Goal: Transaction & Acquisition: Book appointment/travel/reservation

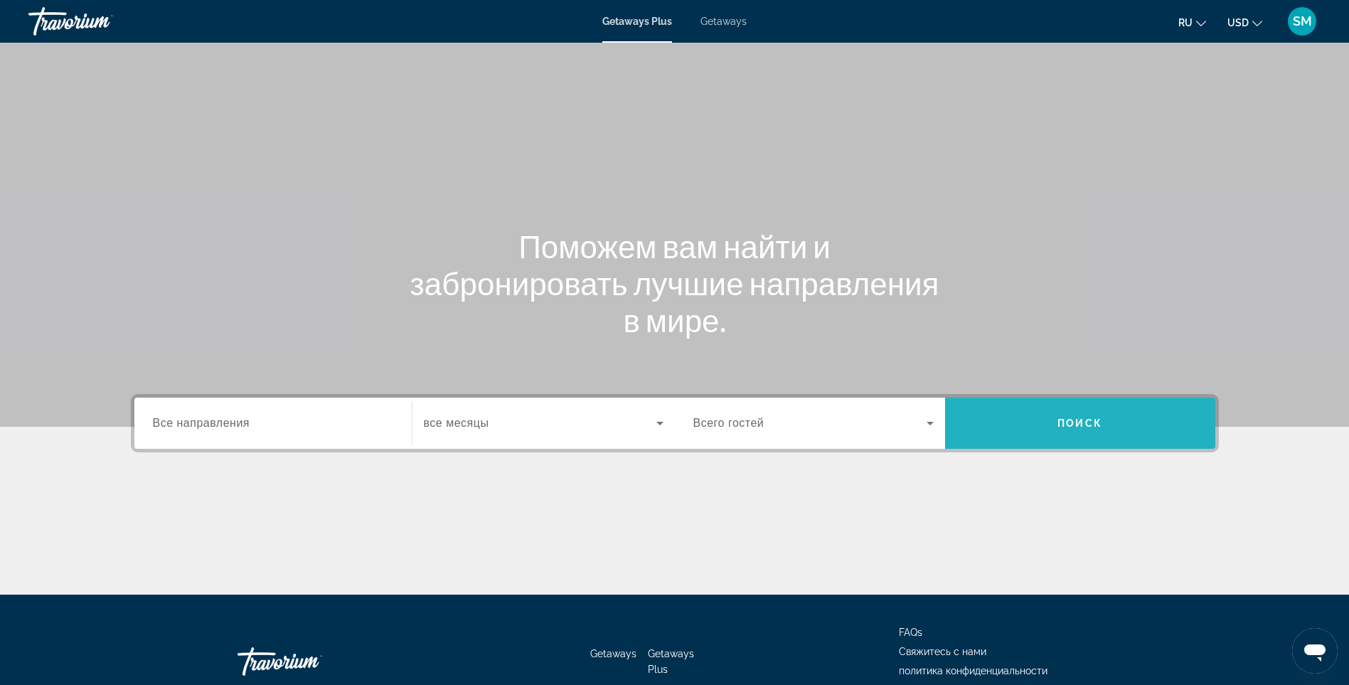
click at [1072, 415] on span "Search" at bounding box center [1080, 423] width 270 height 34
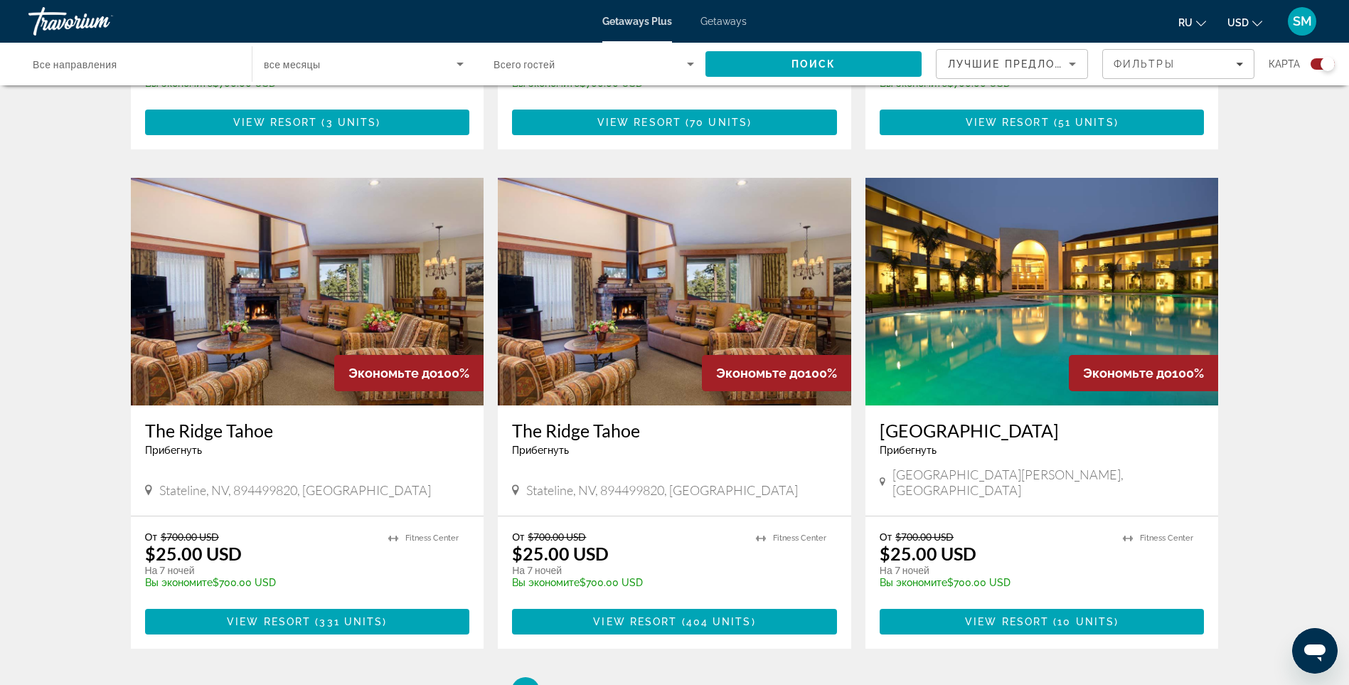
scroll to position [1921, 0]
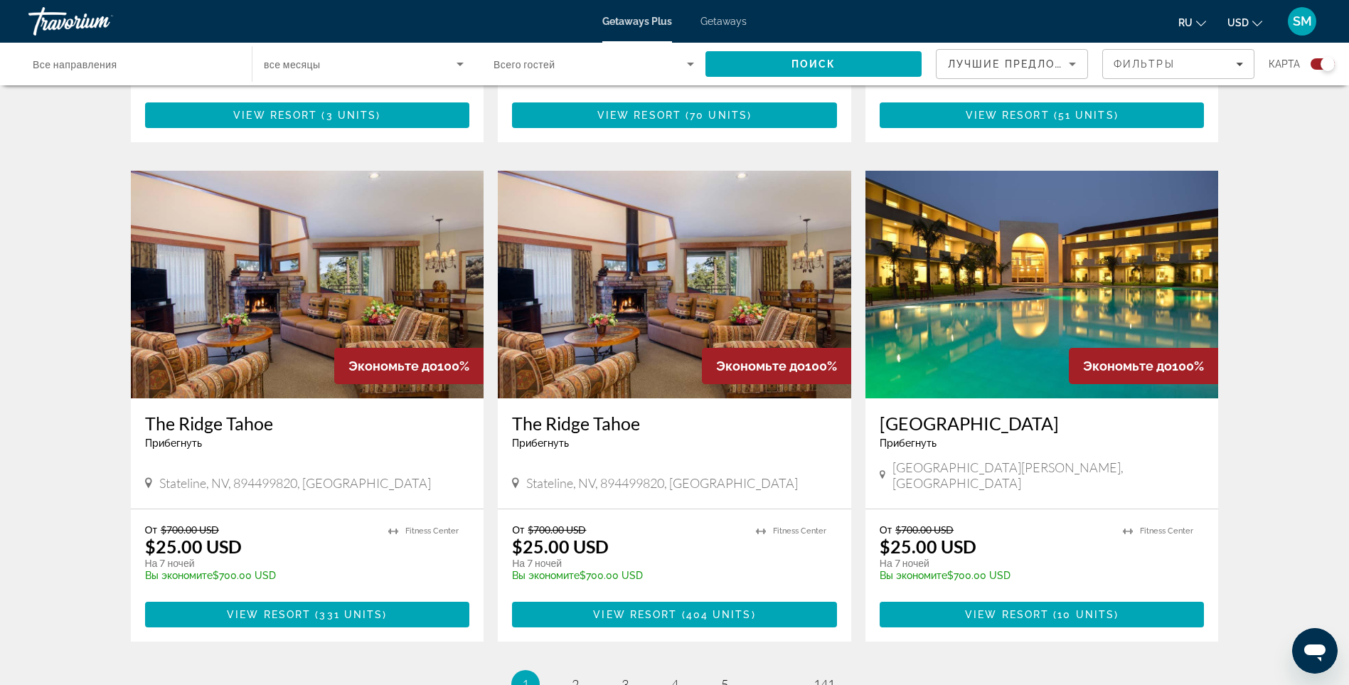
click at [1025, 413] on h3 "[GEOGRAPHIC_DATA]" at bounding box center [1042, 423] width 325 height 21
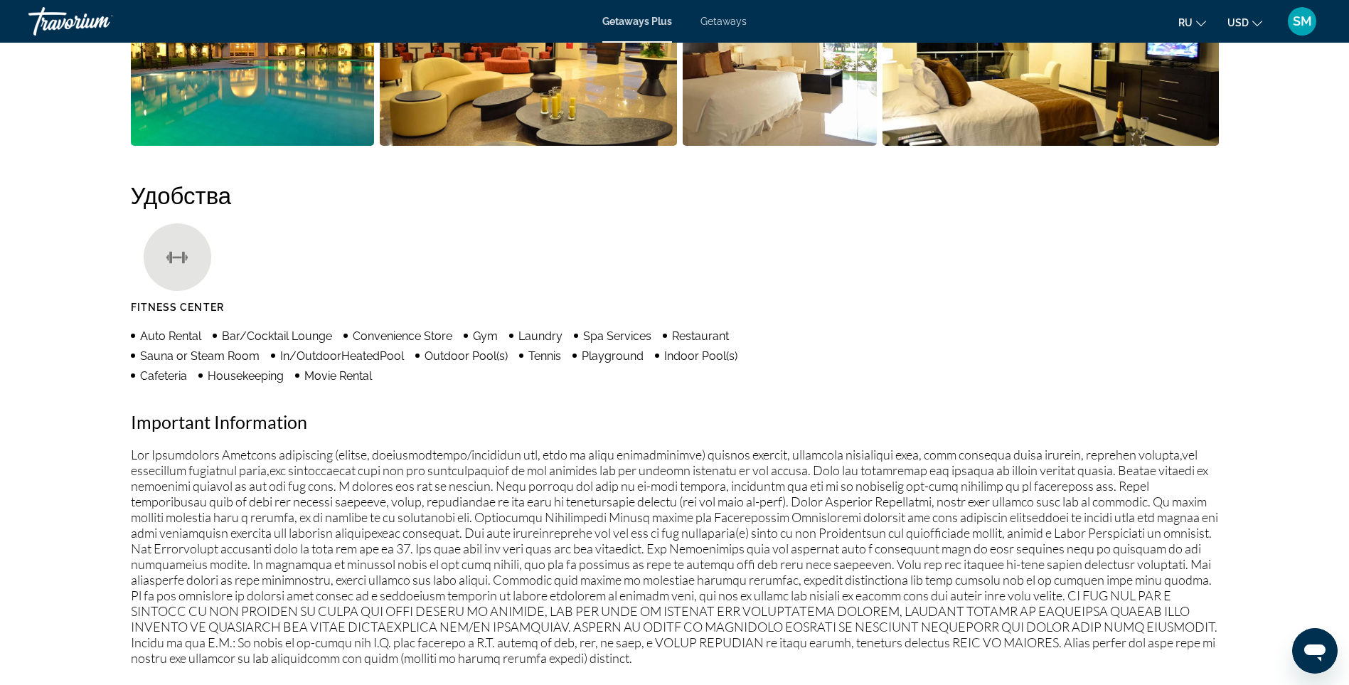
scroll to position [782, 0]
click at [1253, 18] on icon "Change currency" at bounding box center [1258, 23] width 10 height 10
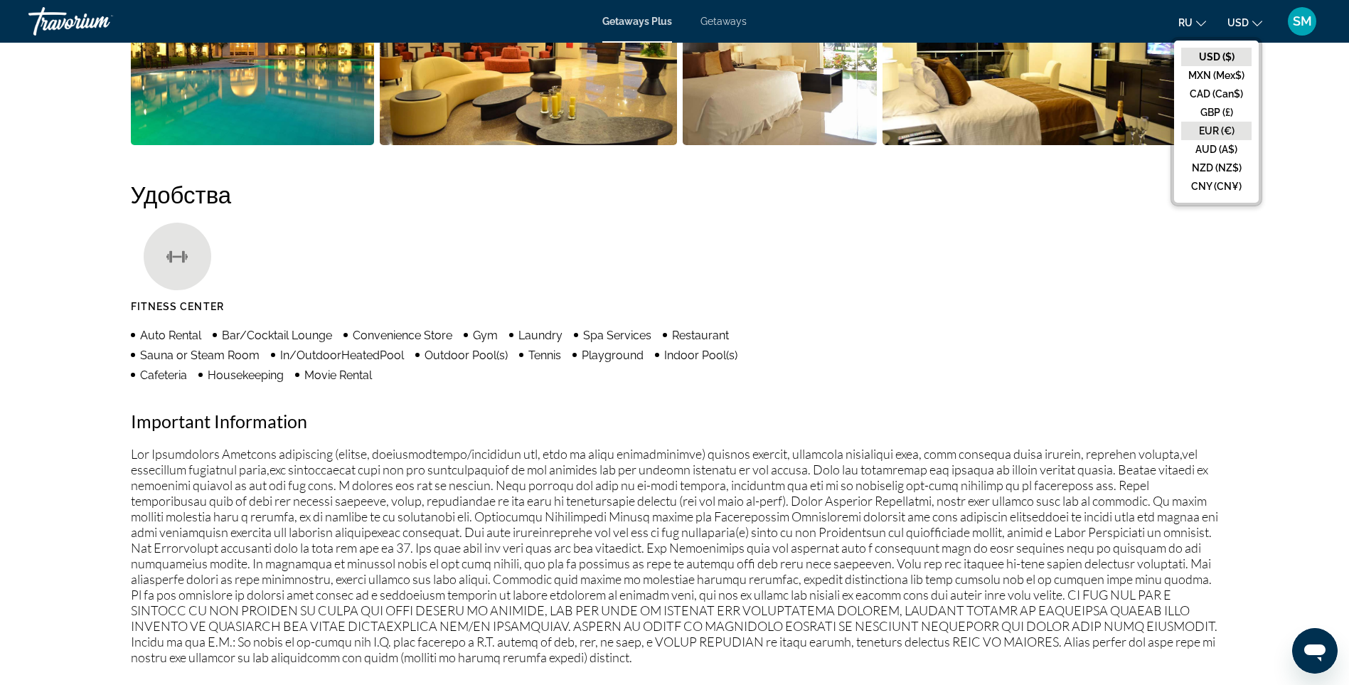
click at [1223, 126] on button "EUR (€)" at bounding box center [1216, 131] width 70 height 18
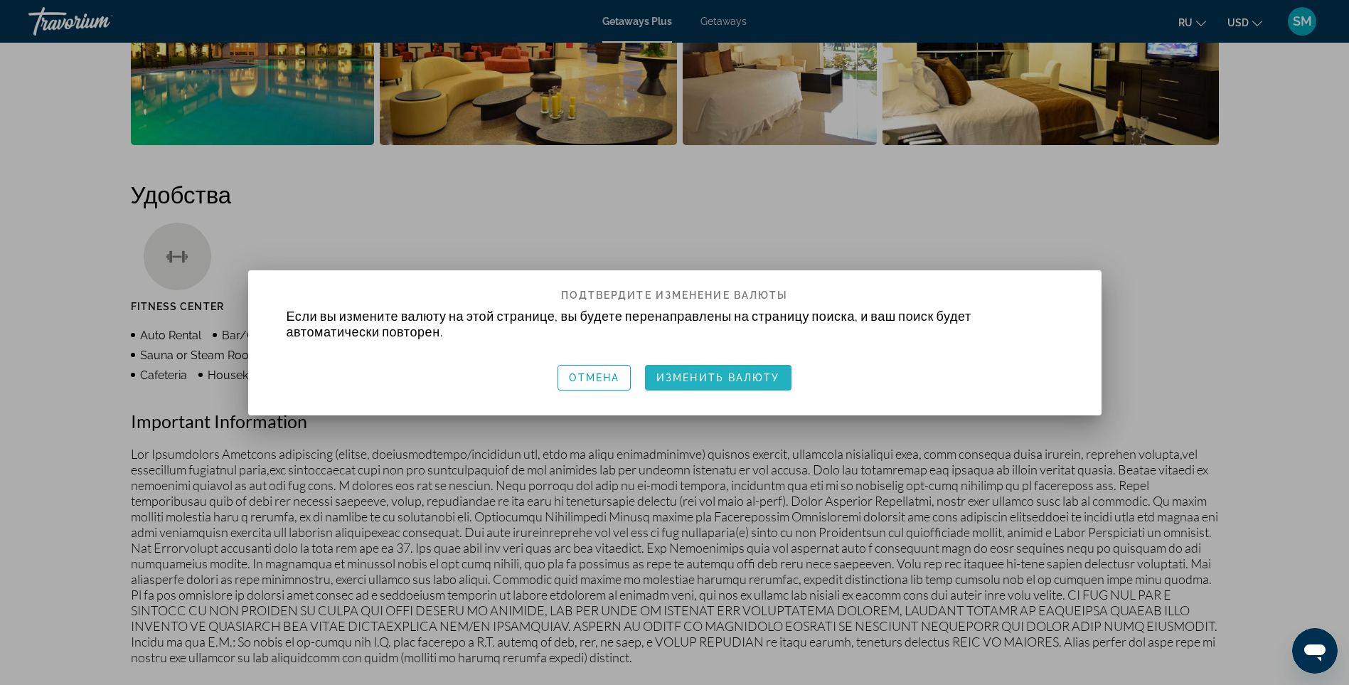
click at [753, 376] on span "Изменить валюту" at bounding box center [719, 377] width 124 height 11
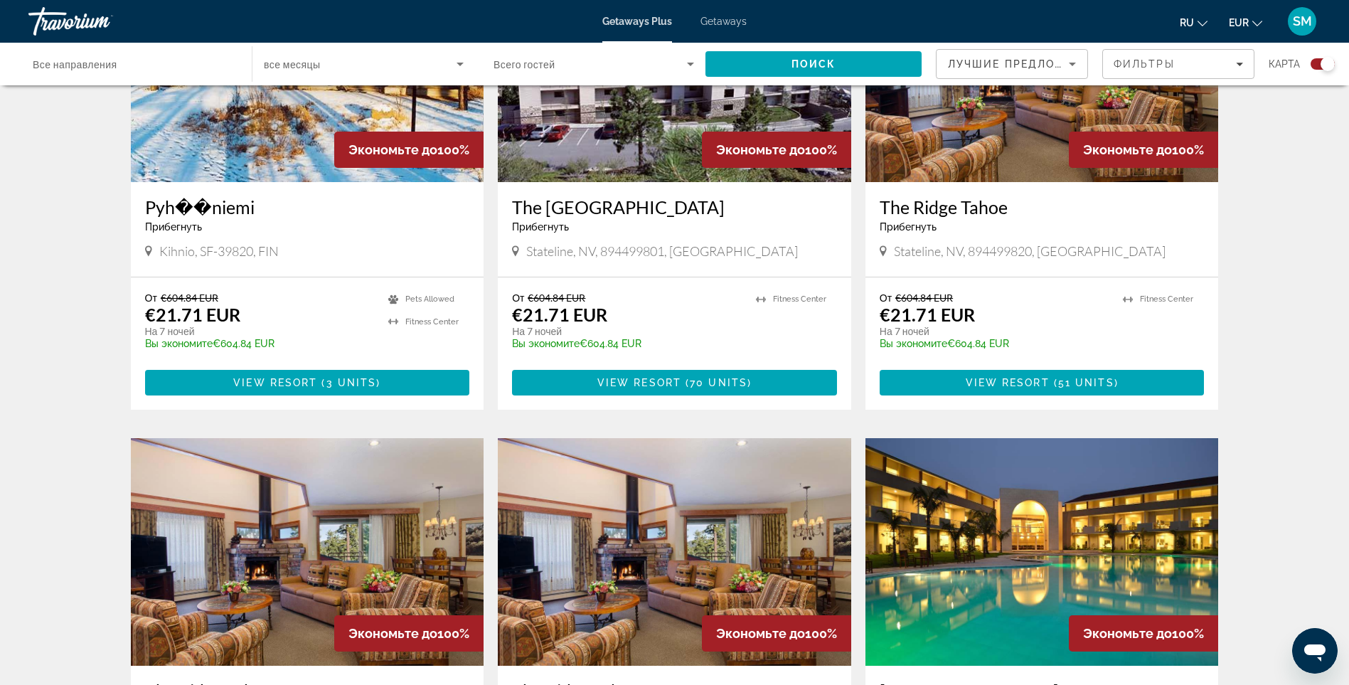
scroll to position [1652, 0]
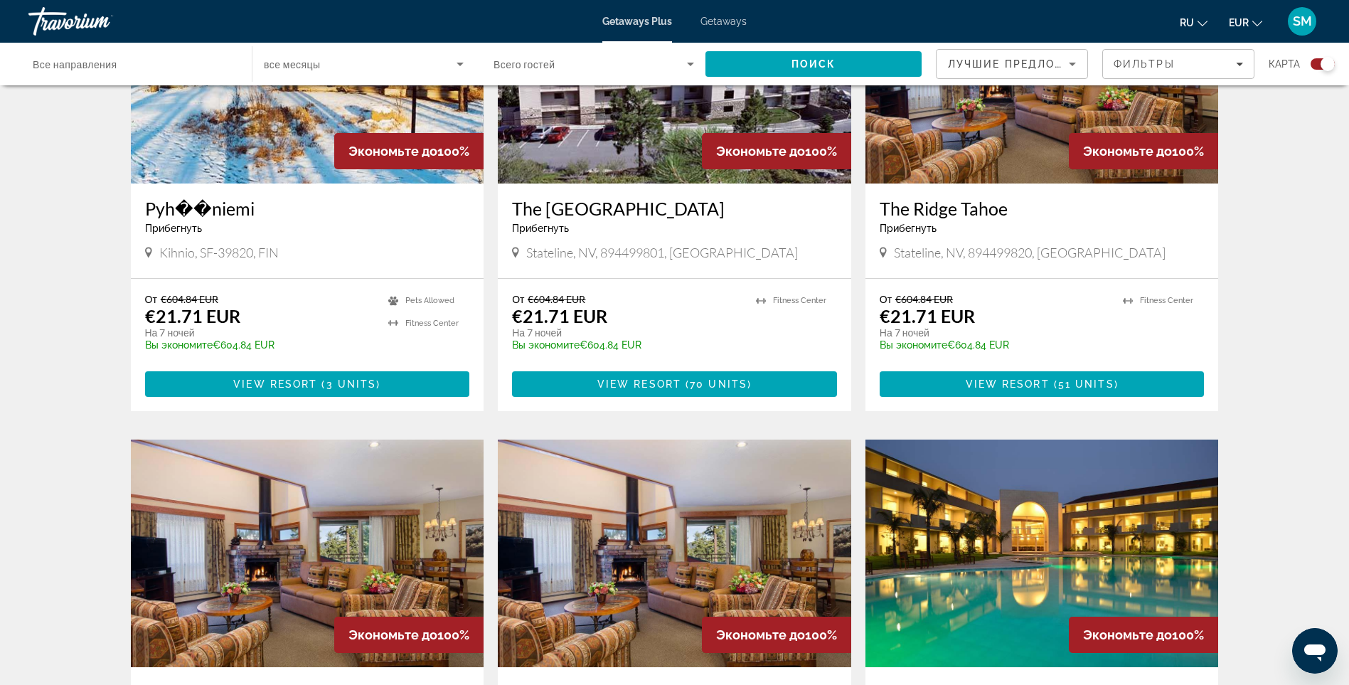
click at [1051, 537] on img "Main content" at bounding box center [1043, 554] width 354 height 228
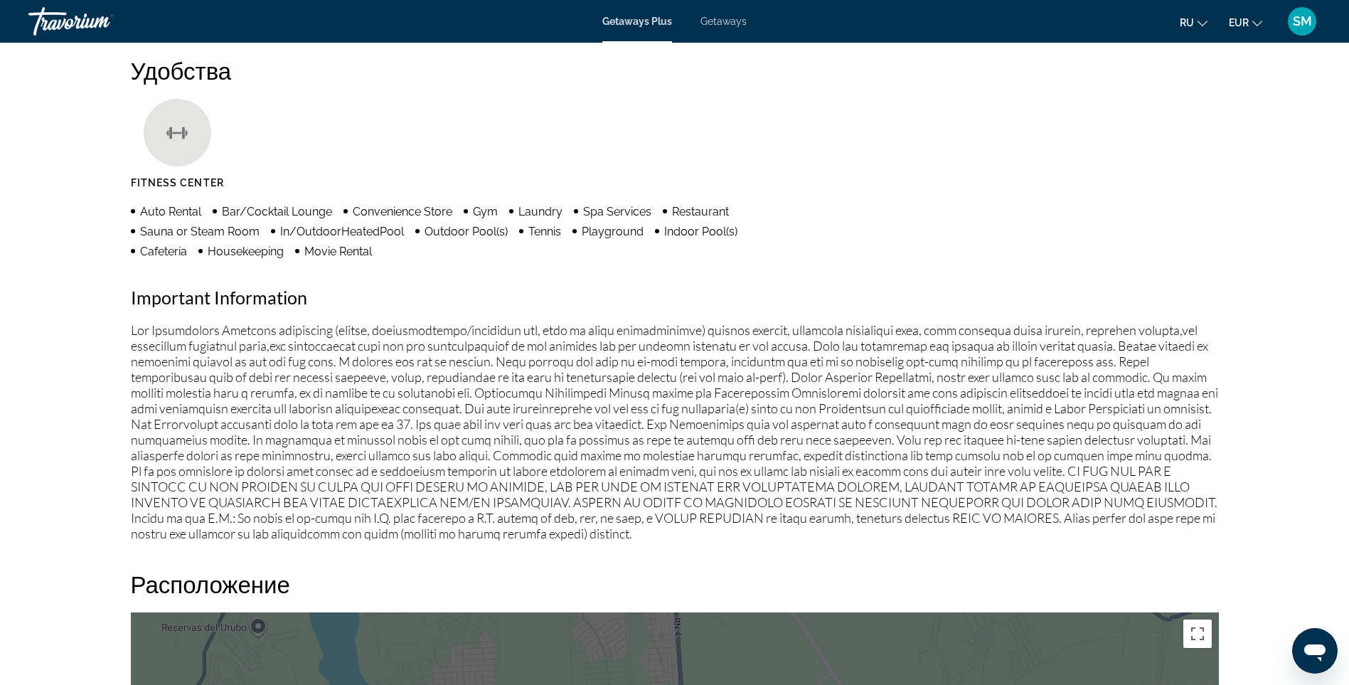
scroll to position [854, 0]
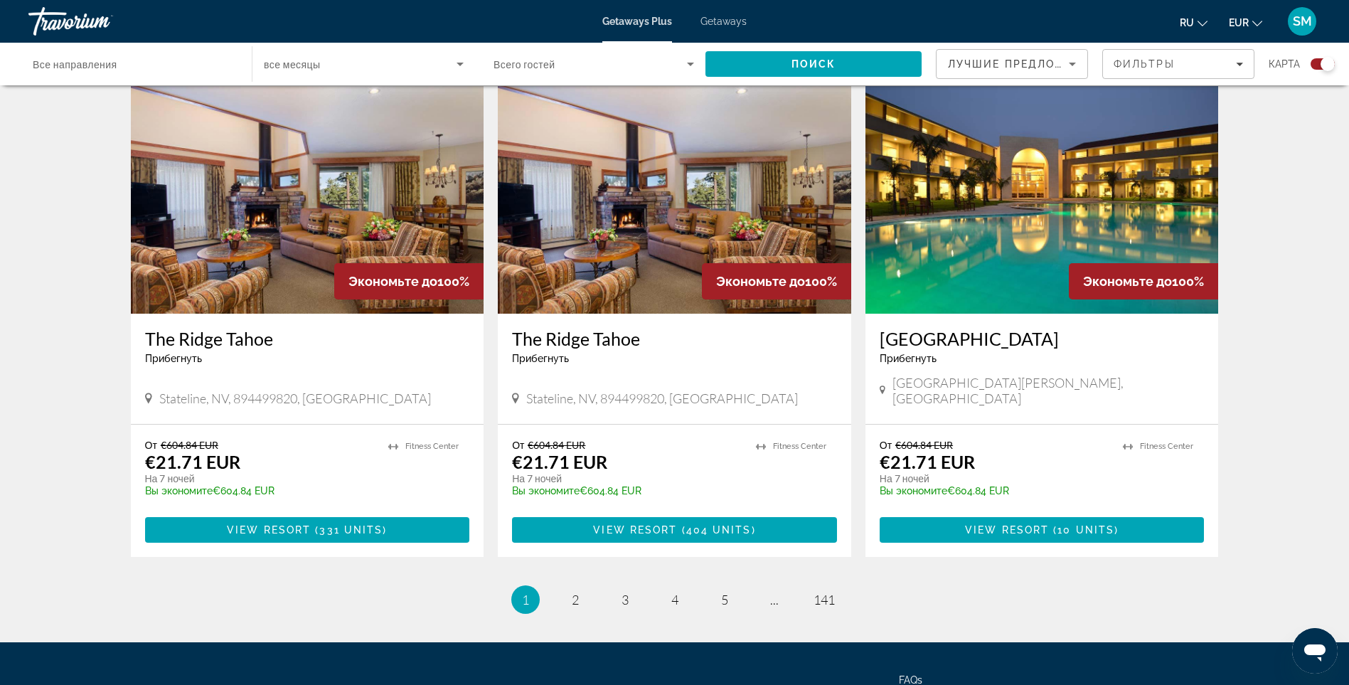
scroll to position [2078, 0]
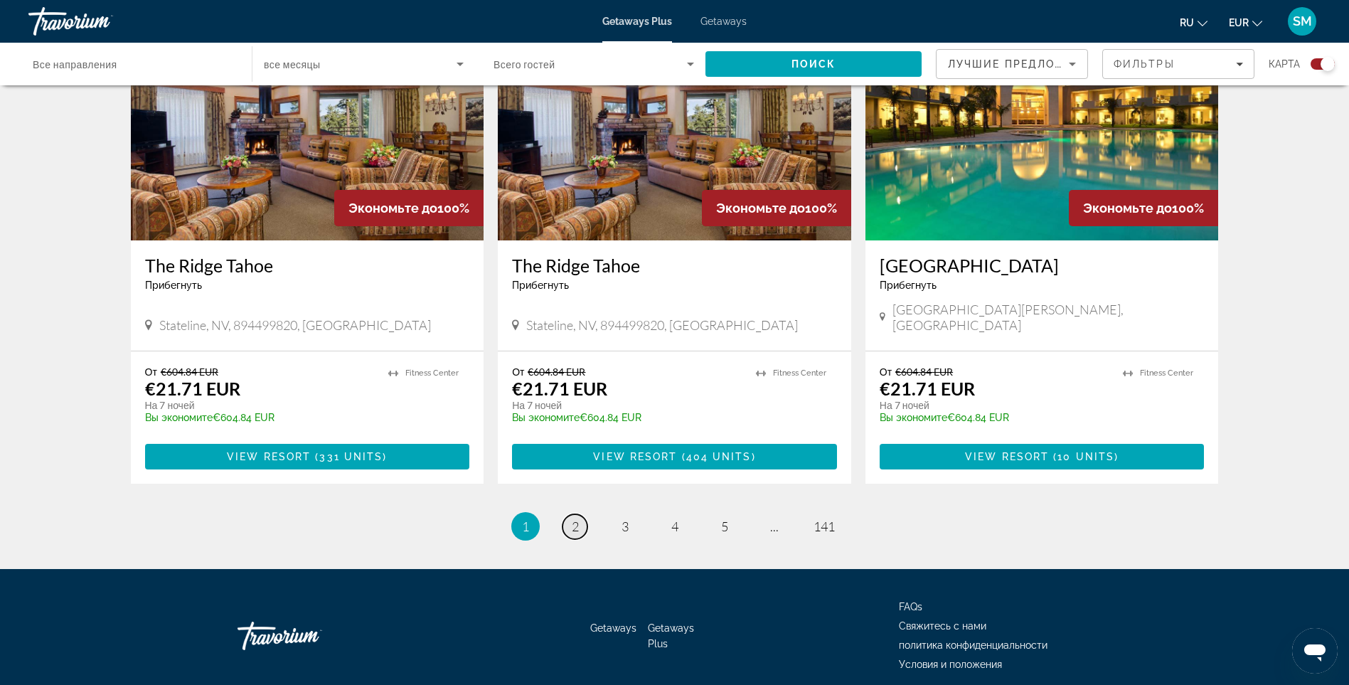
click at [575, 519] on span "2" at bounding box center [575, 527] width 7 height 16
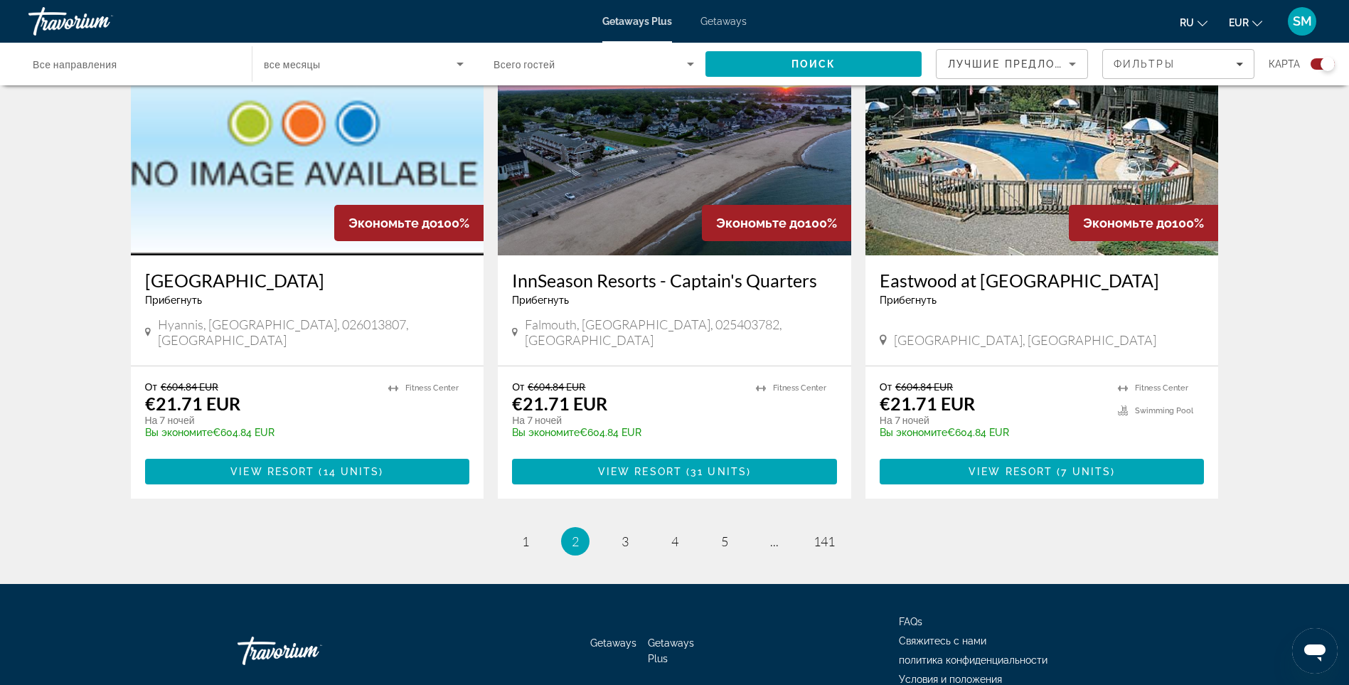
scroll to position [2100, 0]
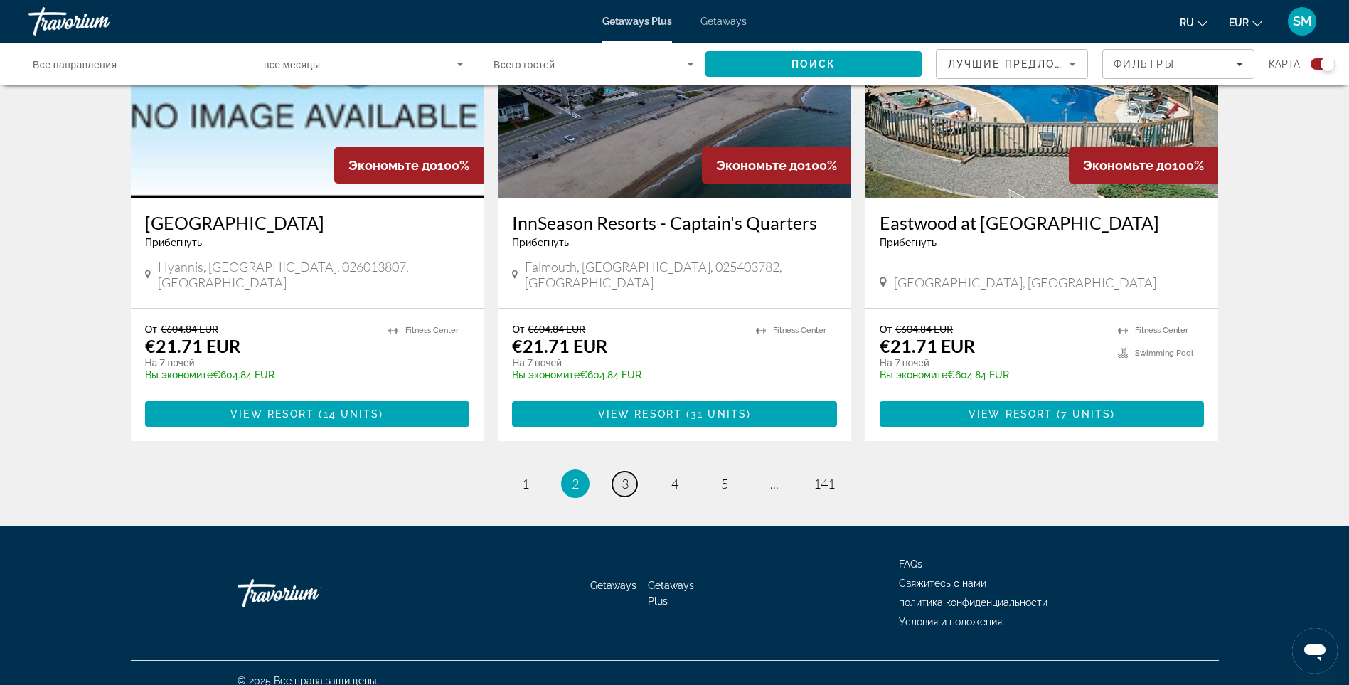
click at [629, 472] on link "page 3" at bounding box center [624, 484] width 25 height 25
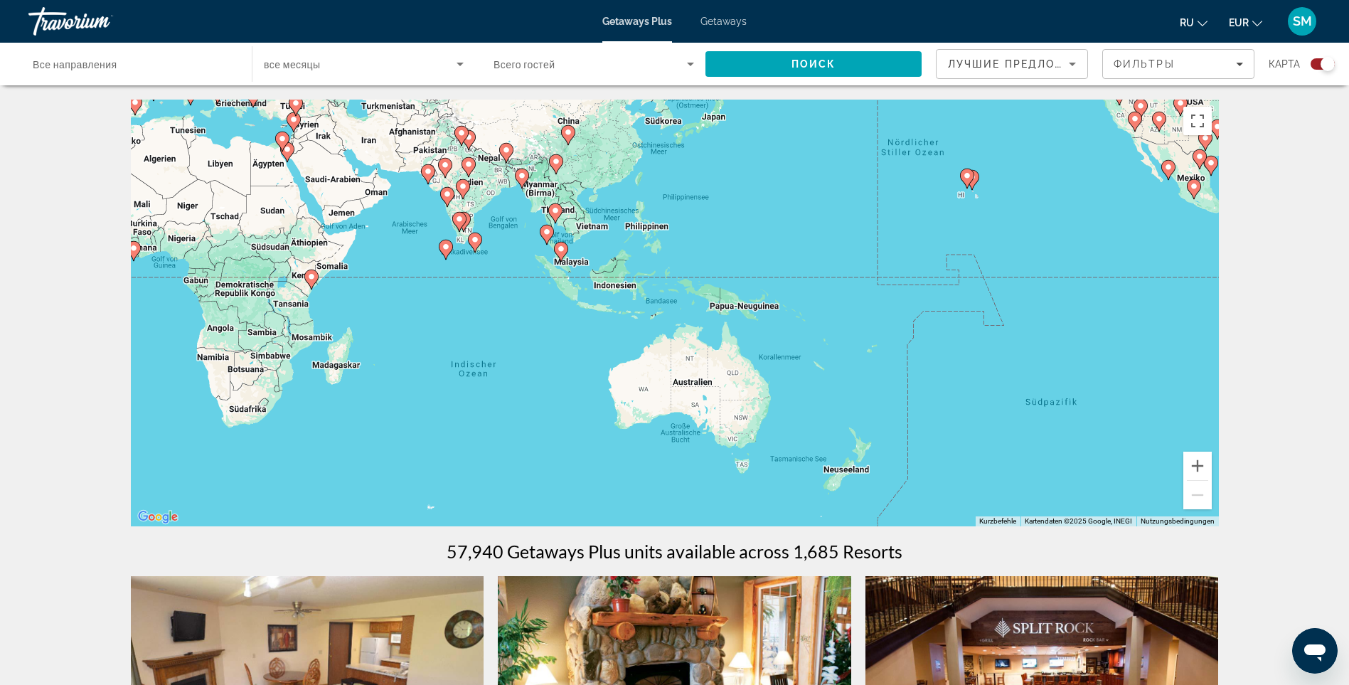
drag, startPoint x: 1196, startPoint y: 366, endPoint x: 546, endPoint y: 203, distance: 670.9
click at [546, 203] on div "Um den Modus zum Ziehen mit der Tastatur zu aktivieren, drückst du Alt + Eingab…" at bounding box center [675, 313] width 1088 height 427
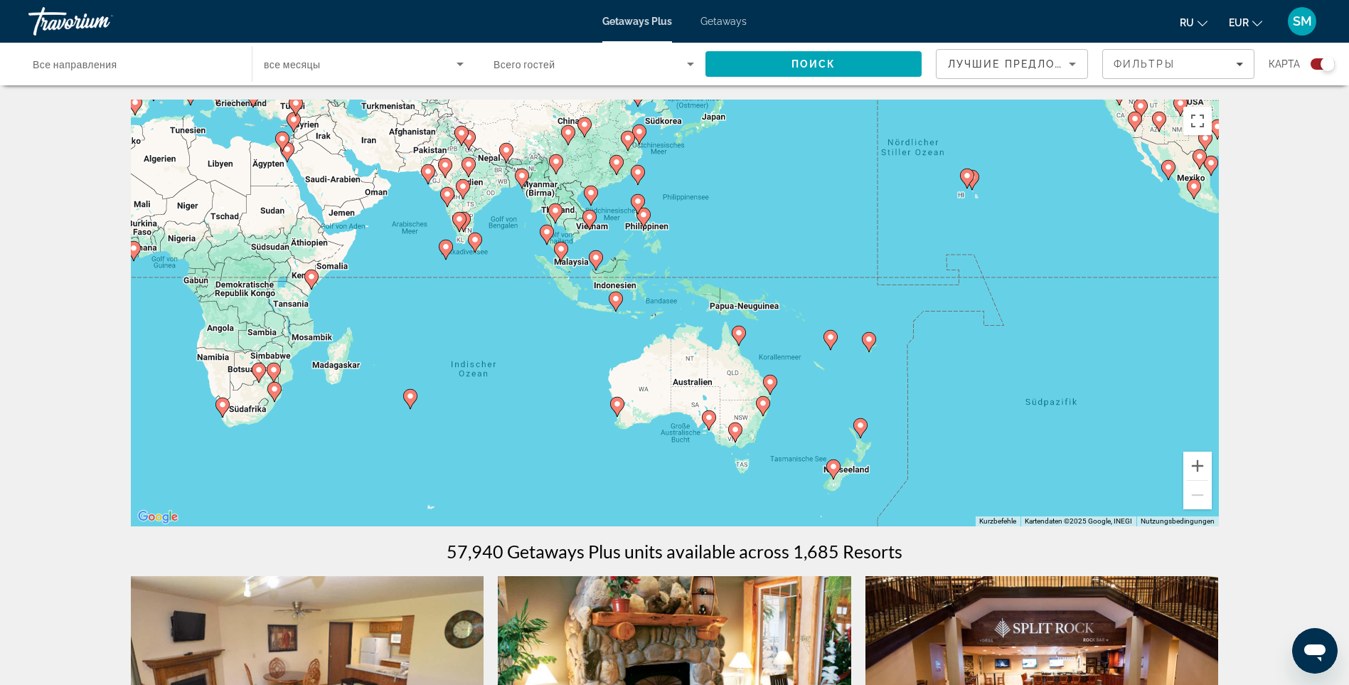
click at [613, 299] on image "Main content" at bounding box center [616, 298] width 9 height 9
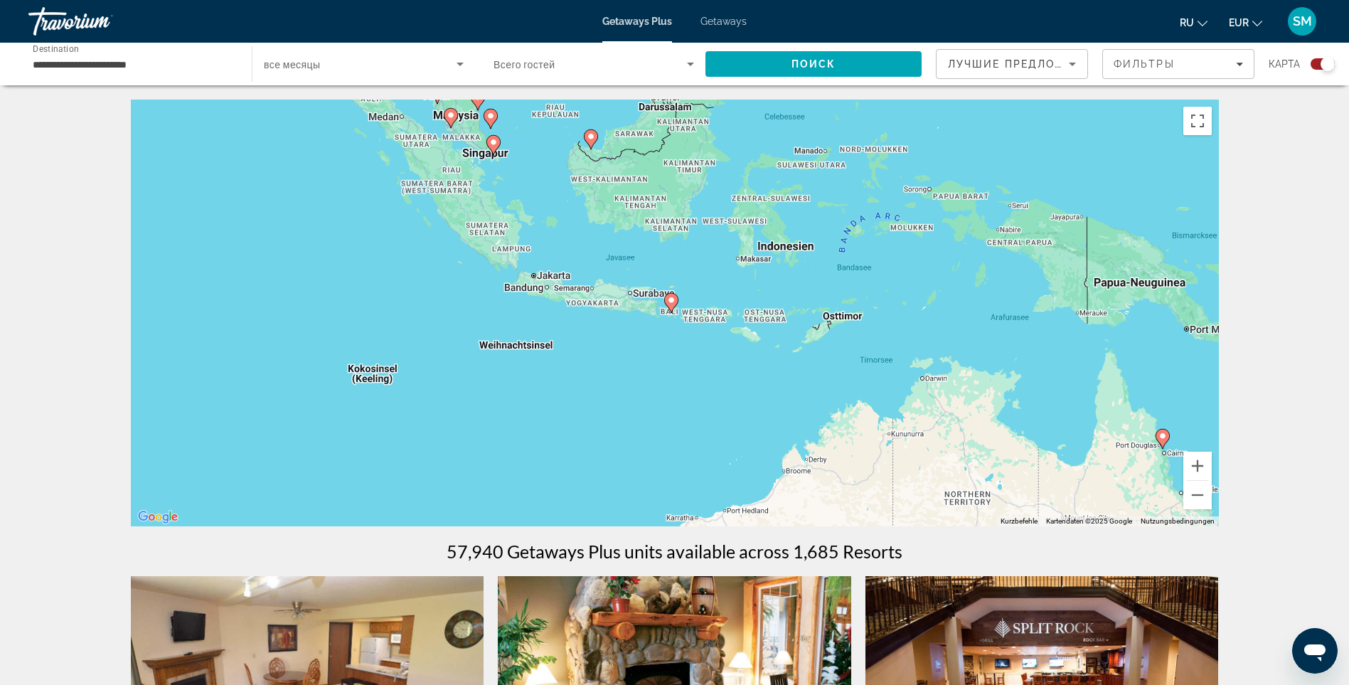
click at [670, 300] on image "Main content" at bounding box center [671, 300] width 9 height 9
type input "**********"
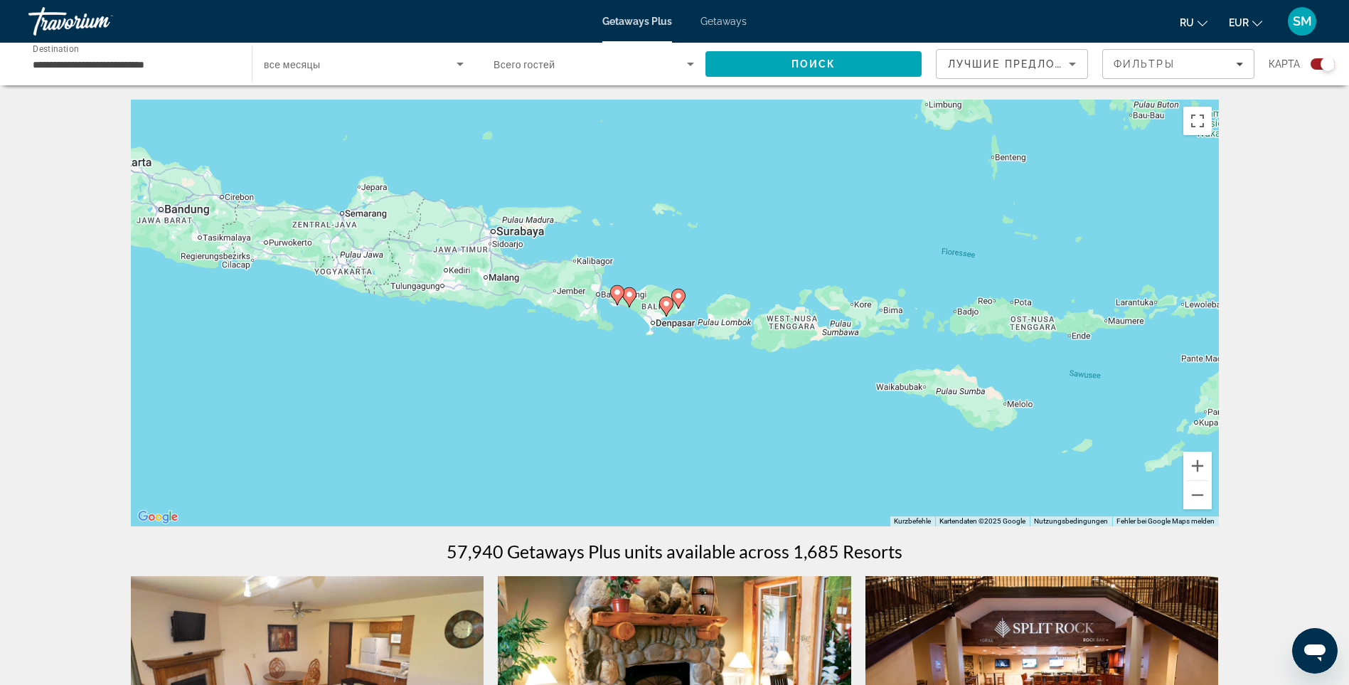
click at [628, 290] on icon "Main content" at bounding box center [628, 297] width 13 height 18
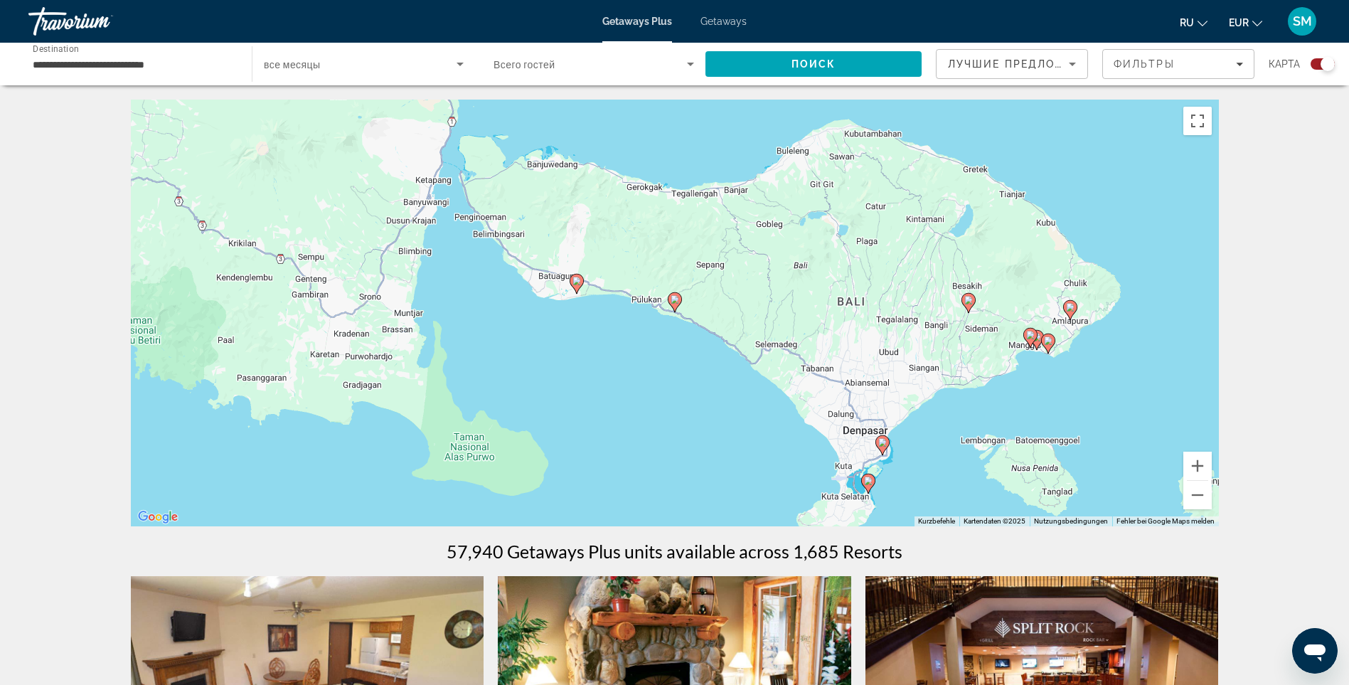
click at [676, 300] on image "Main content" at bounding box center [675, 299] width 9 height 9
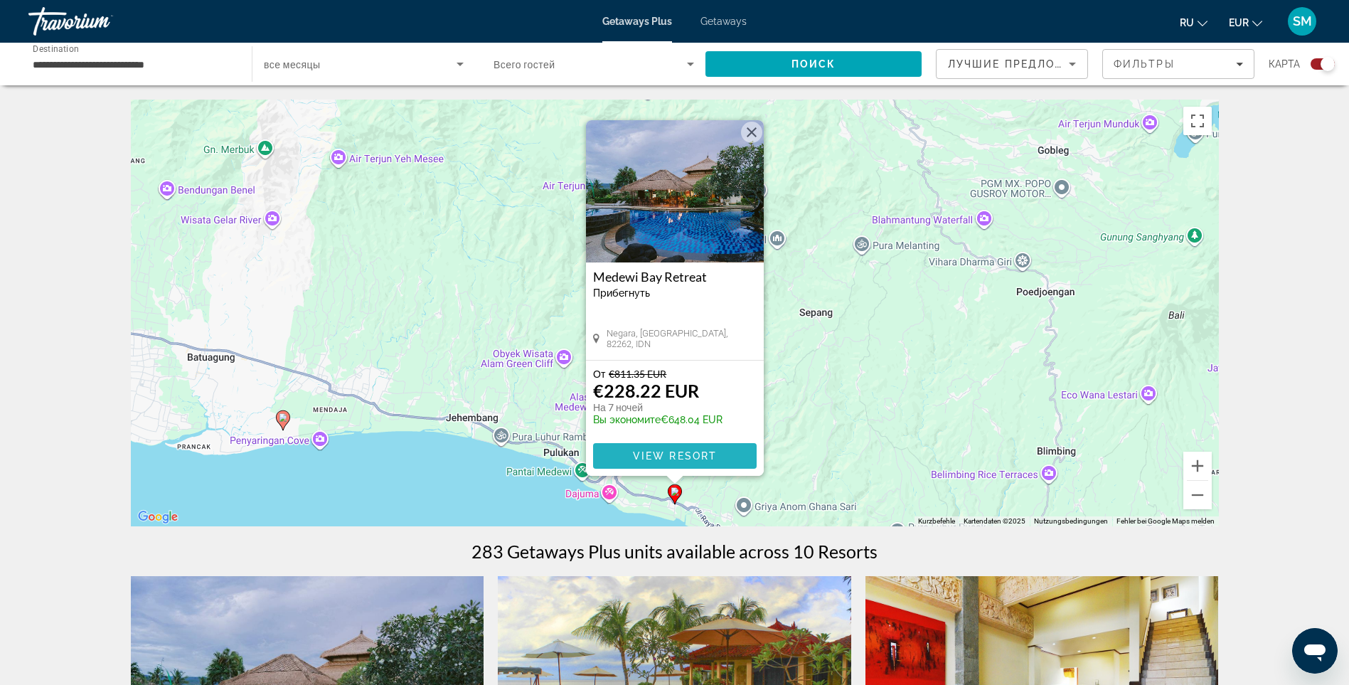
click at [678, 452] on span "View Resort" at bounding box center [674, 455] width 84 height 11
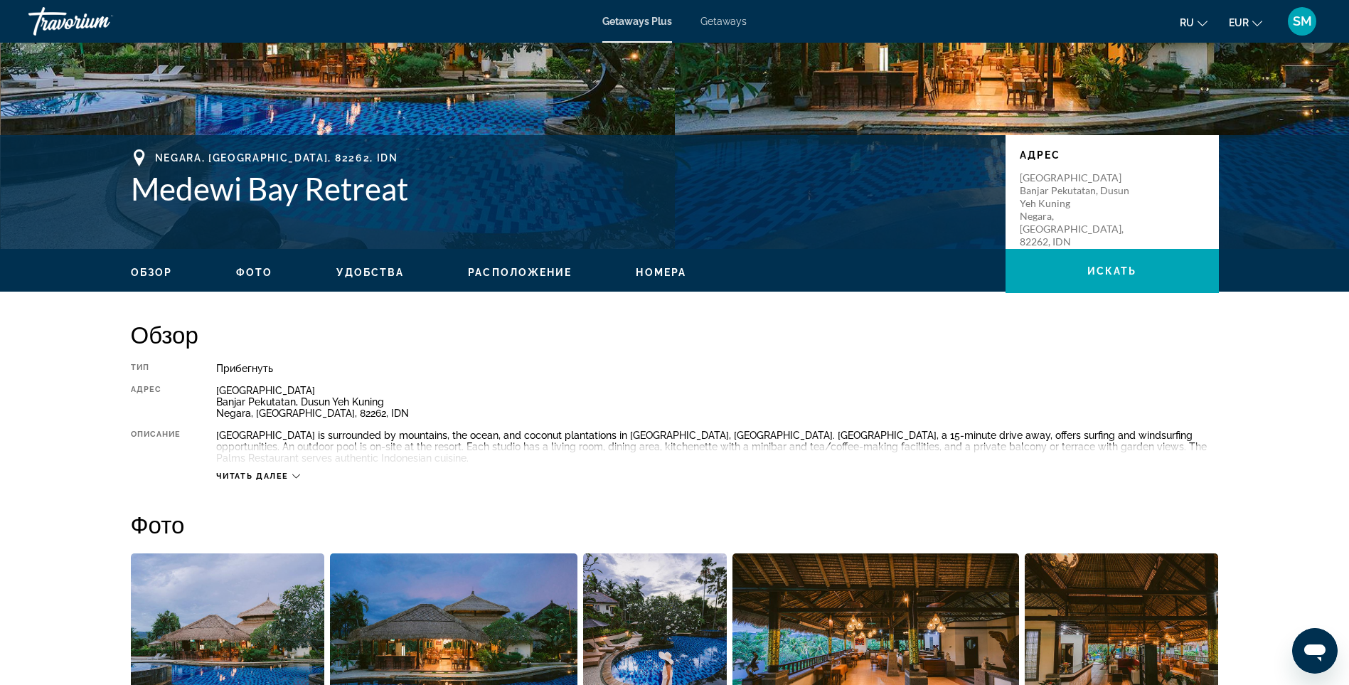
scroll to position [213, 0]
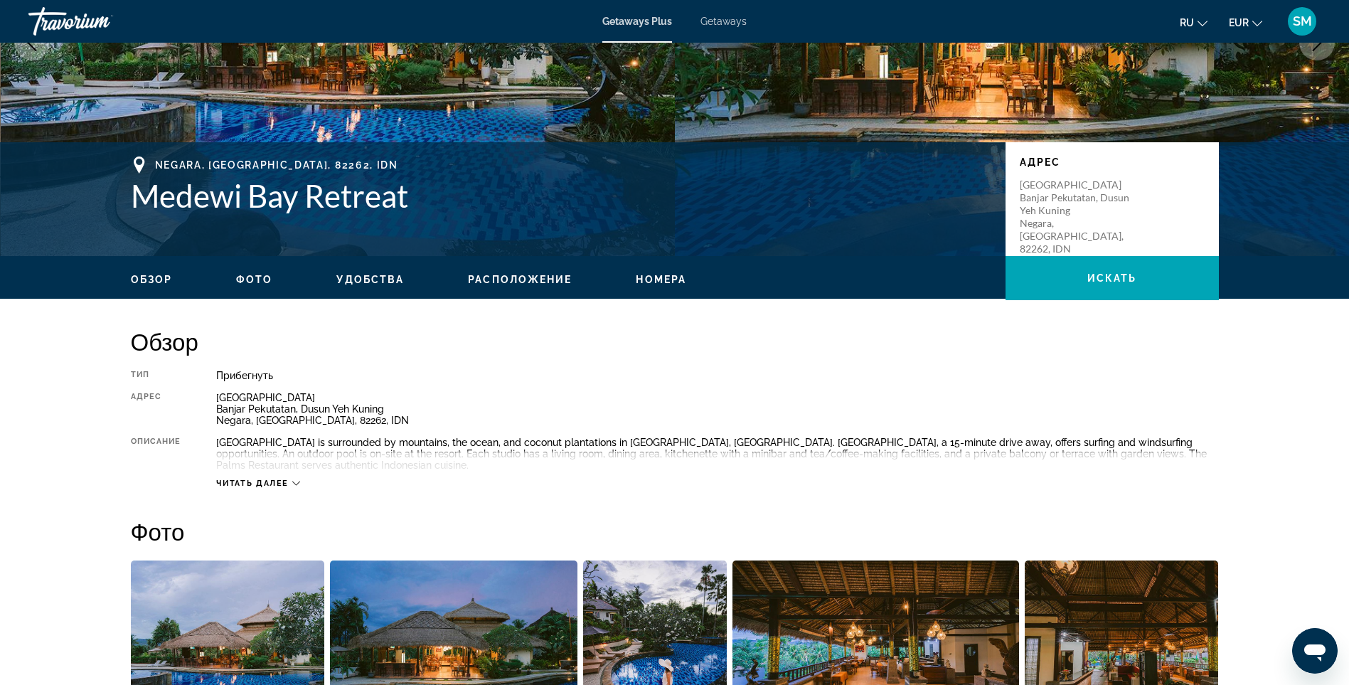
click at [294, 483] on icon "Main content" at bounding box center [296, 483] width 8 height 8
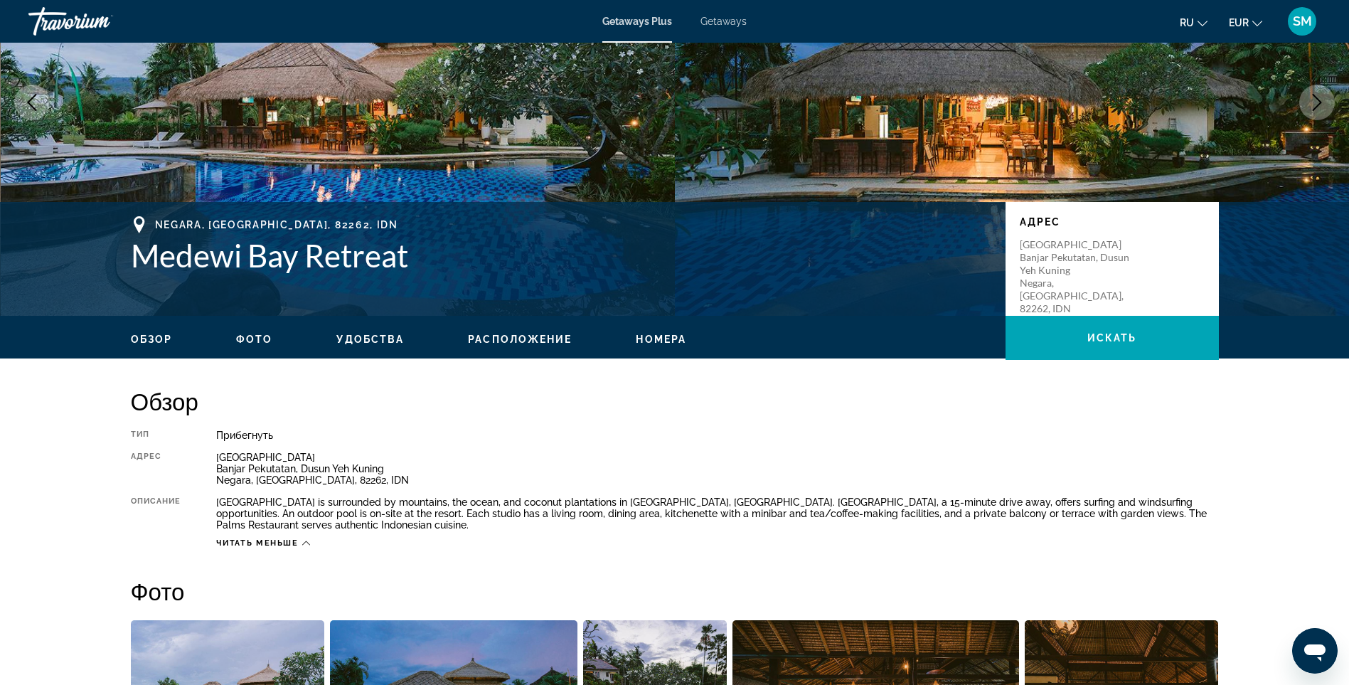
scroll to position [285, 0]
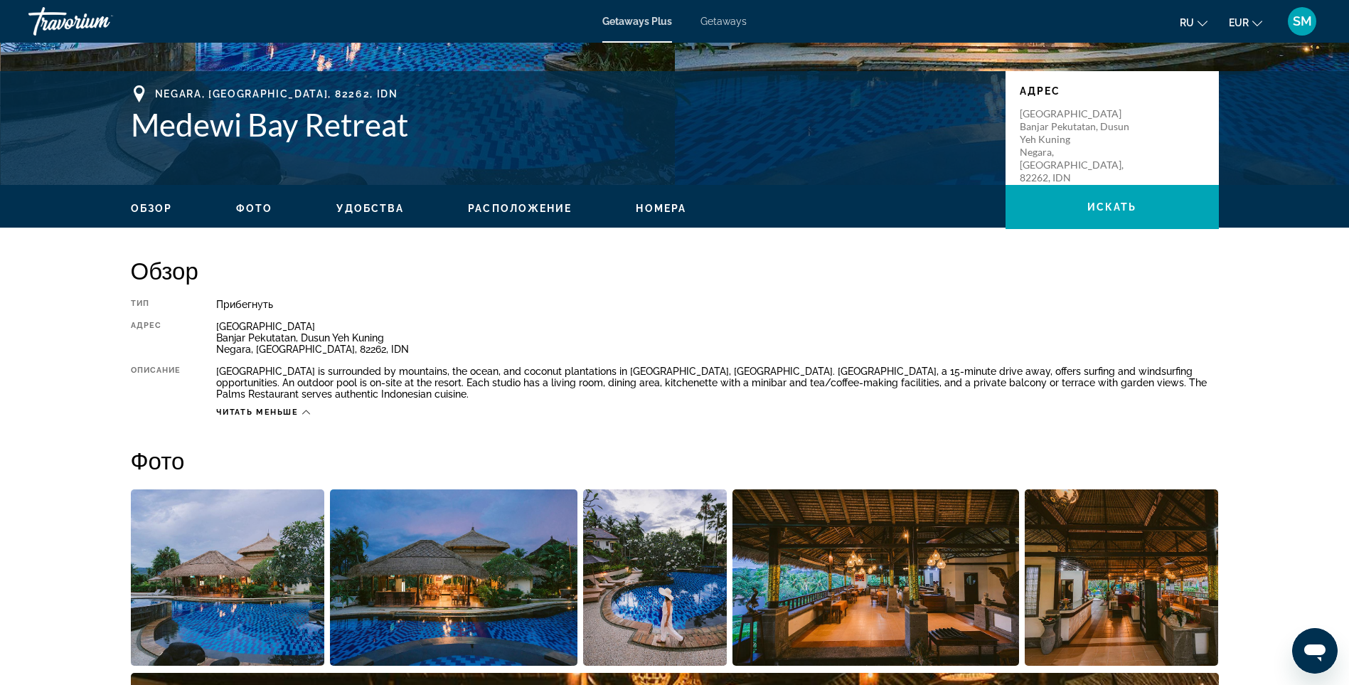
click at [258, 206] on span "Фото" at bounding box center [254, 208] width 36 height 11
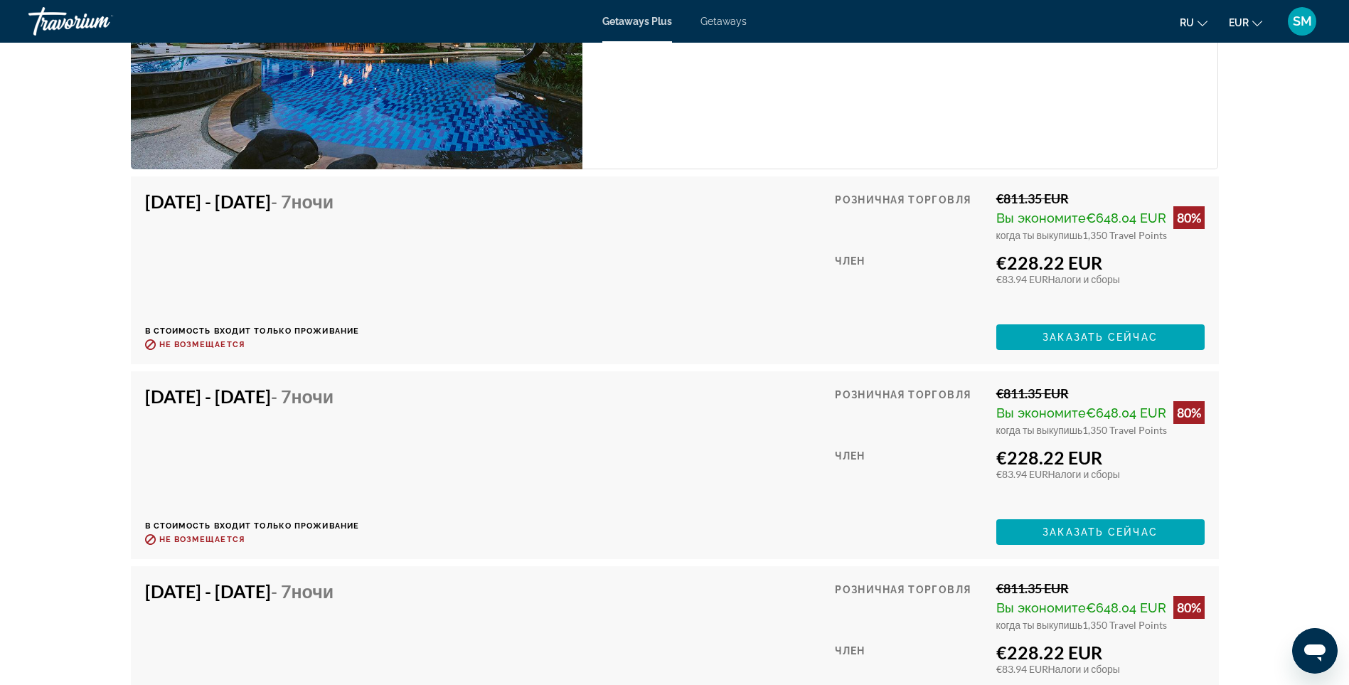
scroll to position [2423, 0]
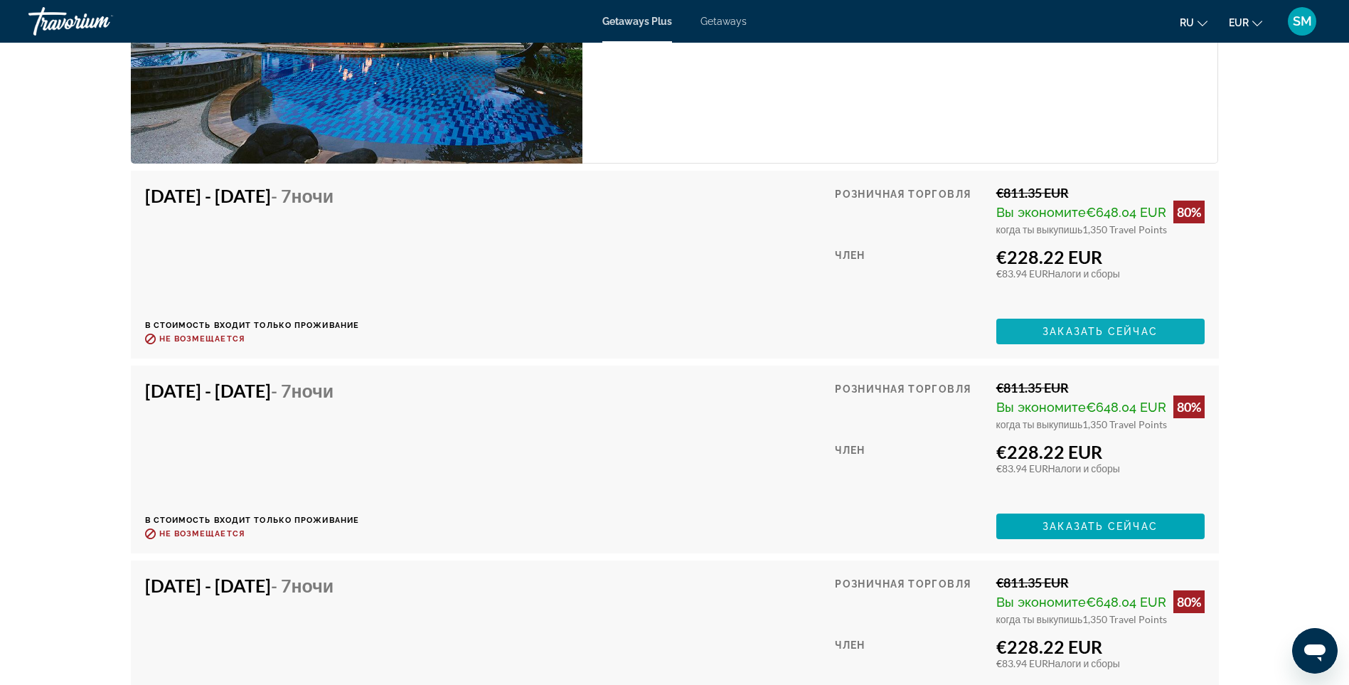
click at [1087, 330] on span "Заказать сейчас" at bounding box center [1100, 331] width 115 height 11
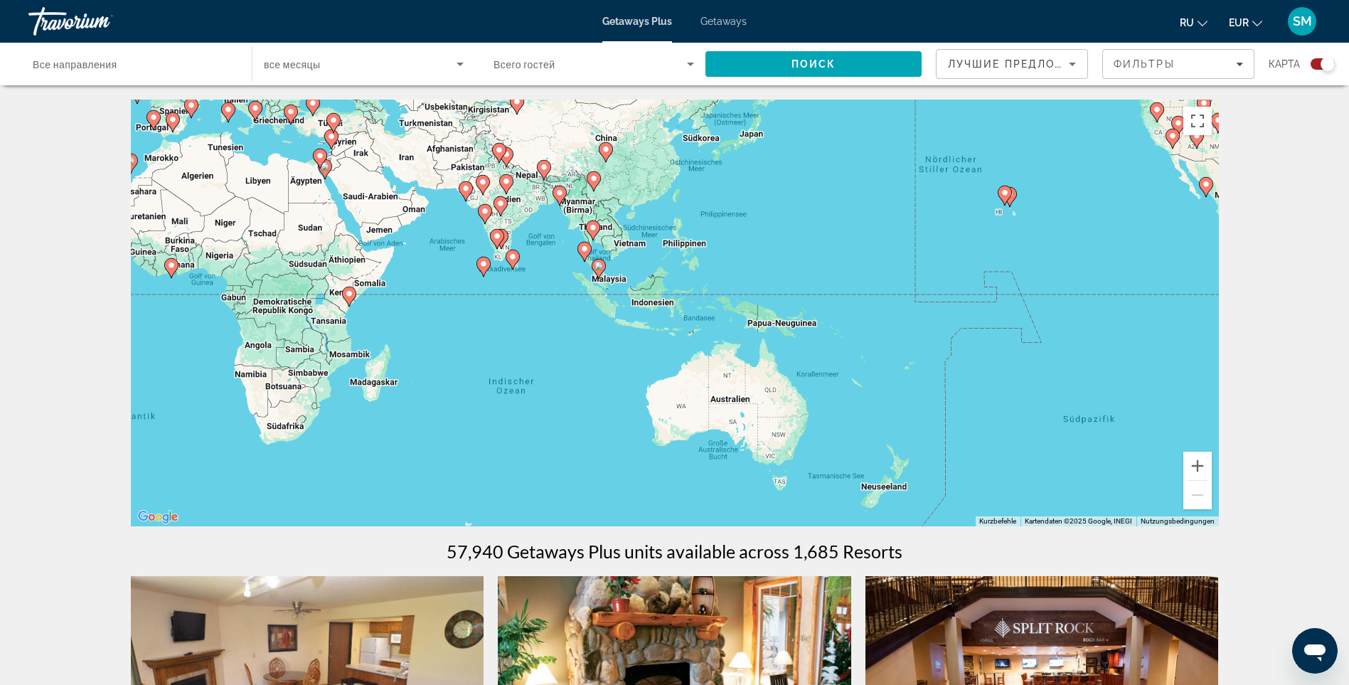
drag, startPoint x: 1117, startPoint y: 426, endPoint x: 508, endPoint y: 278, distance: 627.3
click at [506, 279] on div "Um den Modus zum Ziehen mit der Tastatur zu aktivieren, drückst du Alt + Eingab…" at bounding box center [675, 313] width 1088 height 427
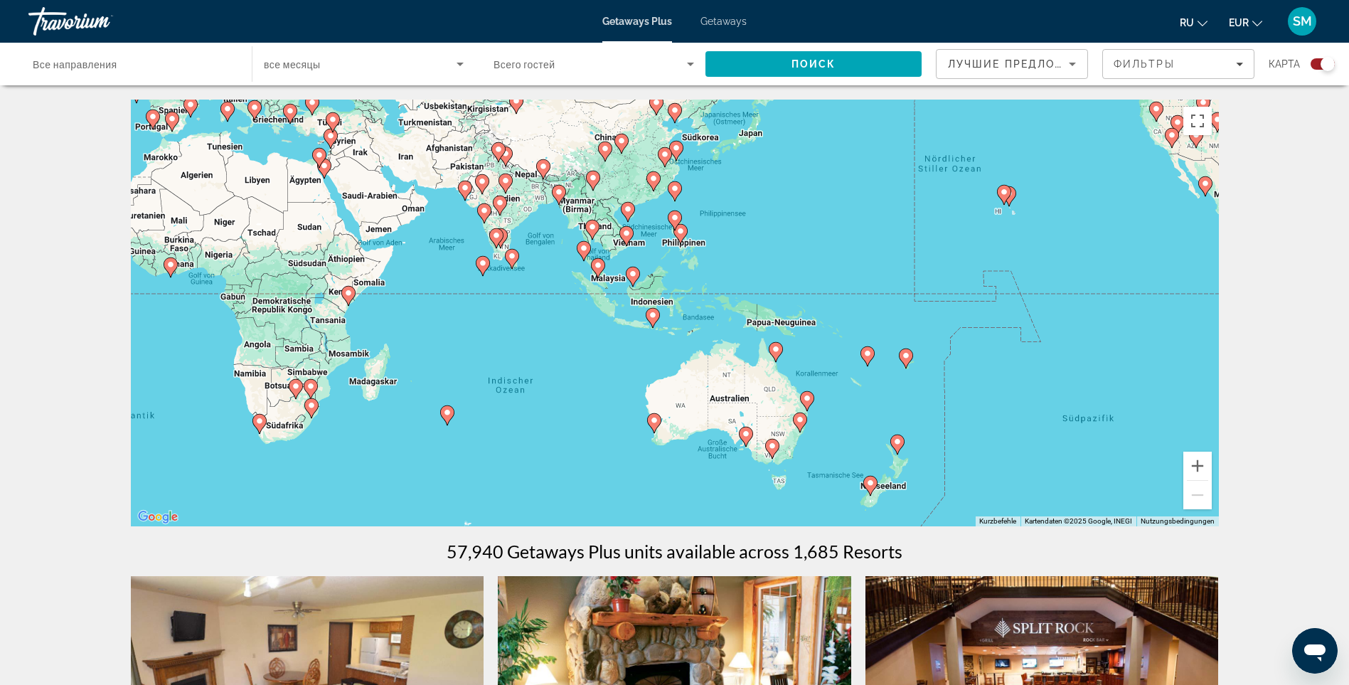
click at [653, 317] on image "Main content" at bounding box center [653, 315] width 9 height 9
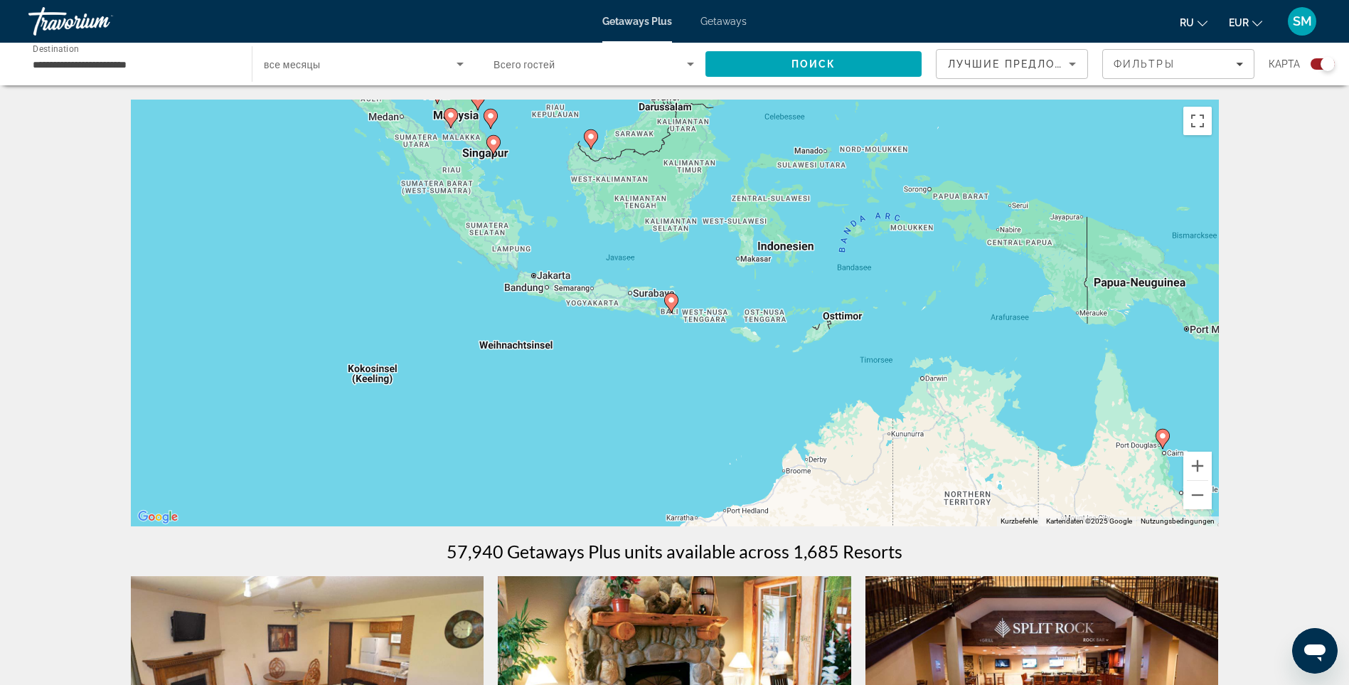
click at [590, 139] on image "Main content" at bounding box center [591, 136] width 9 height 9
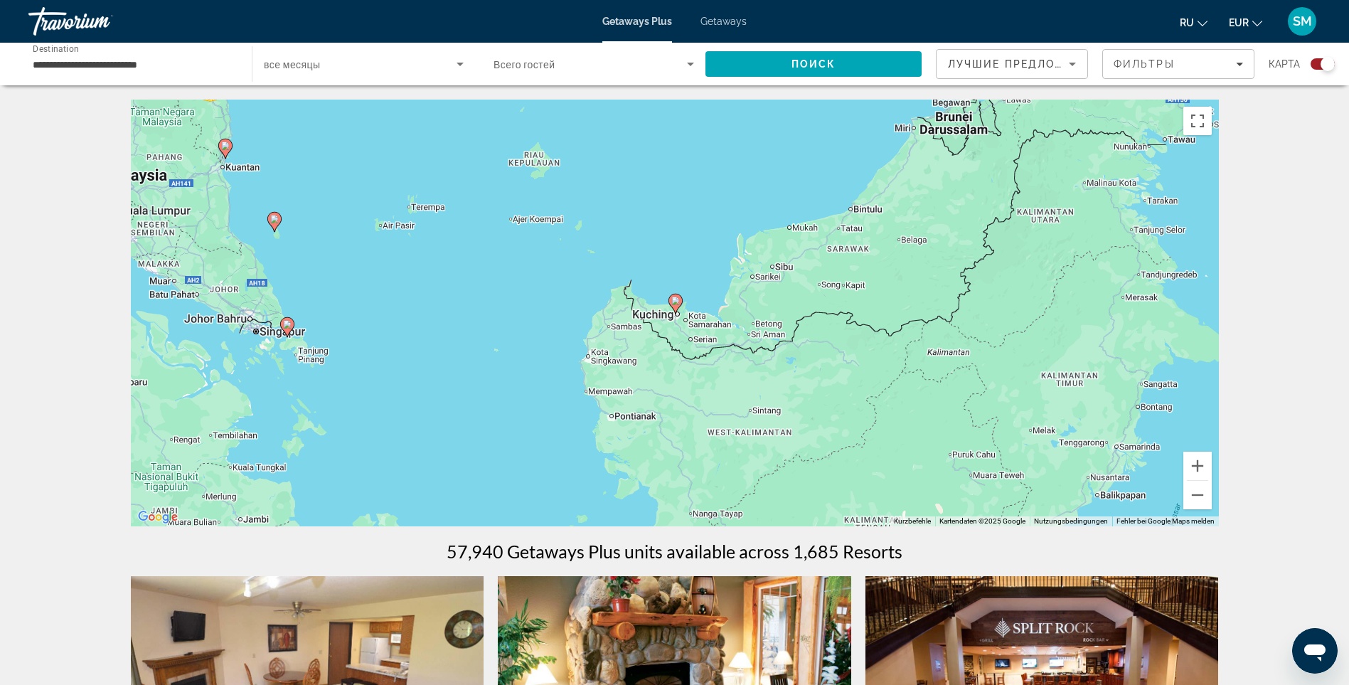
click at [290, 323] on image "Main content" at bounding box center [287, 324] width 9 height 9
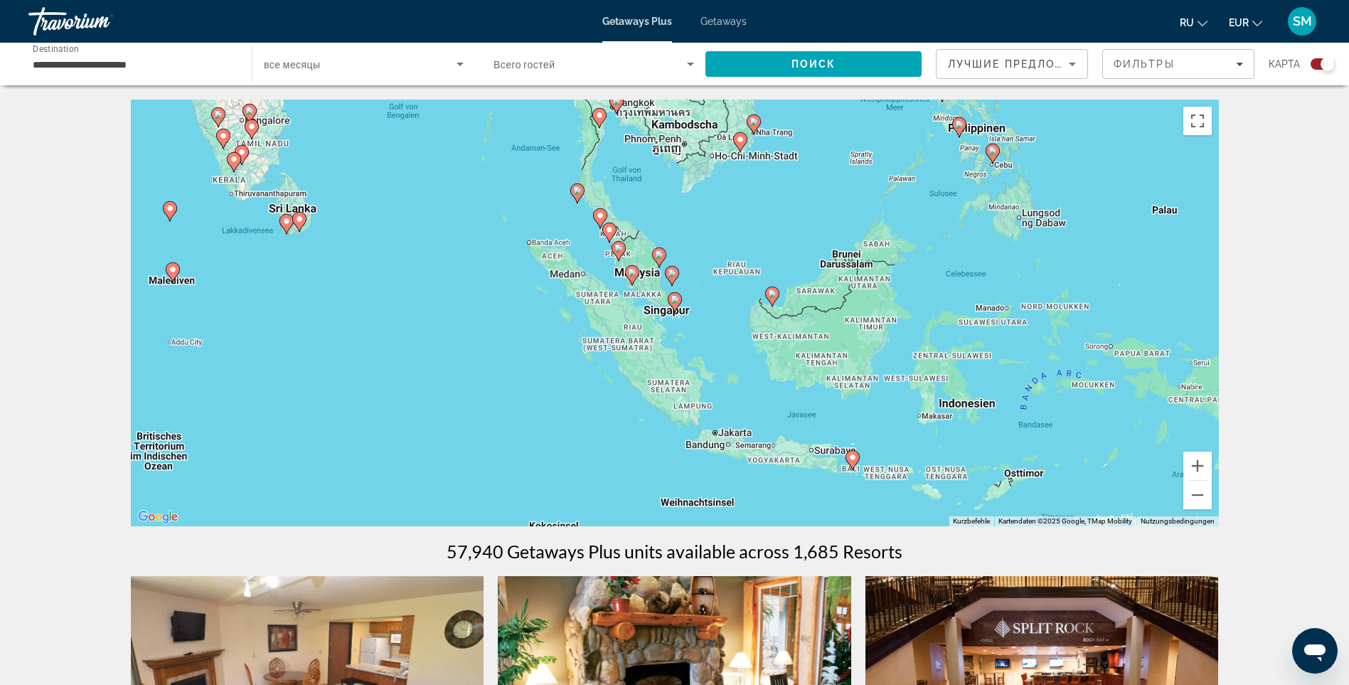
click at [675, 299] on image "Main content" at bounding box center [675, 299] width 9 height 9
type input "**********"
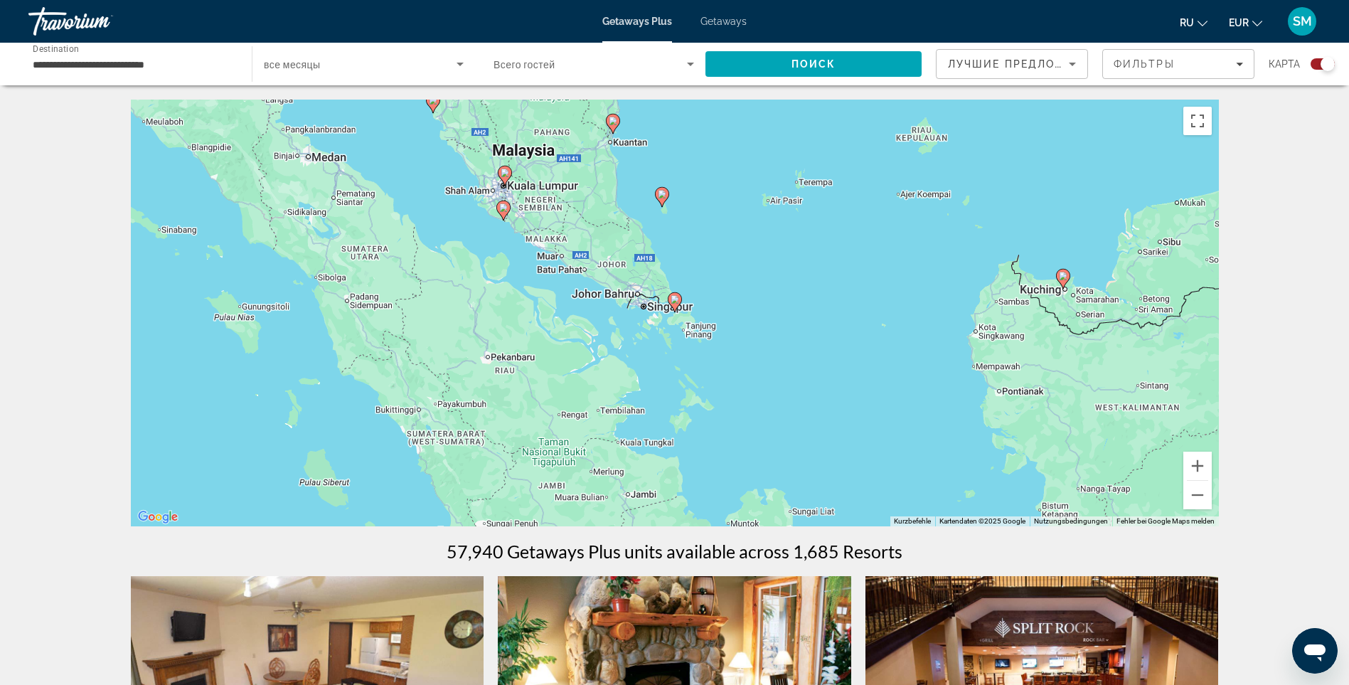
click at [674, 303] on image "Main content" at bounding box center [675, 299] width 9 height 9
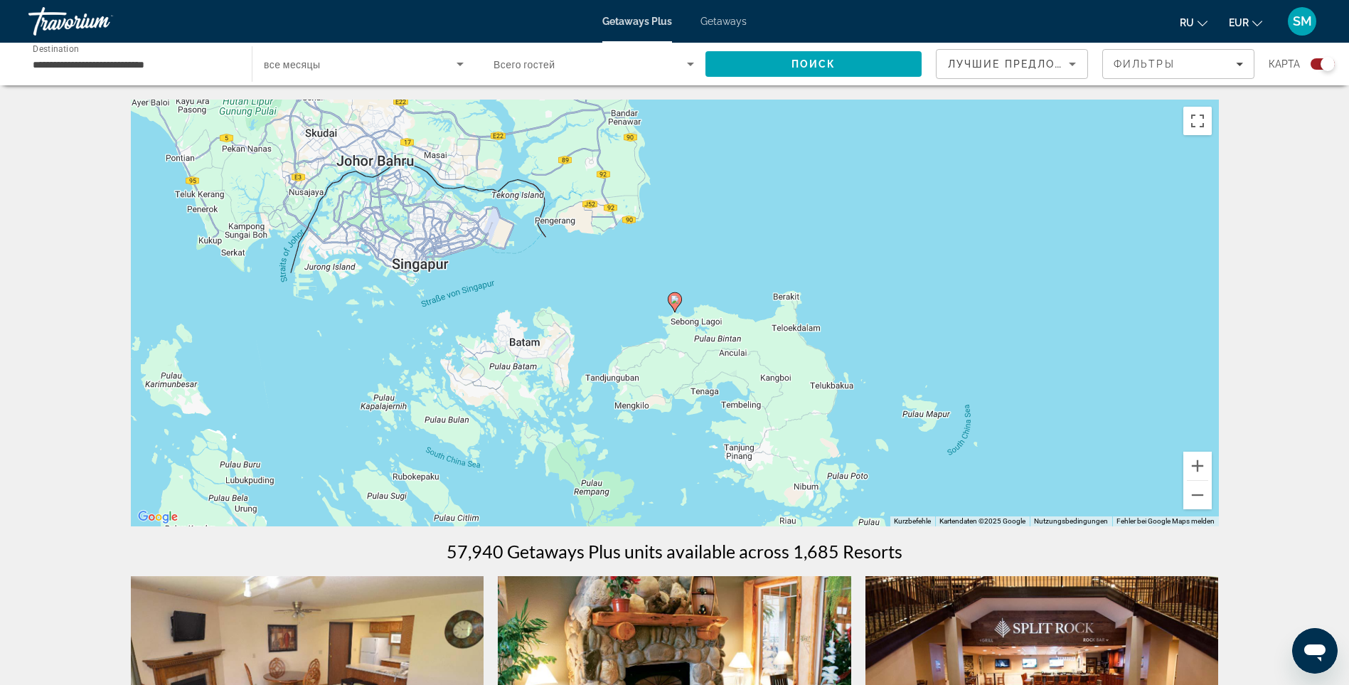
click at [674, 302] on image "Main content" at bounding box center [675, 299] width 9 height 9
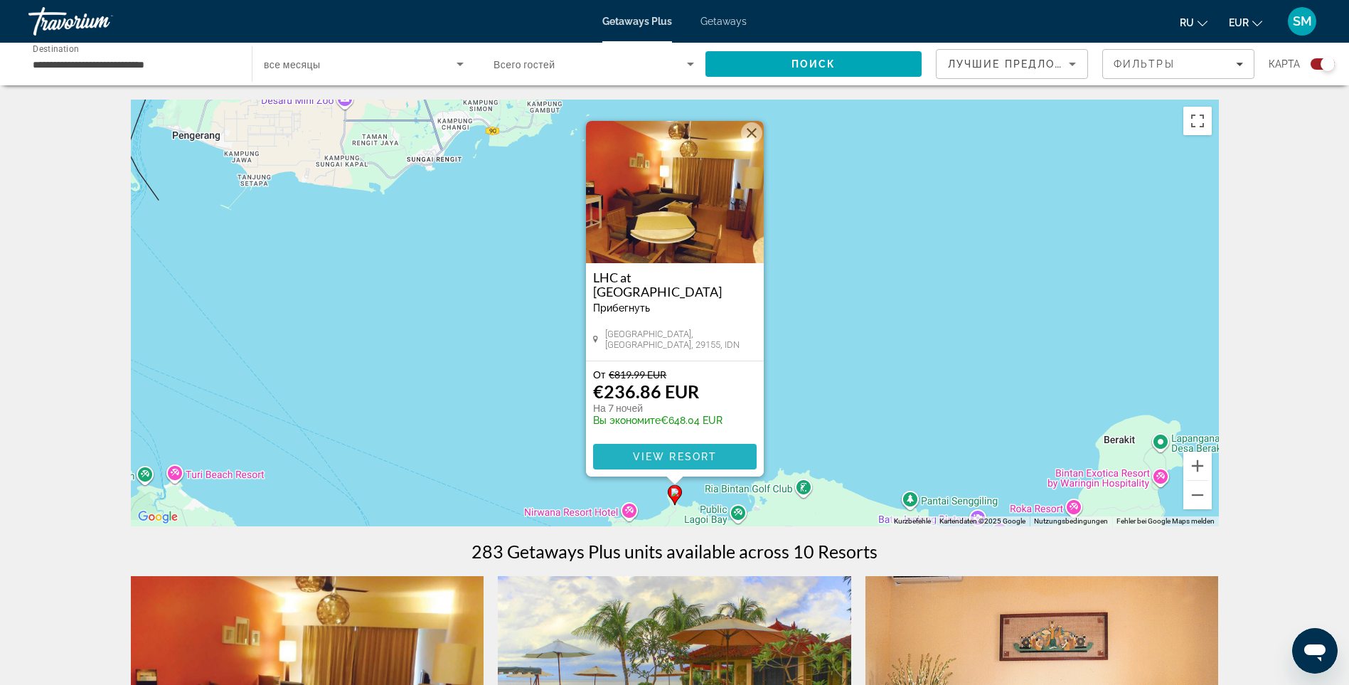
click at [682, 456] on span "View Resort" at bounding box center [674, 456] width 84 height 11
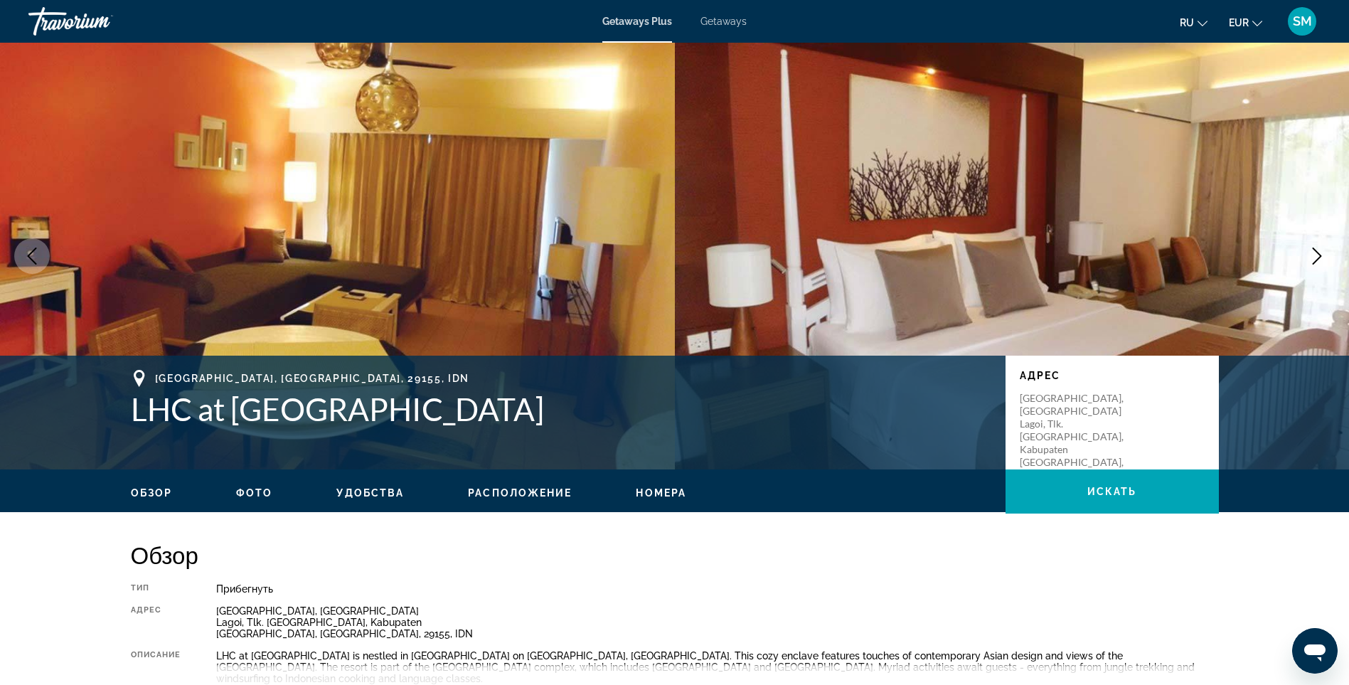
click at [1315, 255] on icon "Next image" at bounding box center [1317, 256] width 17 height 17
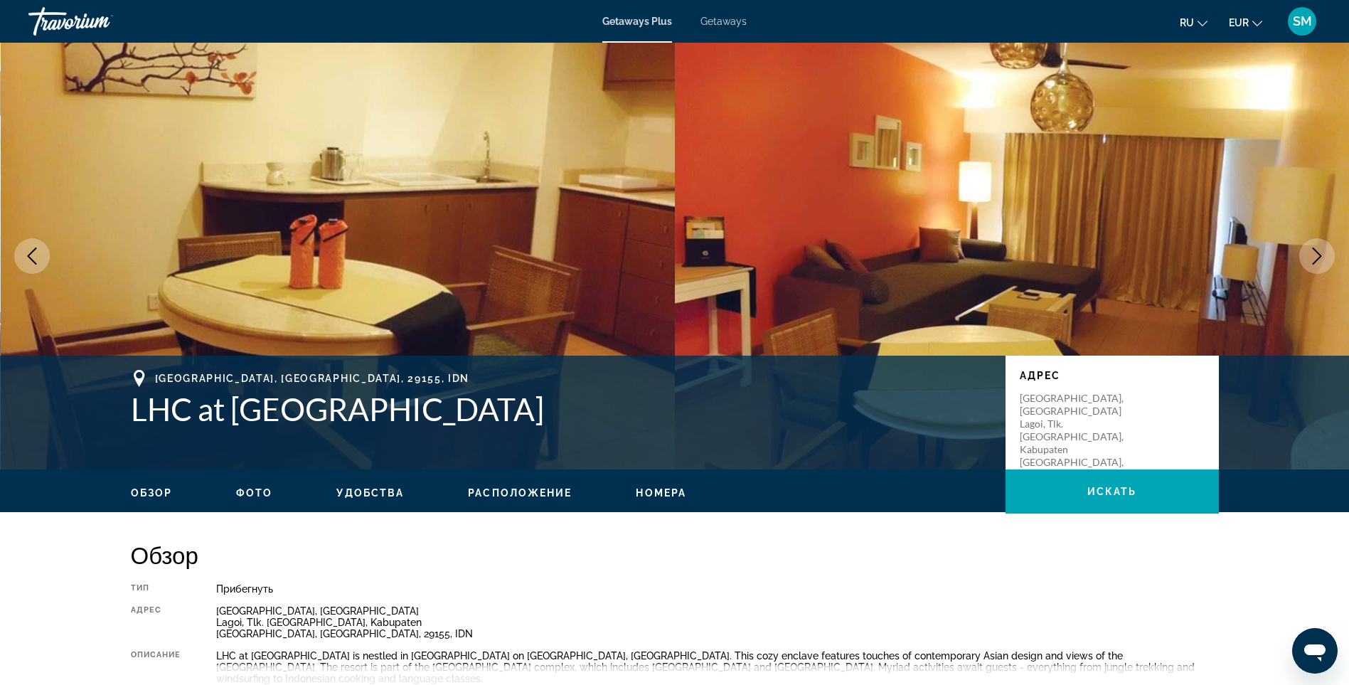
click at [1316, 255] on icon "Next image" at bounding box center [1317, 256] width 17 height 17
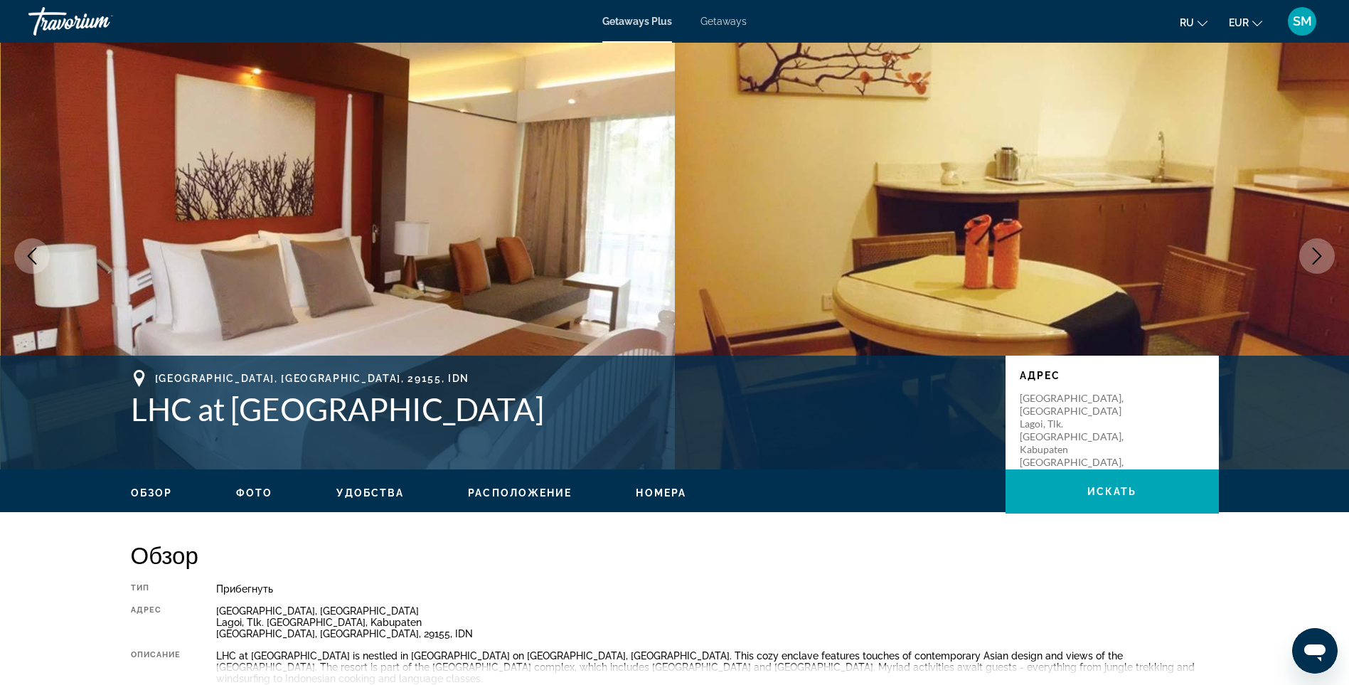
click at [1316, 255] on icon "Next image" at bounding box center [1317, 256] width 17 height 17
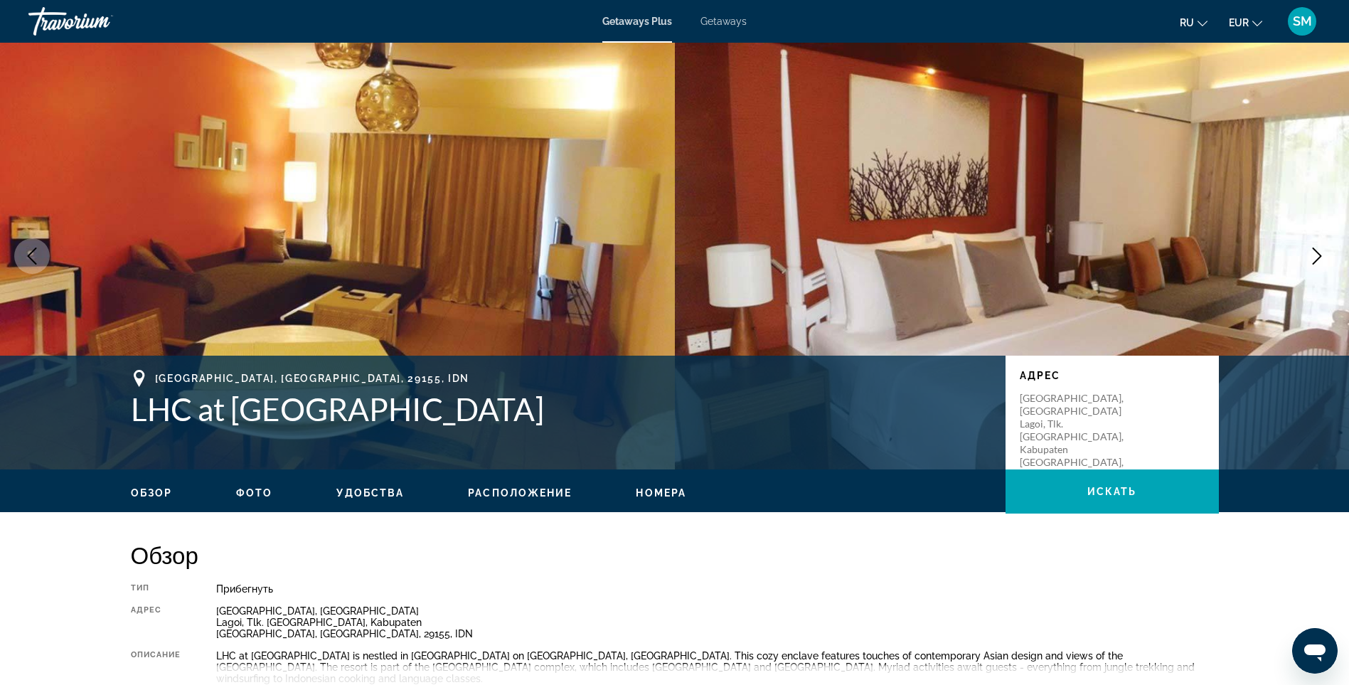
click at [1316, 255] on icon "Next image" at bounding box center [1317, 256] width 17 height 17
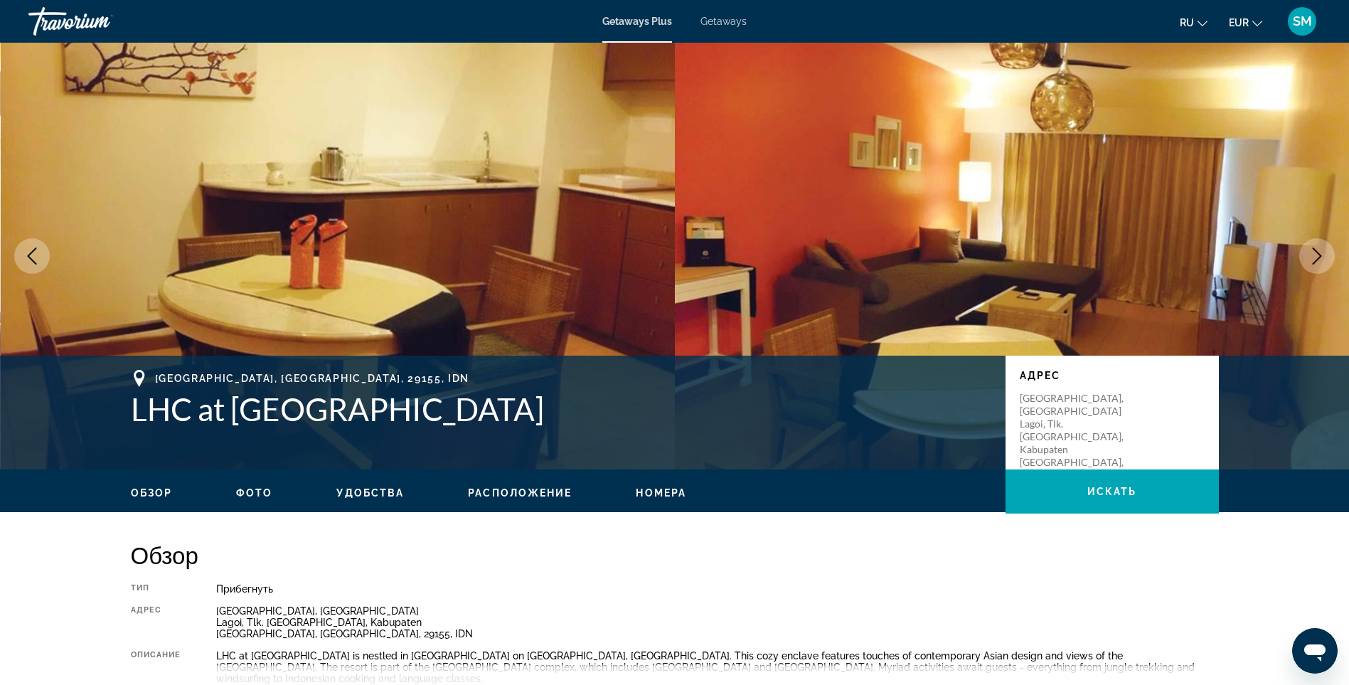
click at [1316, 255] on icon "Next image" at bounding box center [1317, 256] width 17 height 17
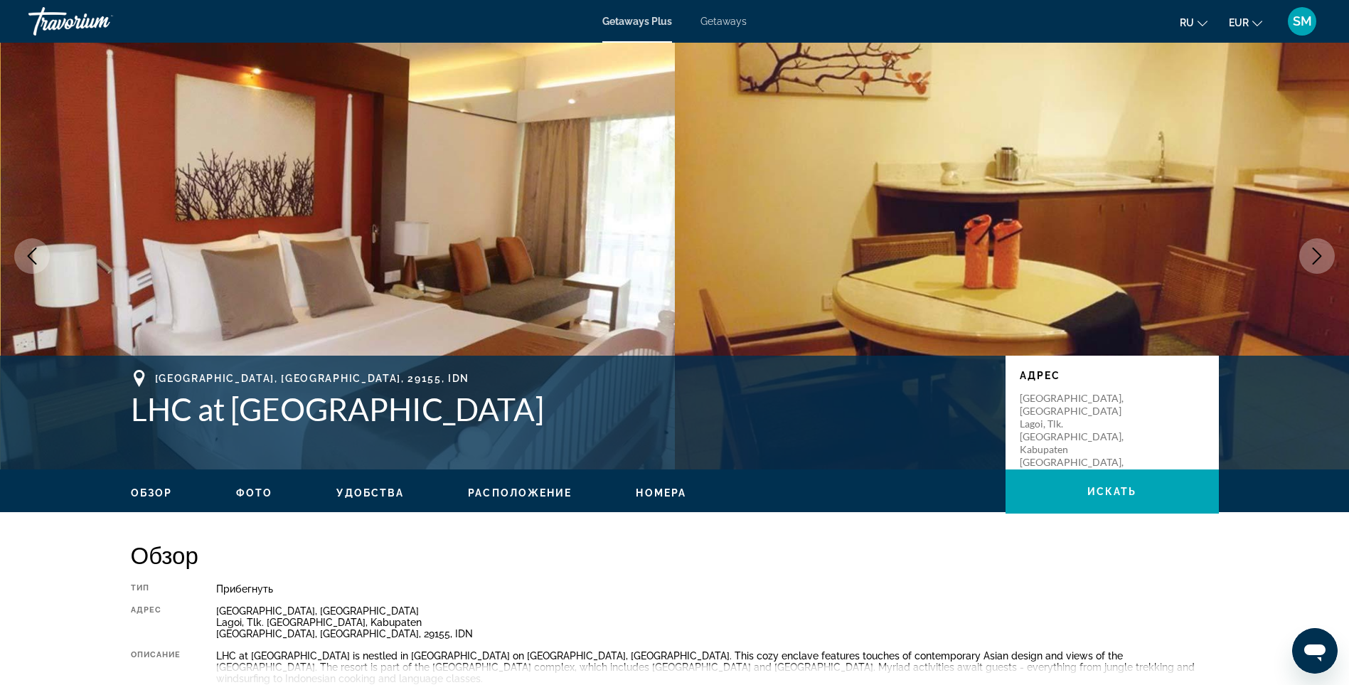
click at [1316, 255] on icon "Next image" at bounding box center [1317, 256] width 17 height 17
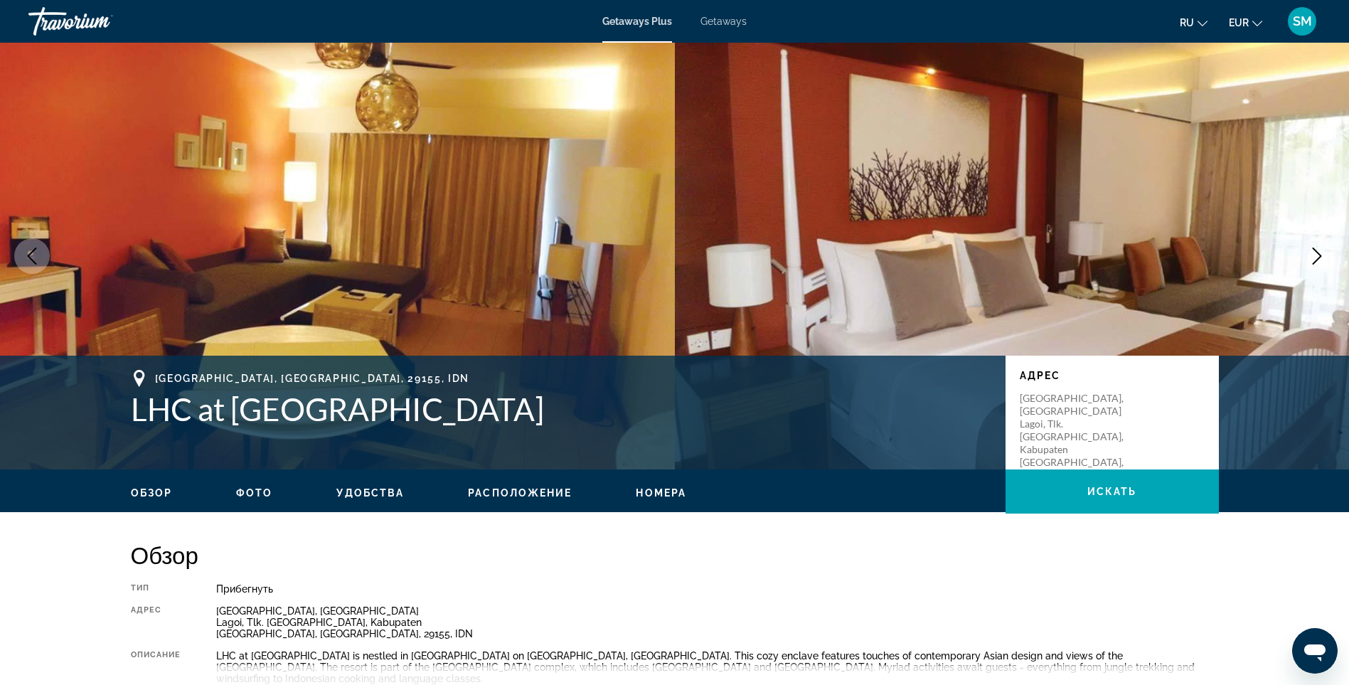
click at [1316, 255] on icon "Next image" at bounding box center [1317, 256] width 17 height 17
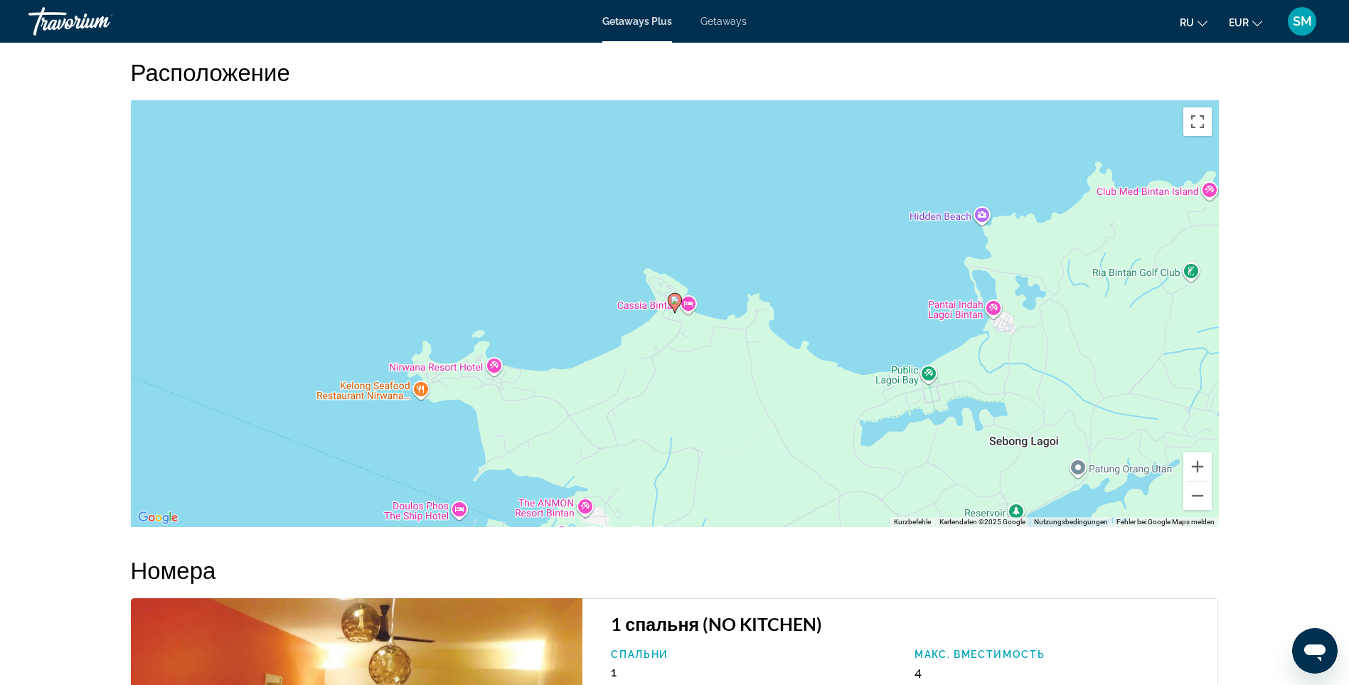
scroll to position [1565, 0]
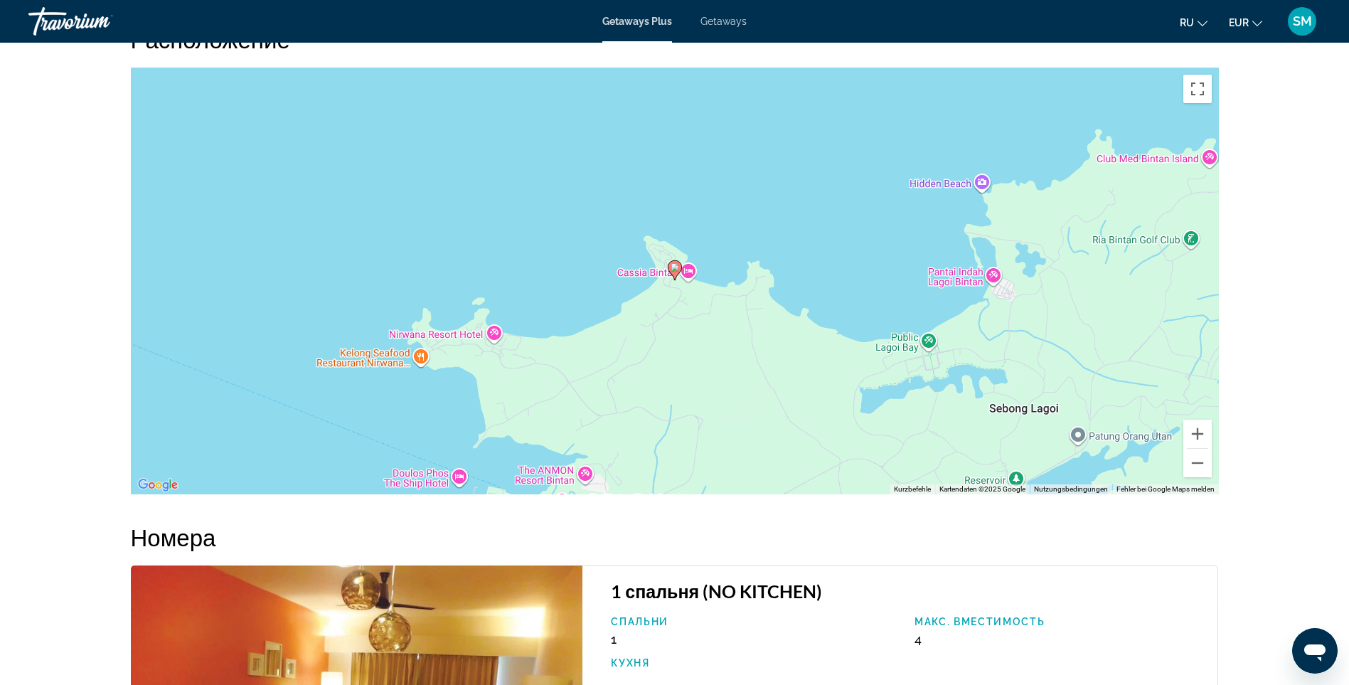
click at [676, 266] on image "Main content" at bounding box center [675, 267] width 9 height 9
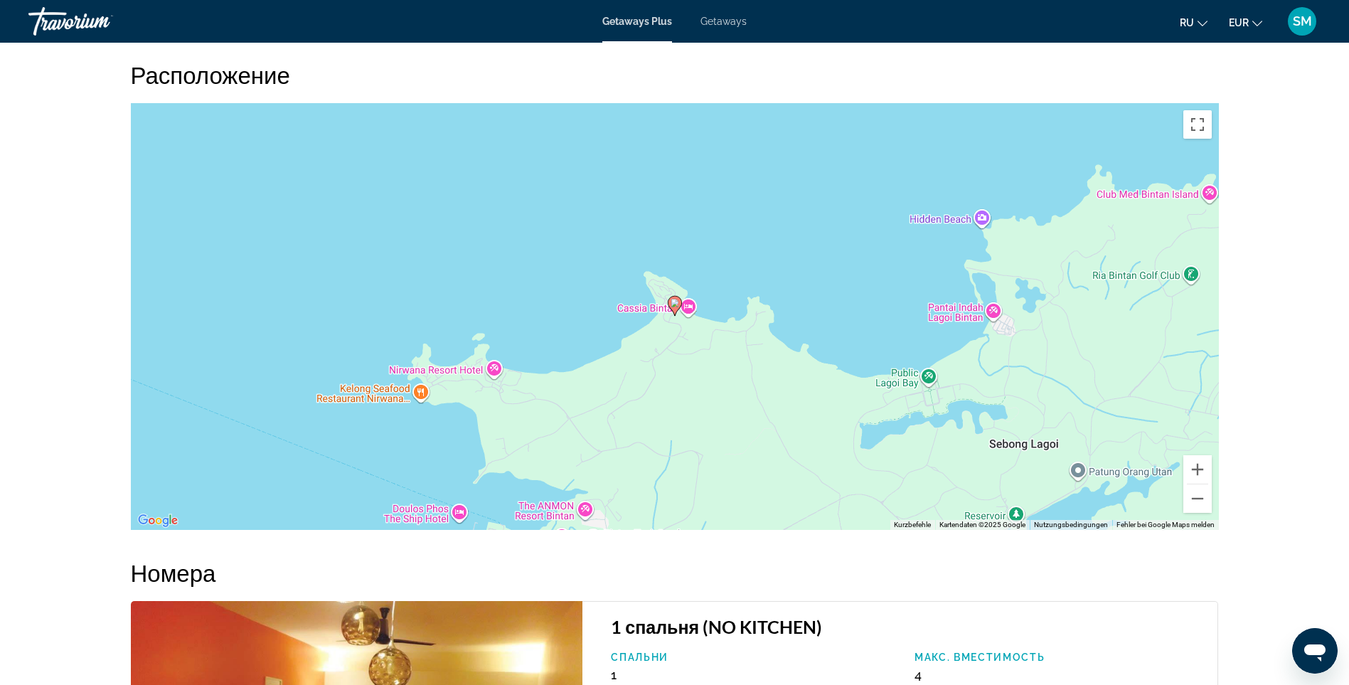
scroll to position [1265, 0]
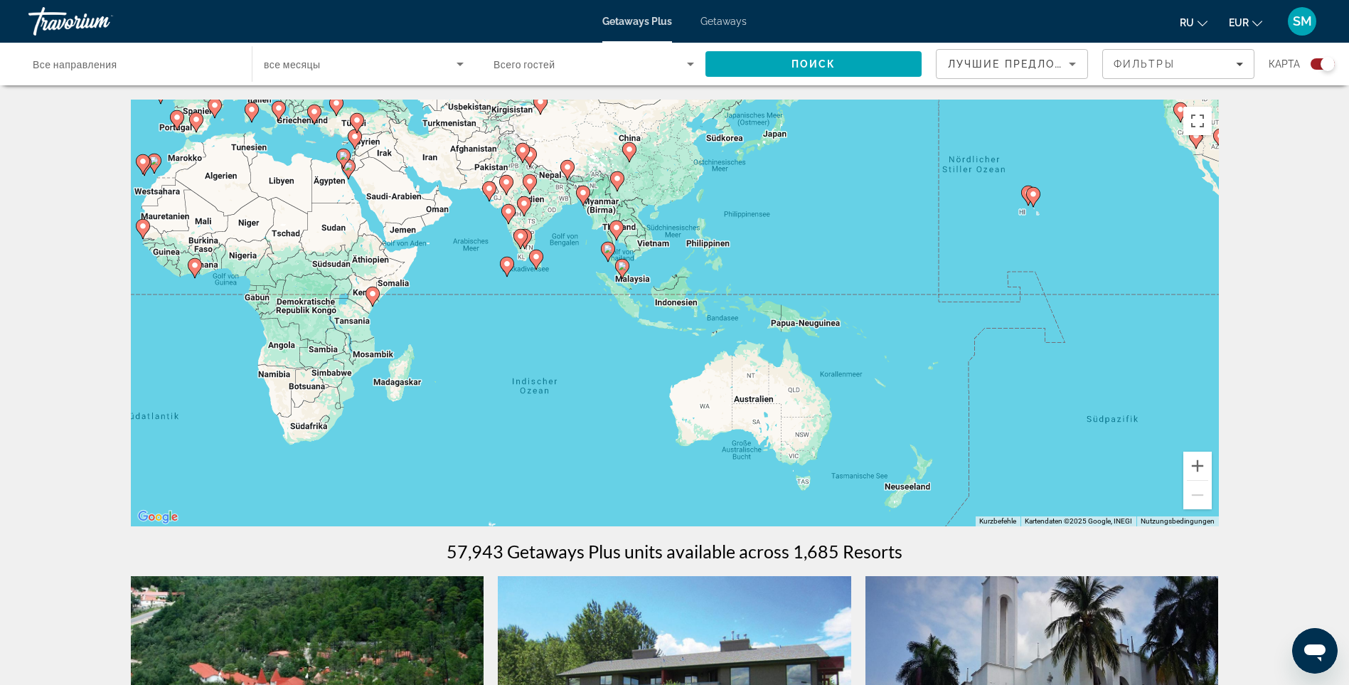
drag, startPoint x: 1154, startPoint y: 378, endPoint x: 588, endPoint y: 238, distance: 583.3
click at [570, 232] on div "Um den Modus zum Ziehen mit der Tastatur zu aktivieren, drückst du Alt + Eingab…" at bounding box center [675, 313] width 1088 height 427
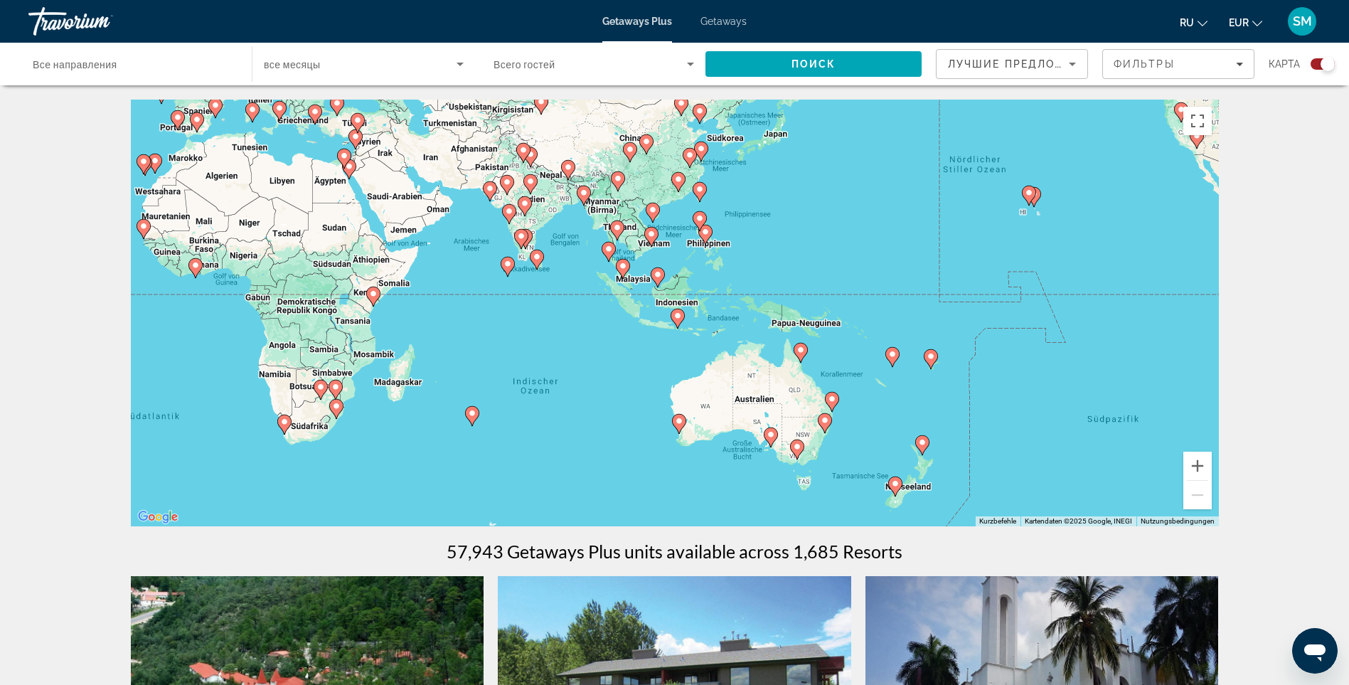
click at [677, 315] on image "Main content" at bounding box center [678, 316] width 9 height 9
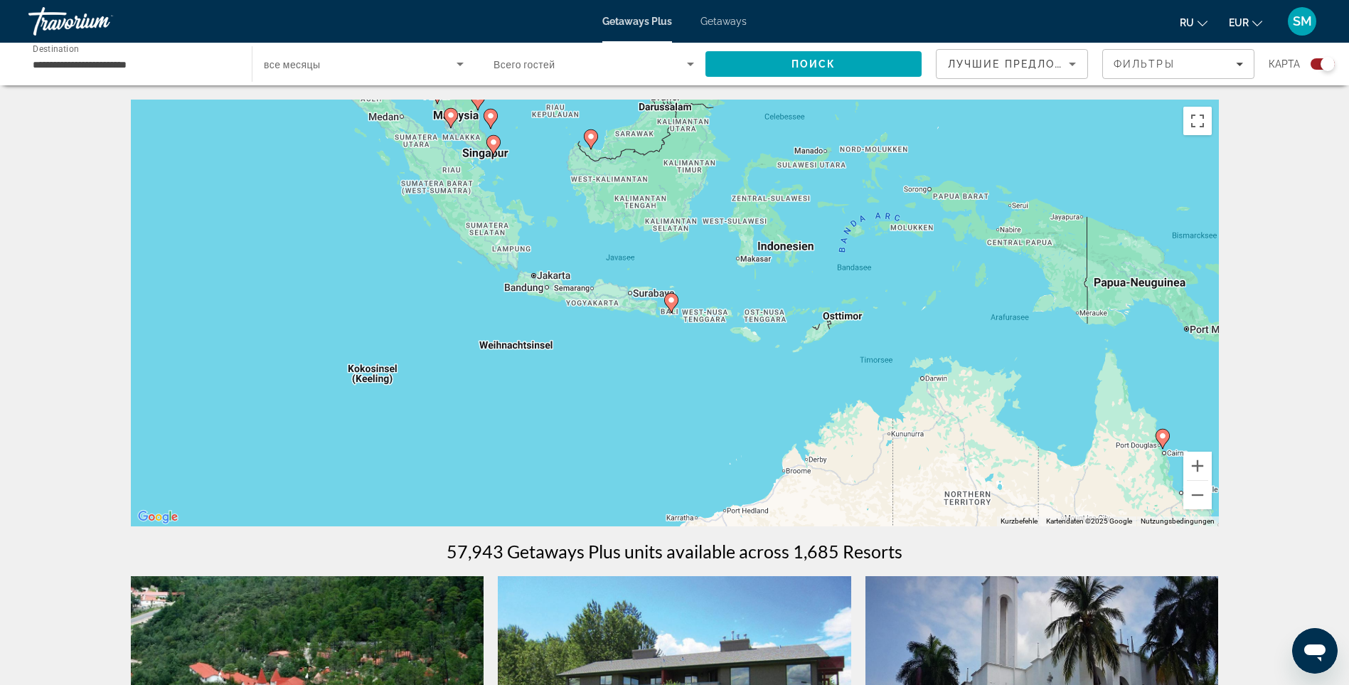
click at [669, 302] on image "Main content" at bounding box center [671, 300] width 9 height 9
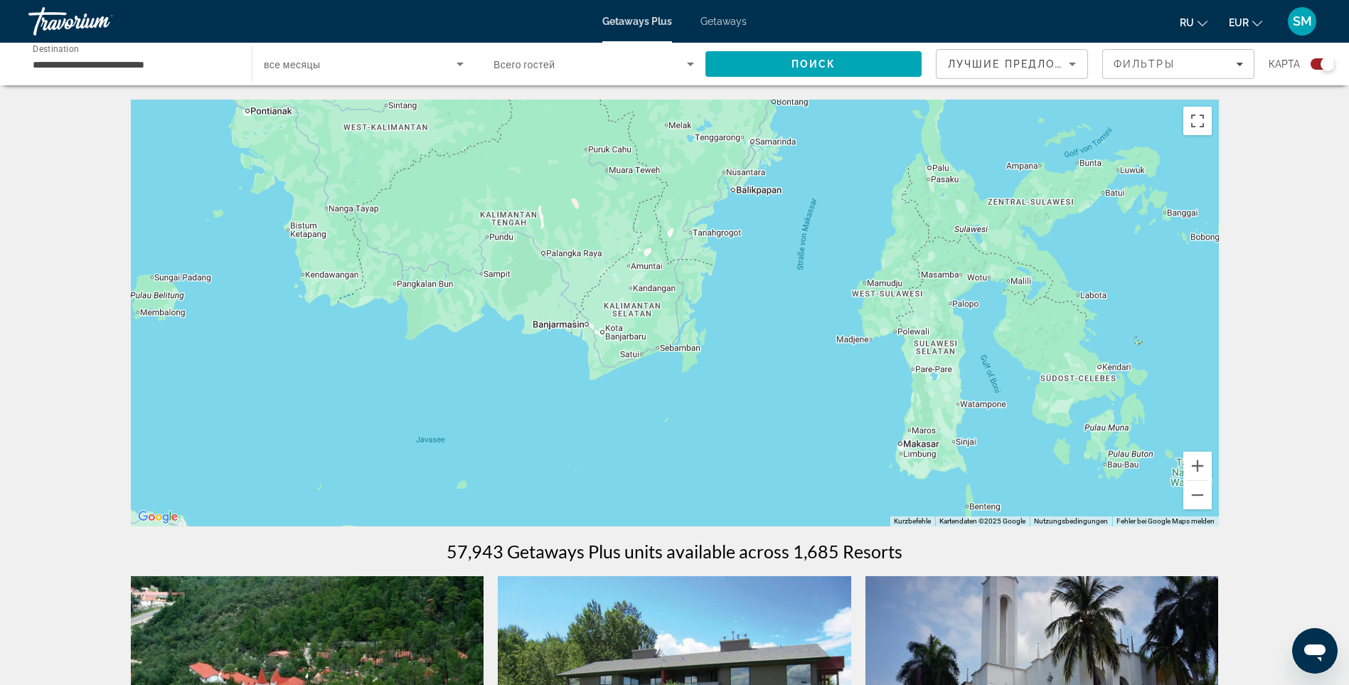
drag, startPoint x: 893, startPoint y: 354, endPoint x: 858, endPoint y: 703, distance: 350.3
click at [858, 684] on html "**********" at bounding box center [674, 342] width 1349 height 685
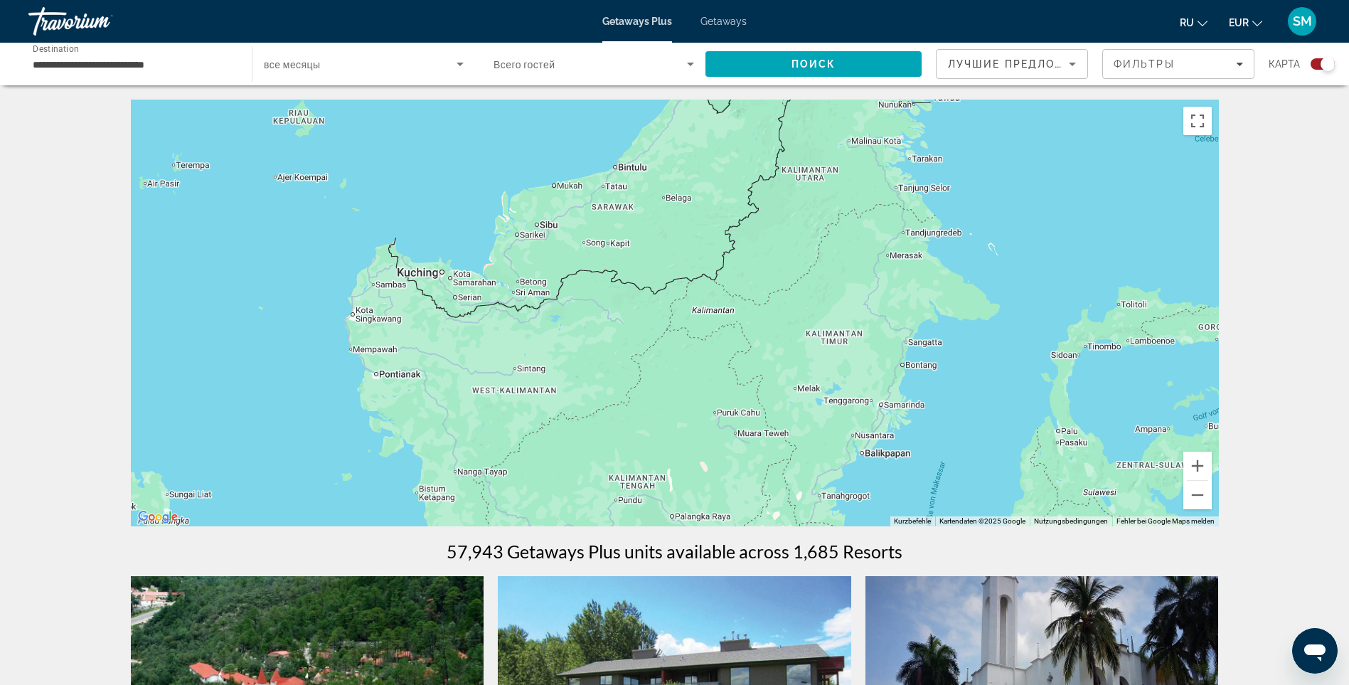
drag, startPoint x: 801, startPoint y: 293, endPoint x: 960, endPoint y: 556, distance: 306.7
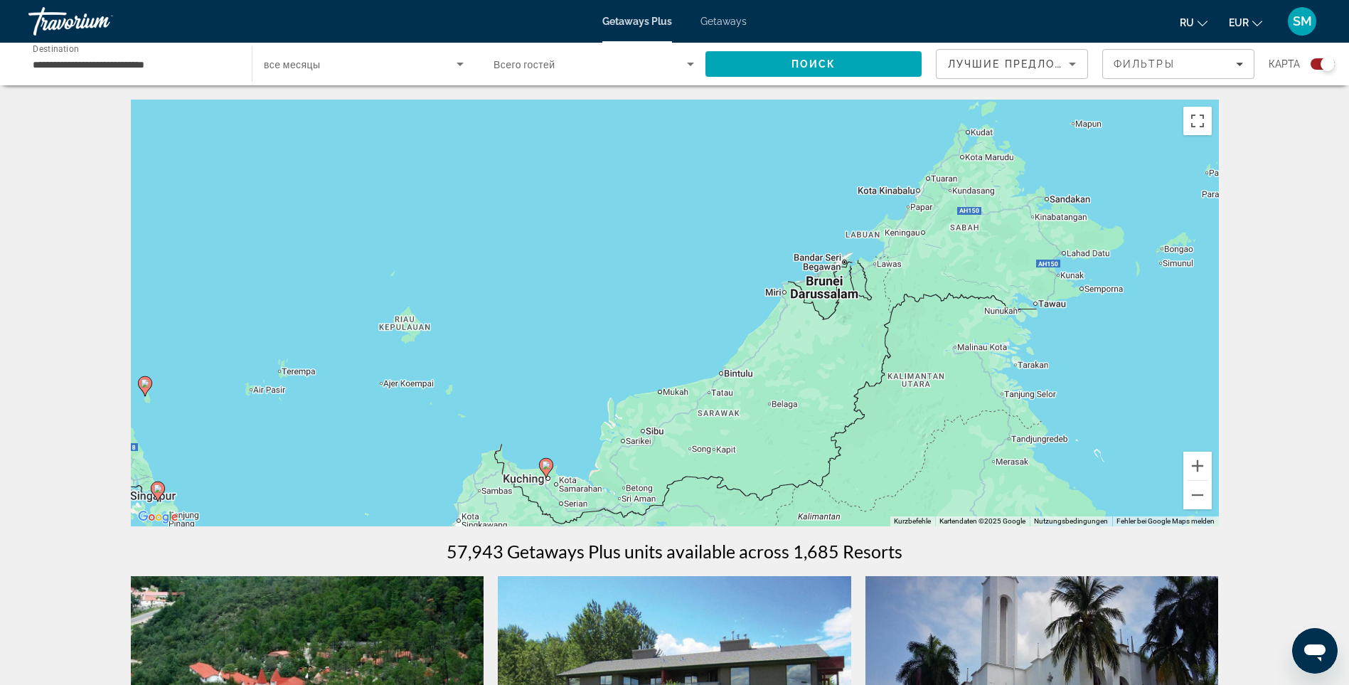
drag, startPoint x: 938, startPoint y: 217, endPoint x: 1044, endPoint y: 408, distance: 218.1
click at [1044, 408] on div "Um von einem Element zum anderen zu gelangen, drückst du die Pfeiltasten entspr…" at bounding box center [675, 313] width 1088 height 427
click at [1197, 496] on button "Verkleinern" at bounding box center [1198, 495] width 28 height 28
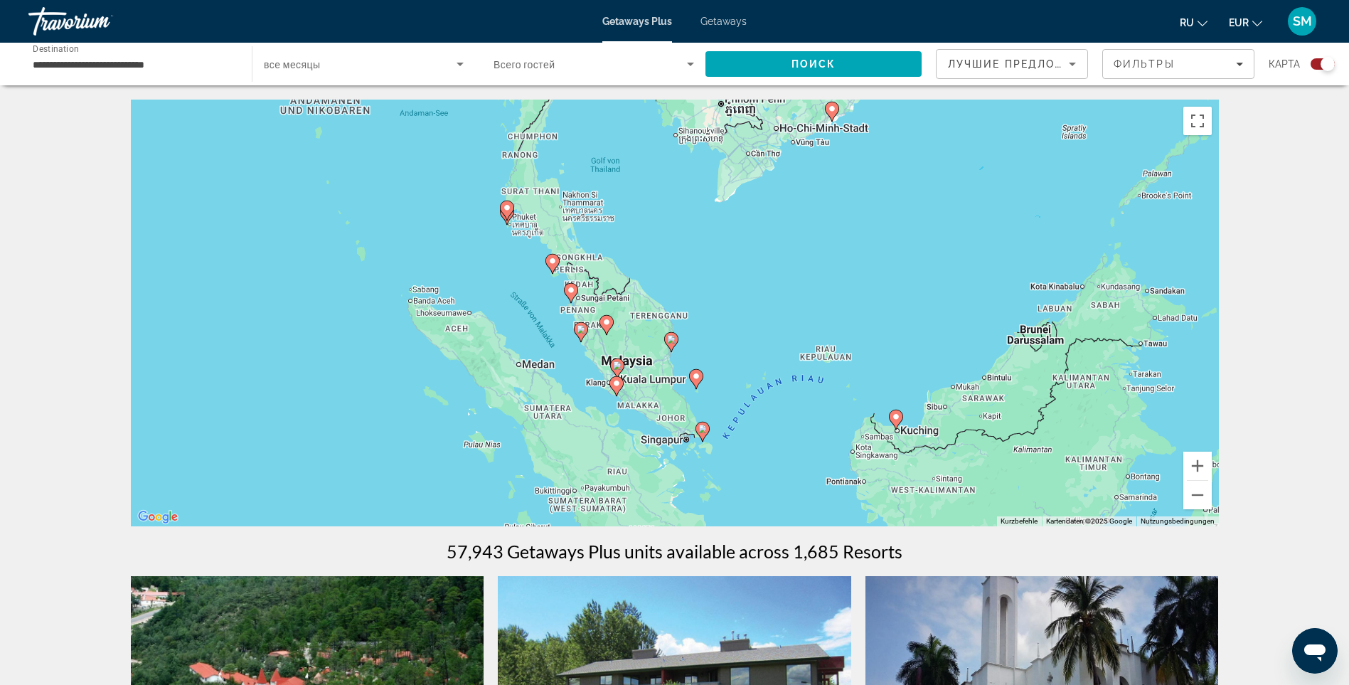
drag, startPoint x: 489, startPoint y: 356, endPoint x: 777, endPoint y: 393, distance: 290.4
click at [777, 393] on div "Um von einem Element zum anderen zu gelangen, drückst du die Pfeiltasten entspr…" at bounding box center [675, 313] width 1088 height 427
click at [676, 344] on icon "Main content" at bounding box center [670, 342] width 13 height 18
type input "**********"
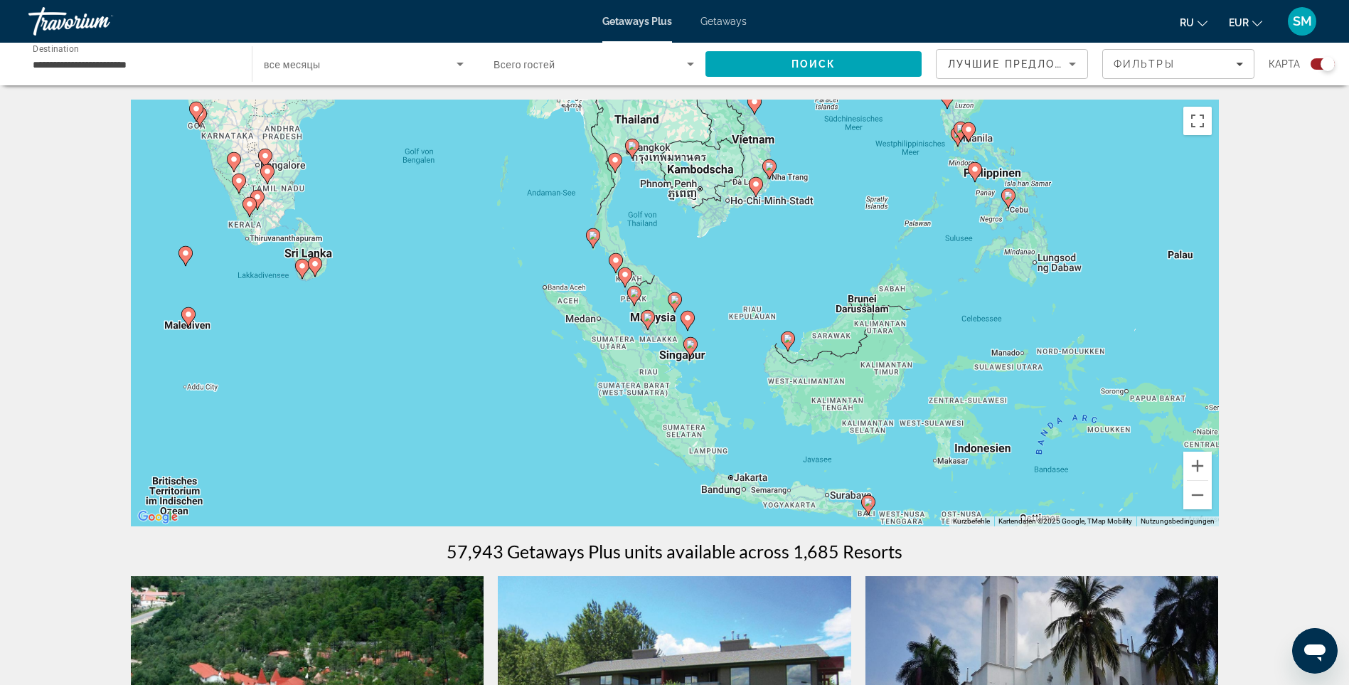
click at [190, 312] on image "Main content" at bounding box center [188, 314] width 9 height 9
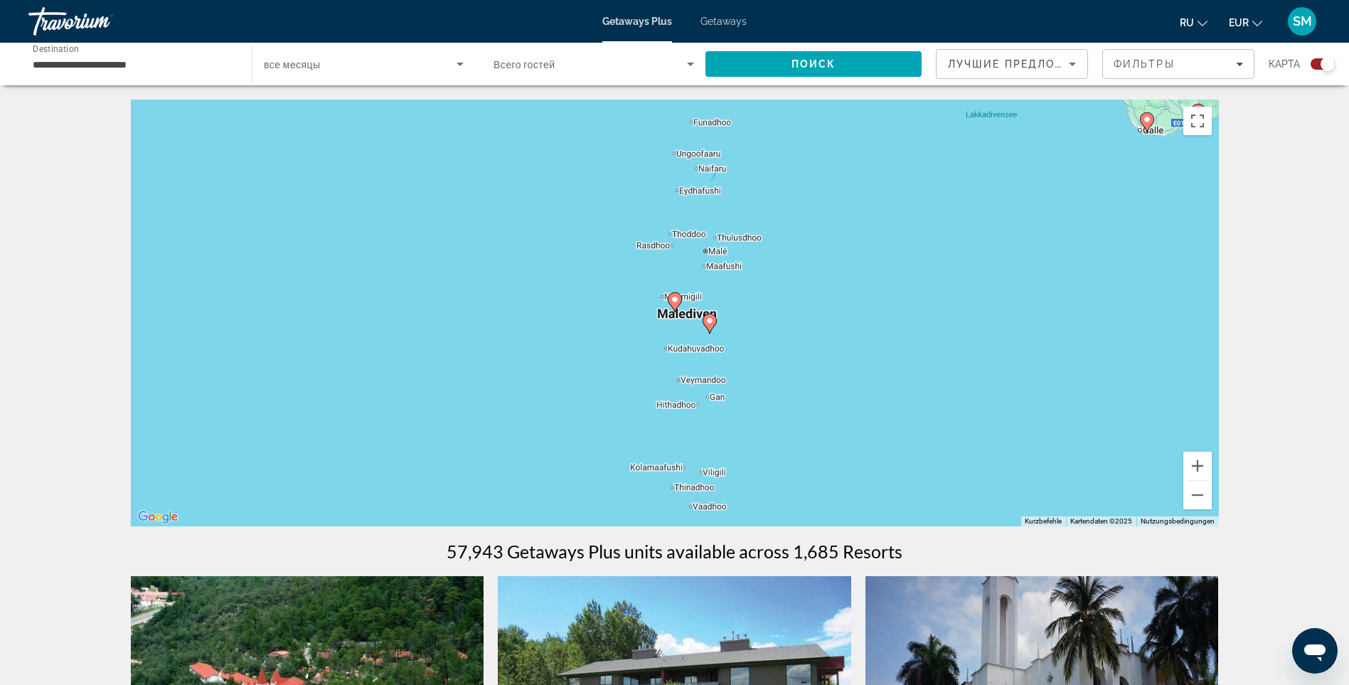
click at [711, 323] on image "Main content" at bounding box center [710, 321] width 9 height 9
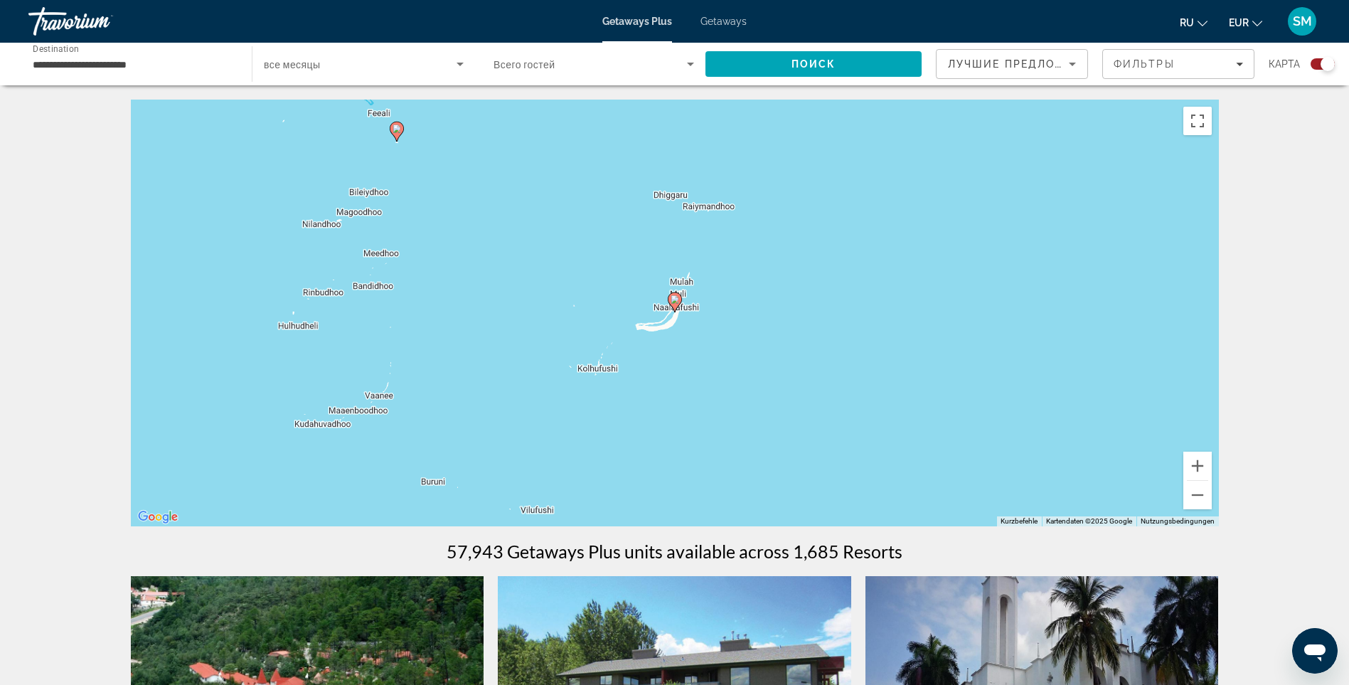
click at [672, 297] on image "Main content" at bounding box center [675, 299] width 9 height 9
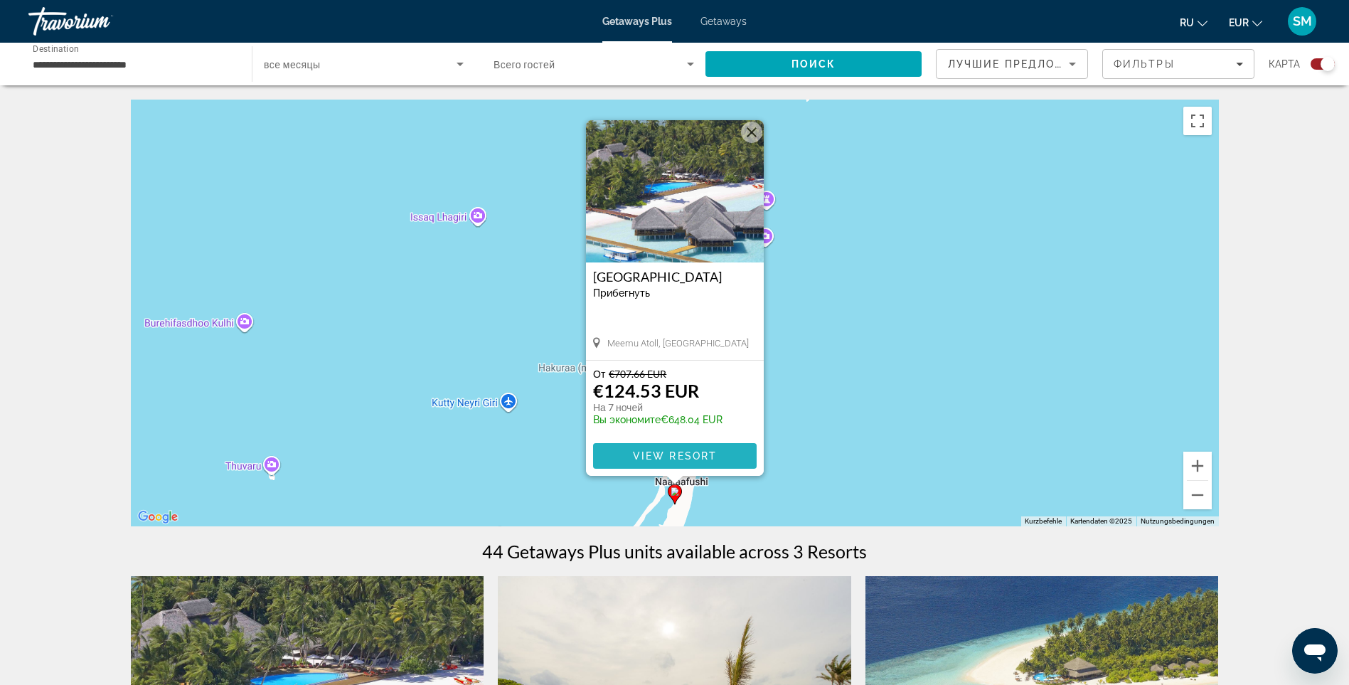
click at [678, 454] on span "View Resort" at bounding box center [674, 455] width 84 height 11
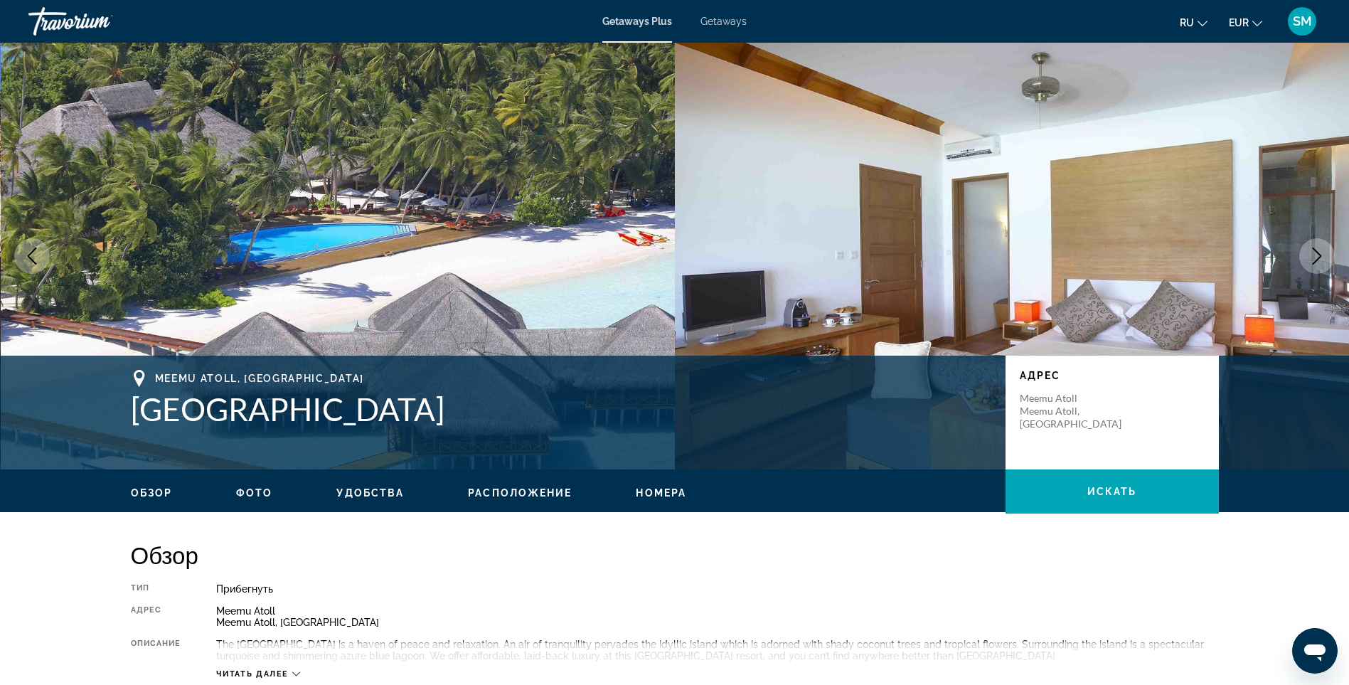
click at [1315, 254] on icon "Next image" at bounding box center [1317, 256] width 17 height 17
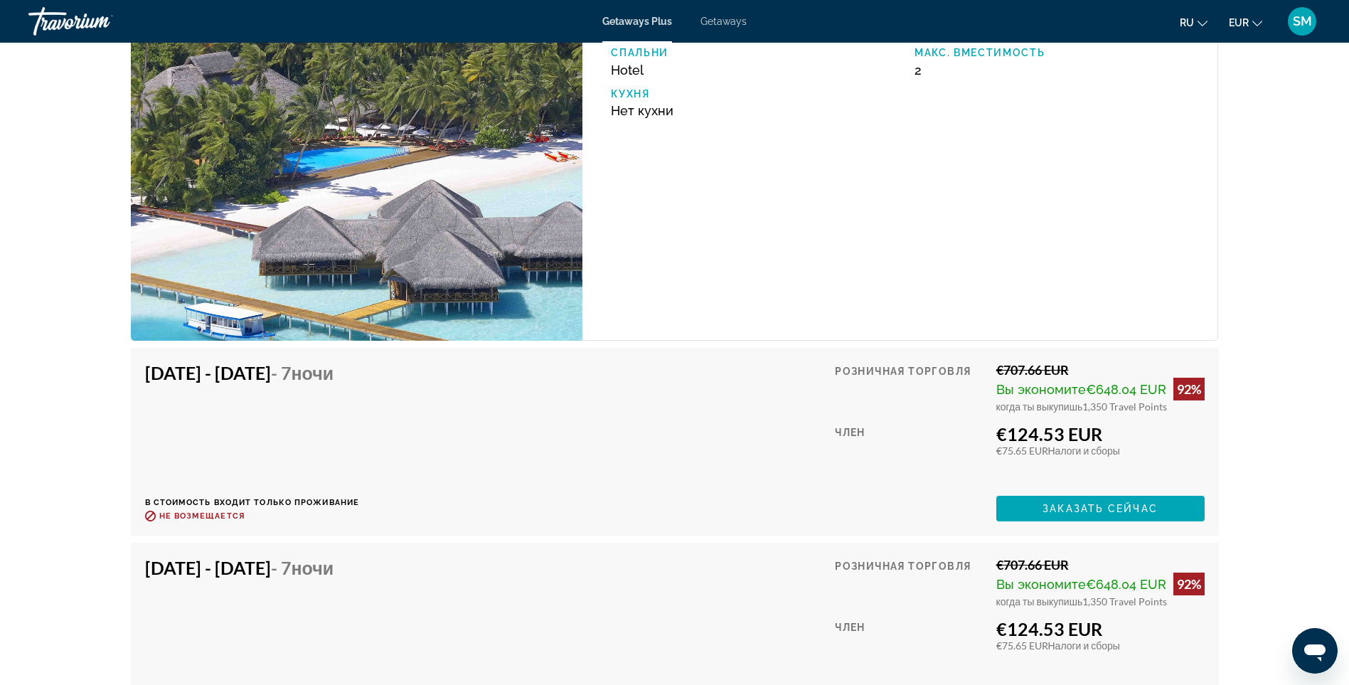
scroll to position [2774, 0]
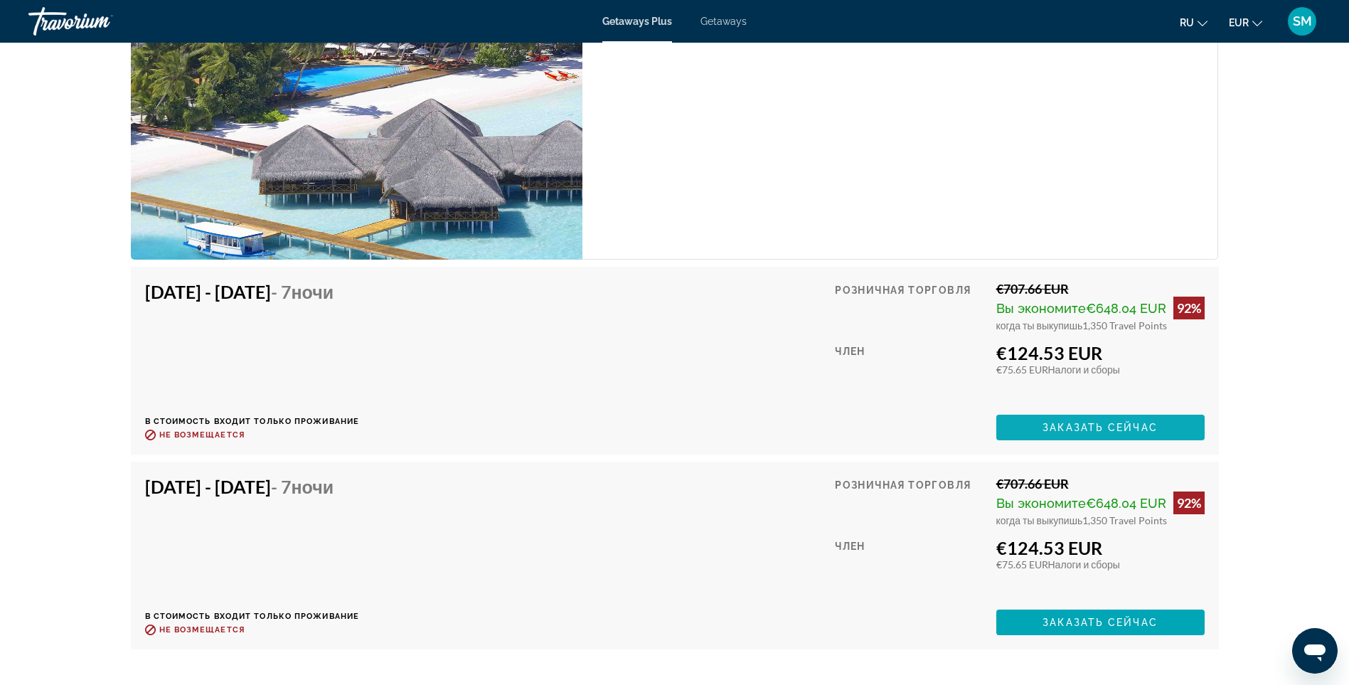
click at [1105, 433] on span "Заказать сейчас" at bounding box center [1100, 427] width 115 height 11
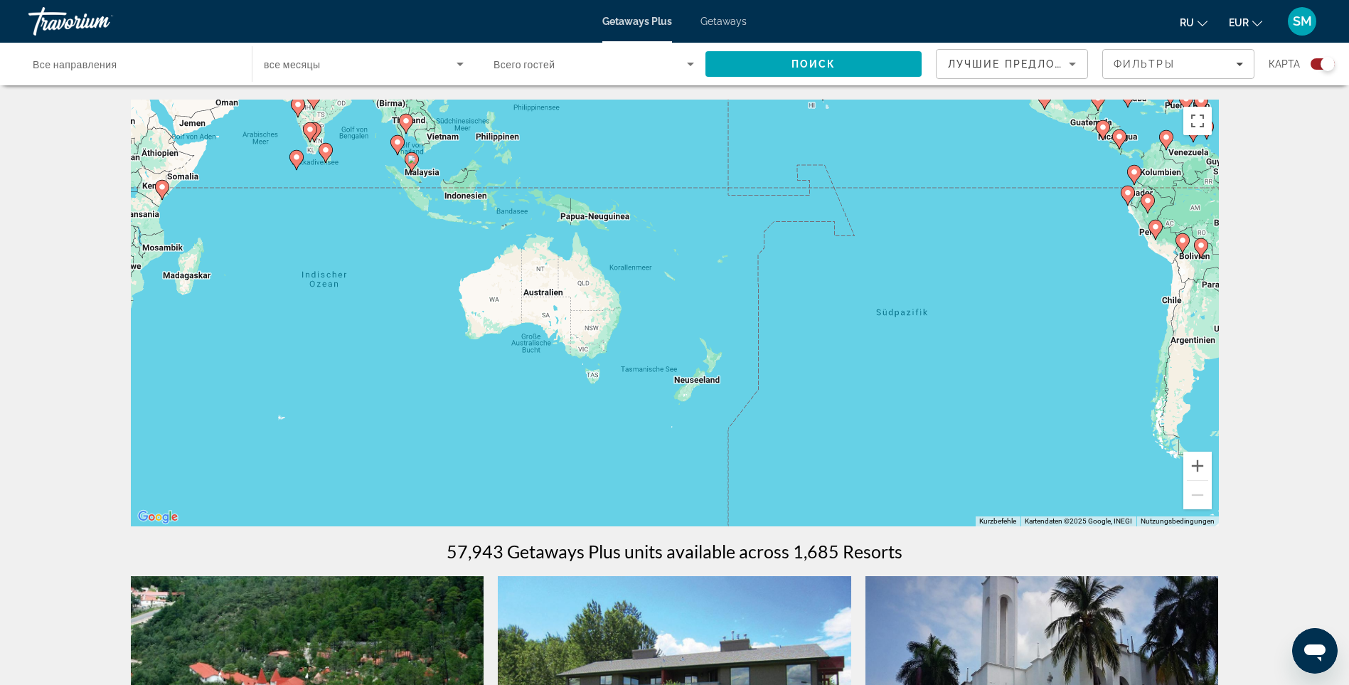
drag, startPoint x: 1113, startPoint y: 425, endPoint x: 315, endPoint y: 171, distance: 837.5
click at [315, 171] on div "Um den Modus zum Ziehen mit der Tastatur zu aktivieren, drückst du Alt + Eingab…" at bounding box center [675, 313] width 1088 height 427
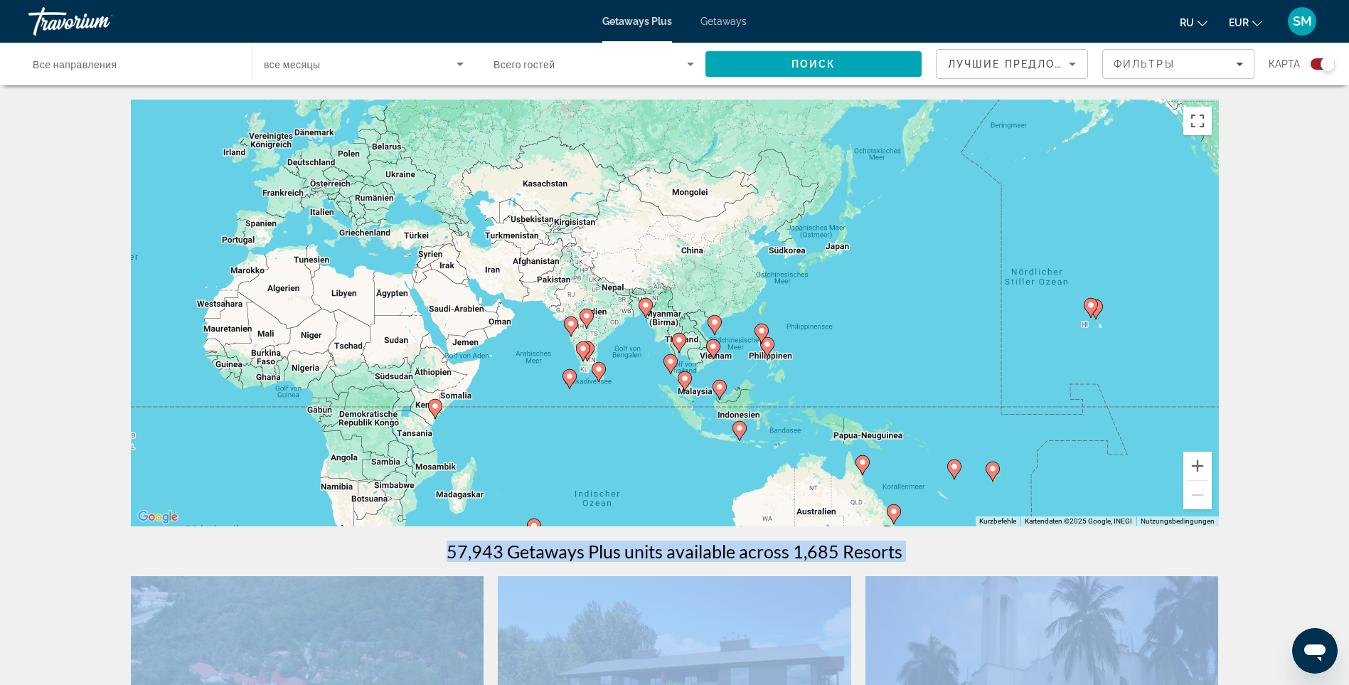
drag, startPoint x: 842, startPoint y: 378, endPoint x: 1117, endPoint y: 593, distance: 348.2
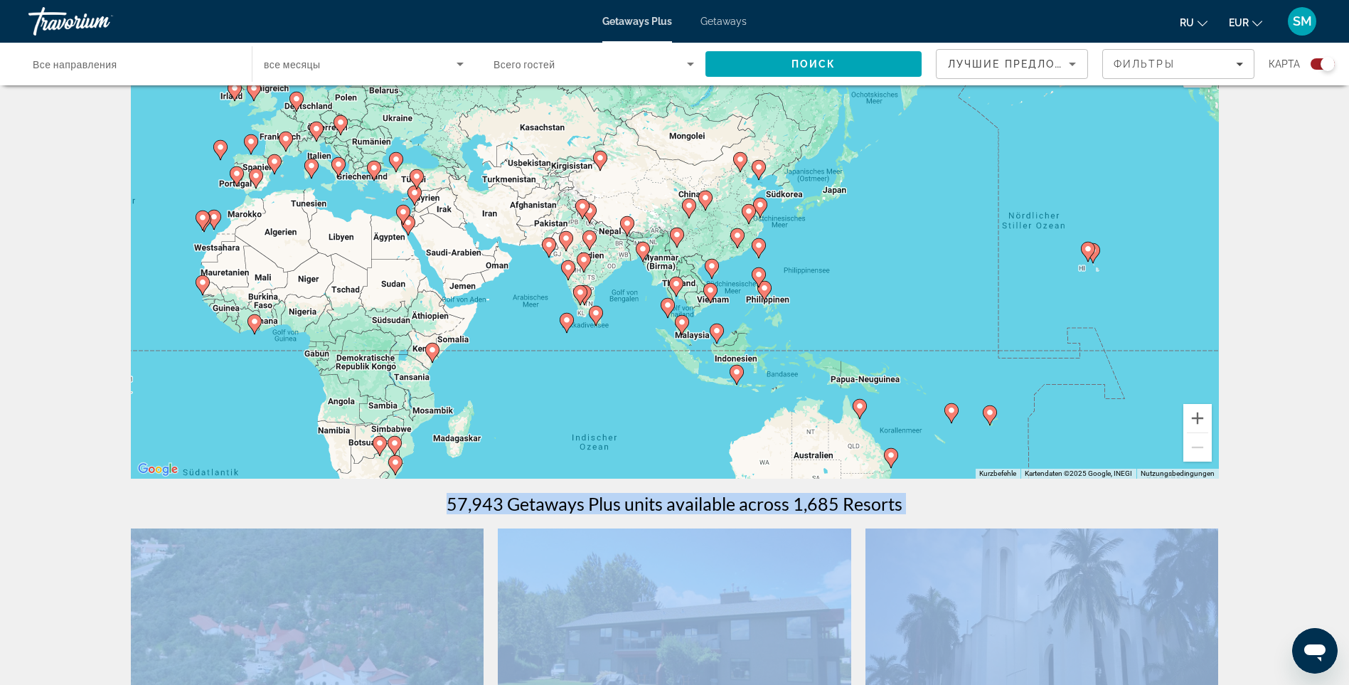
scroll to position [71, 0]
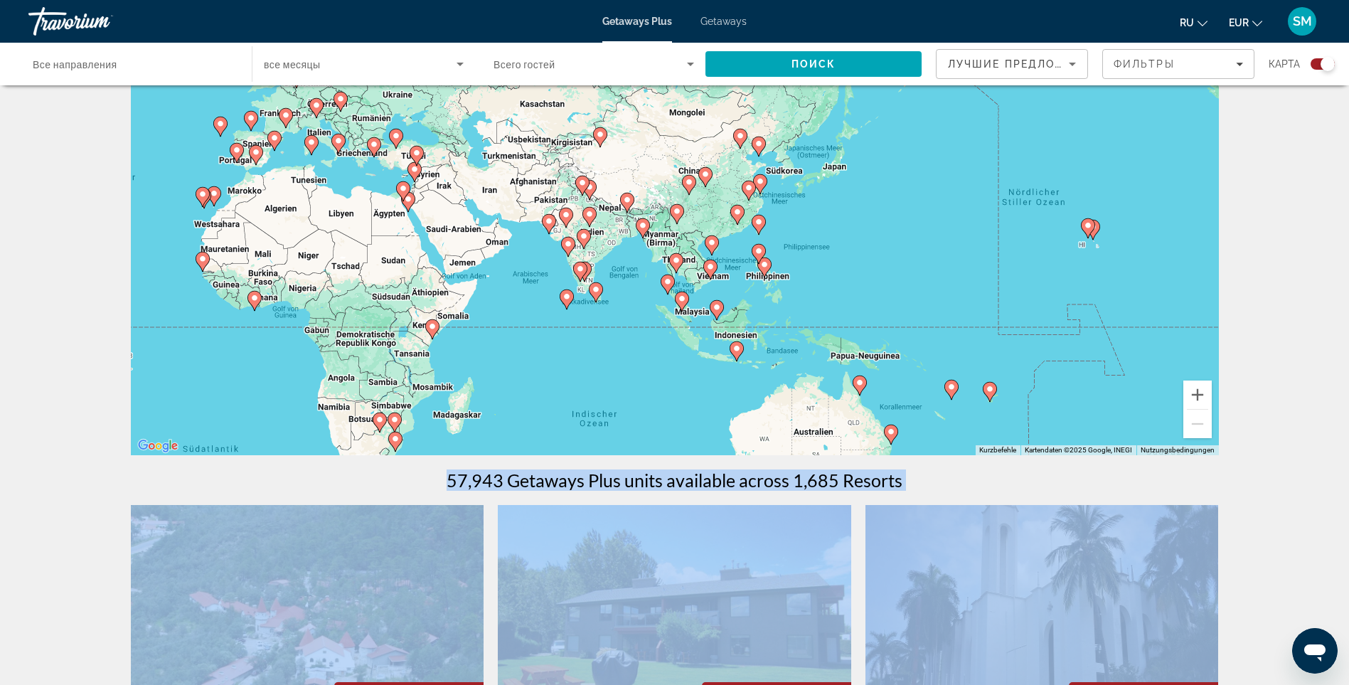
click at [598, 420] on div "Um den Modus zum Ziehen mit der Tastatur zu aktivieren, drückst du Alt + Eingab…" at bounding box center [675, 241] width 1088 height 427
click at [738, 349] on image "Main content" at bounding box center [737, 348] width 9 height 9
type input "**********"
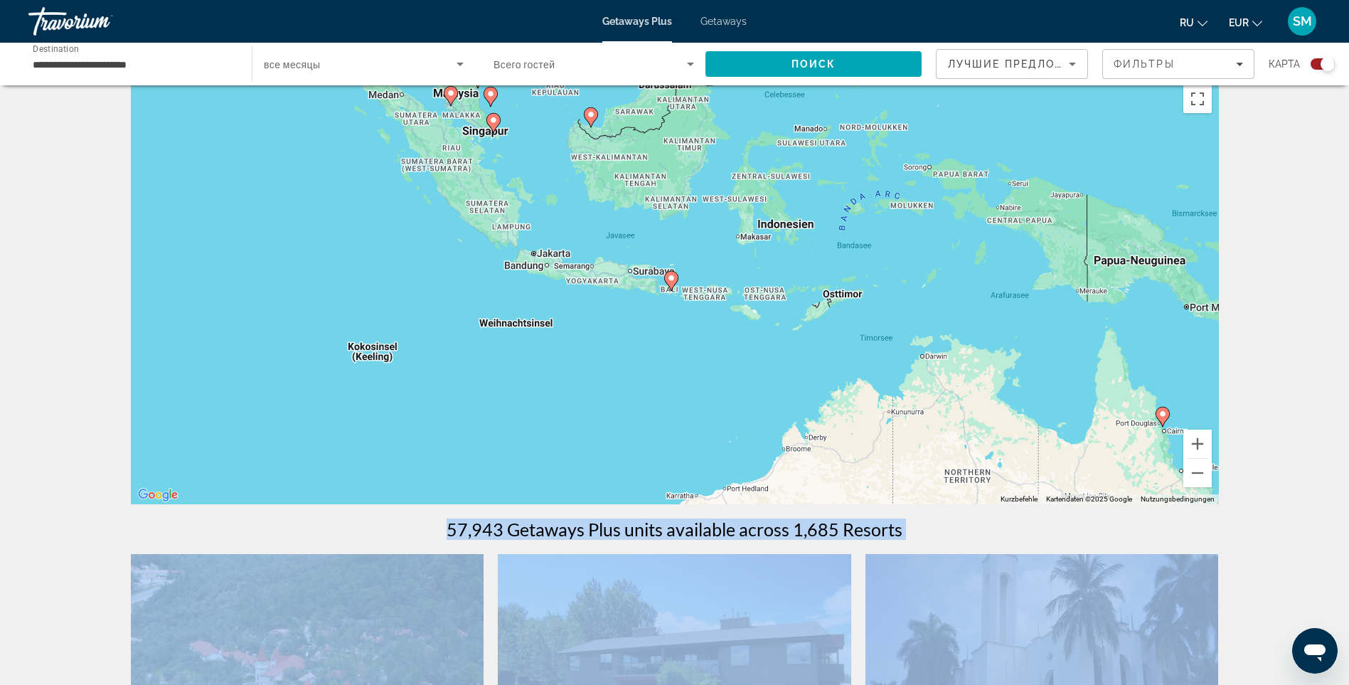
scroll to position [0, 0]
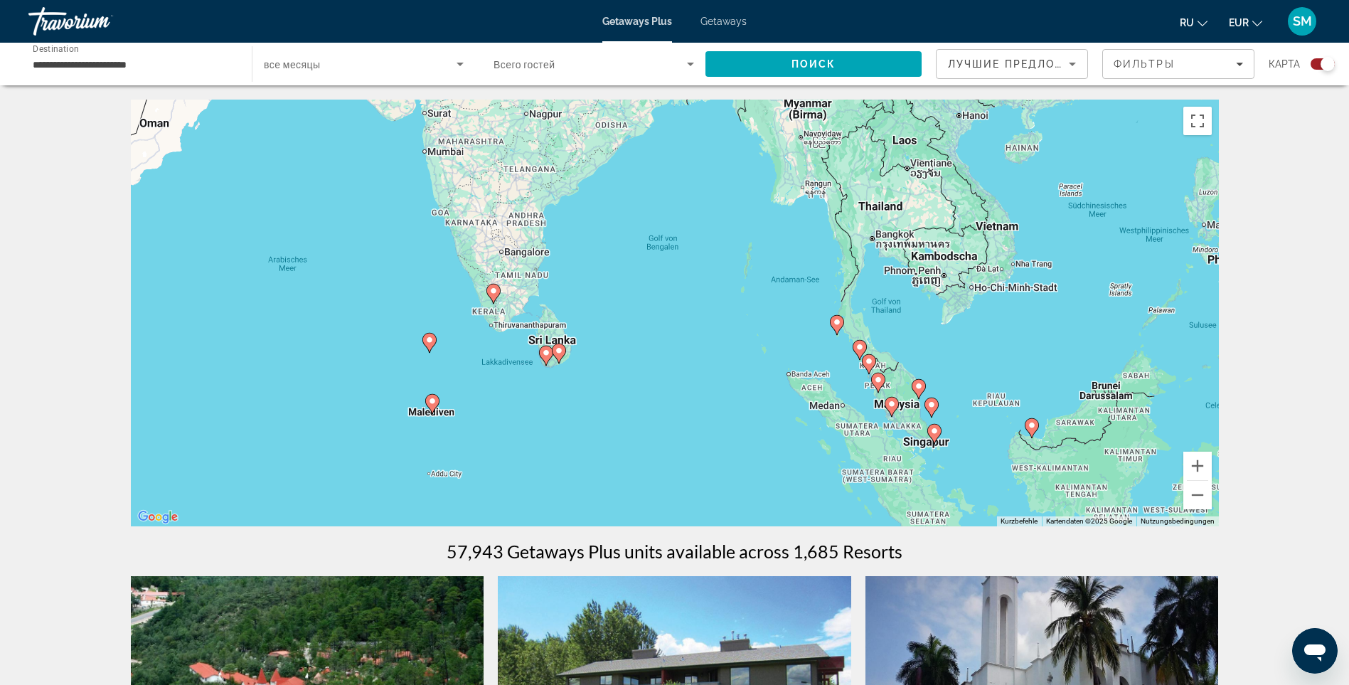
drag, startPoint x: 248, startPoint y: 162, endPoint x: 676, endPoint y: 440, distance: 510.2
click at [676, 440] on div "Um von einem Element zum anderen zu gelangen, drückst du die Pfeiltasten entspr…" at bounding box center [675, 313] width 1088 height 427
click at [433, 397] on icon "Main content" at bounding box center [431, 404] width 13 height 18
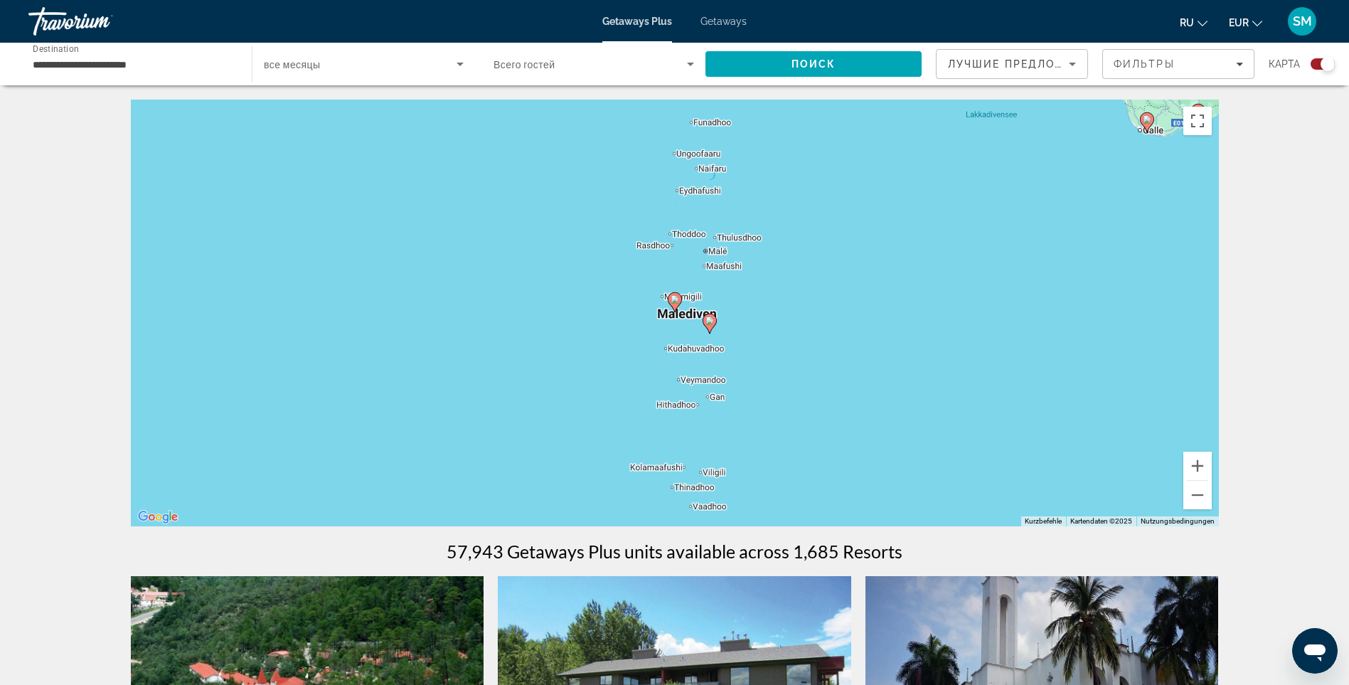
click at [672, 295] on icon "Main content" at bounding box center [674, 302] width 13 height 18
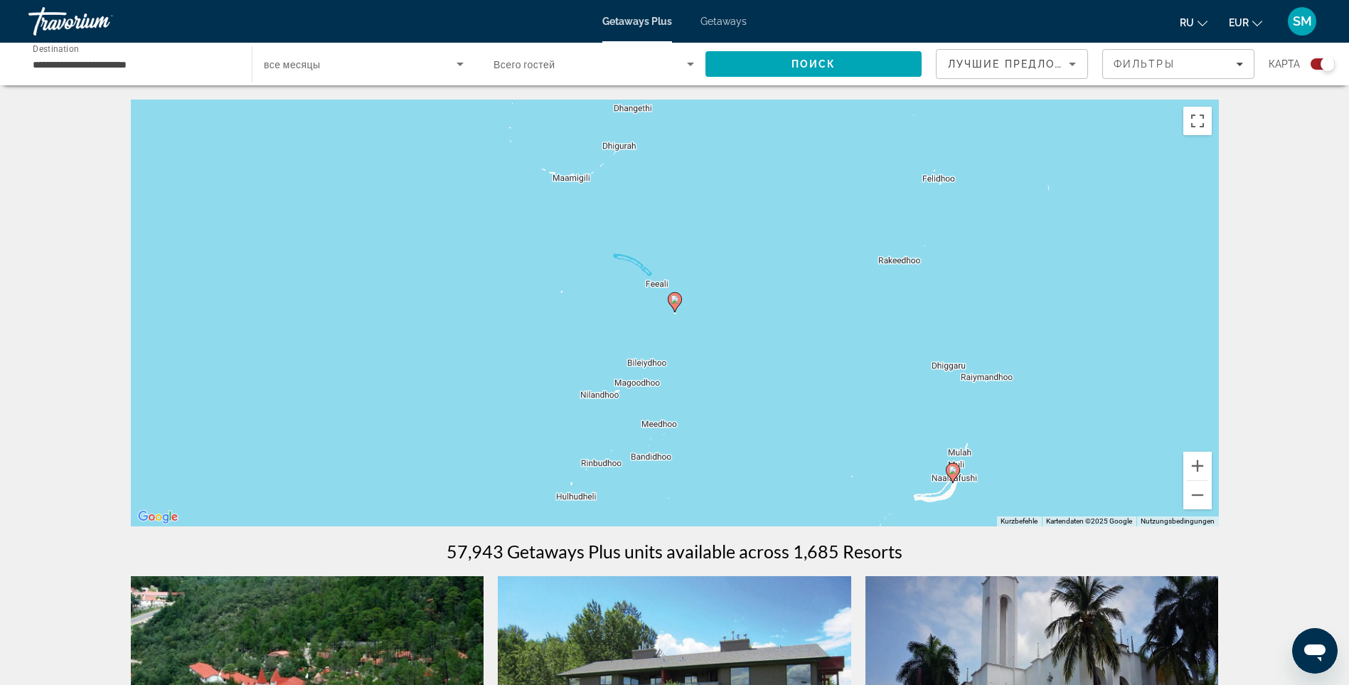
click at [676, 299] on image "Main content" at bounding box center [675, 299] width 9 height 9
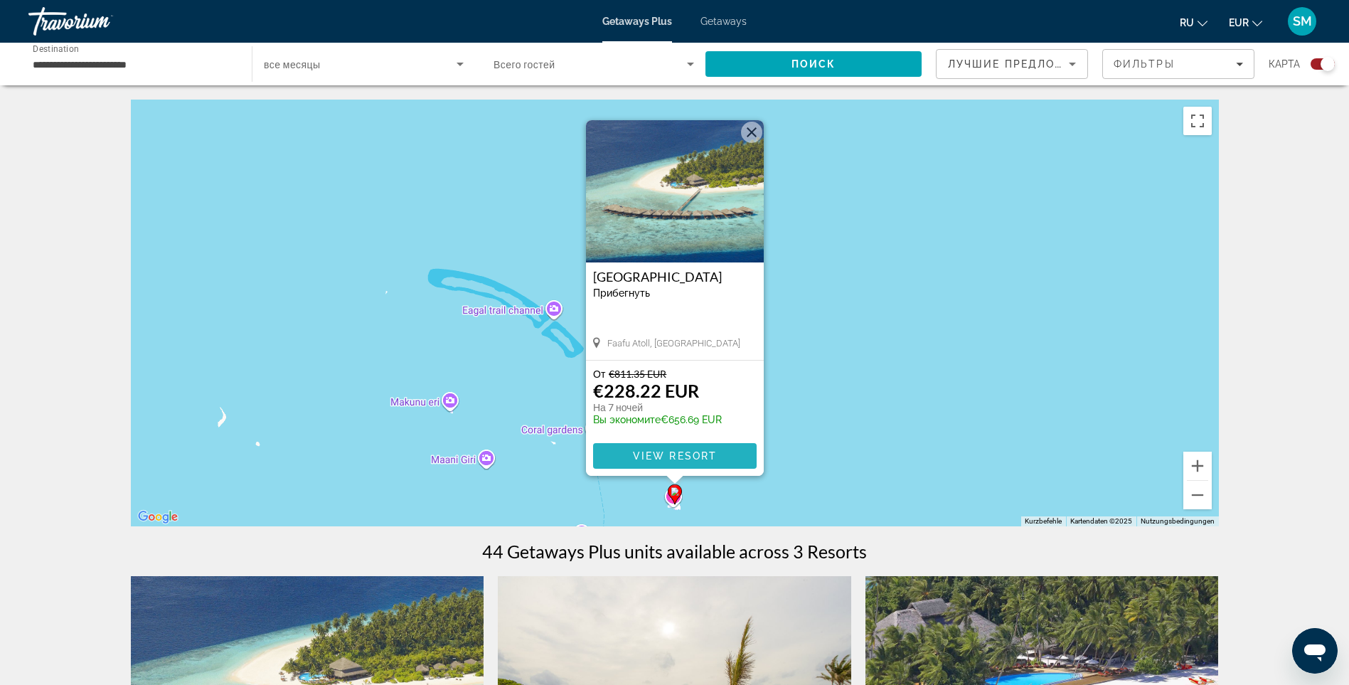
click at [689, 452] on span "View Resort" at bounding box center [674, 455] width 84 height 11
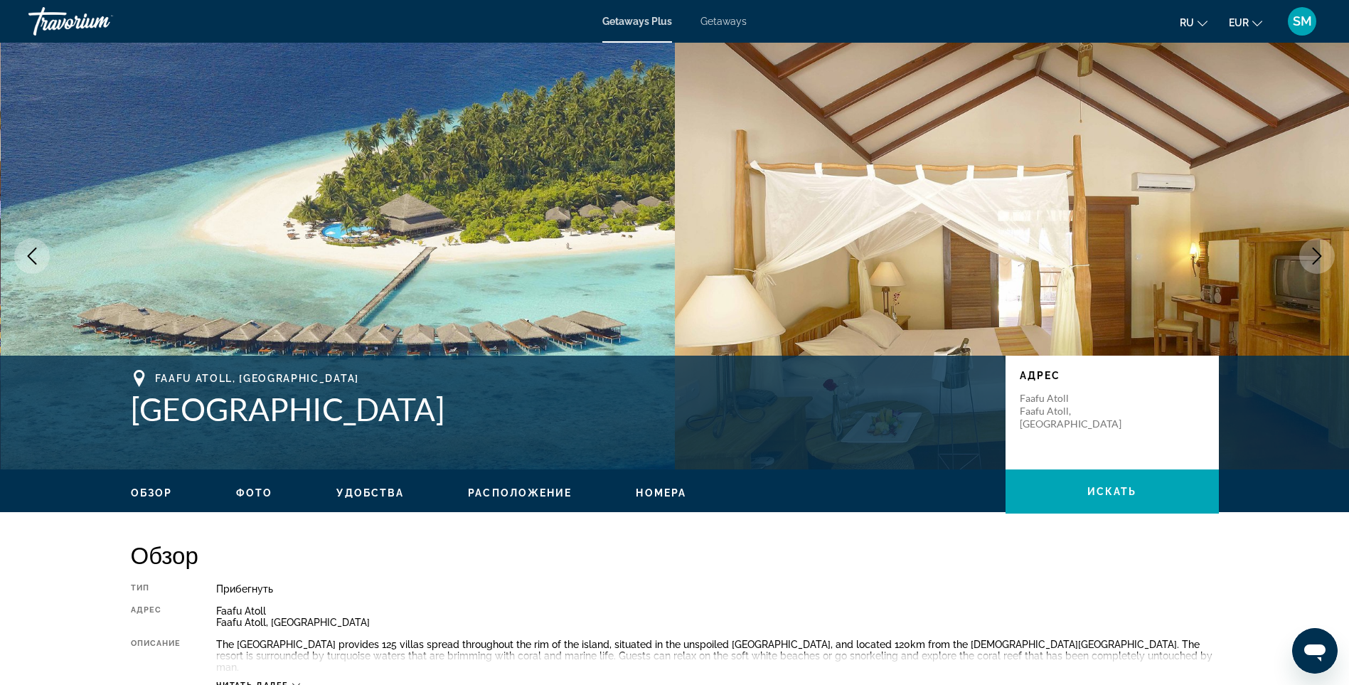
click at [1317, 250] on icon "Next image" at bounding box center [1317, 256] width 17 height 17
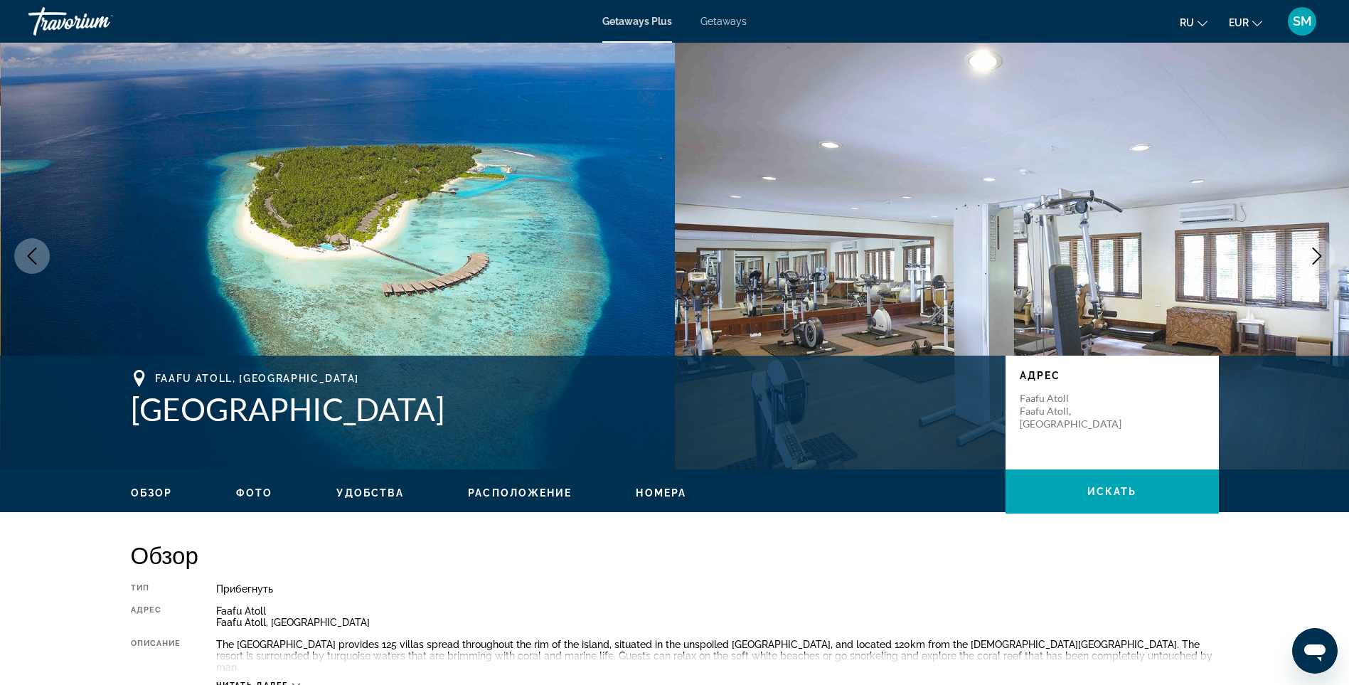
click at [1317, 250] on icon "Next image" at bounding box center [1317, 256] width 17 height 17
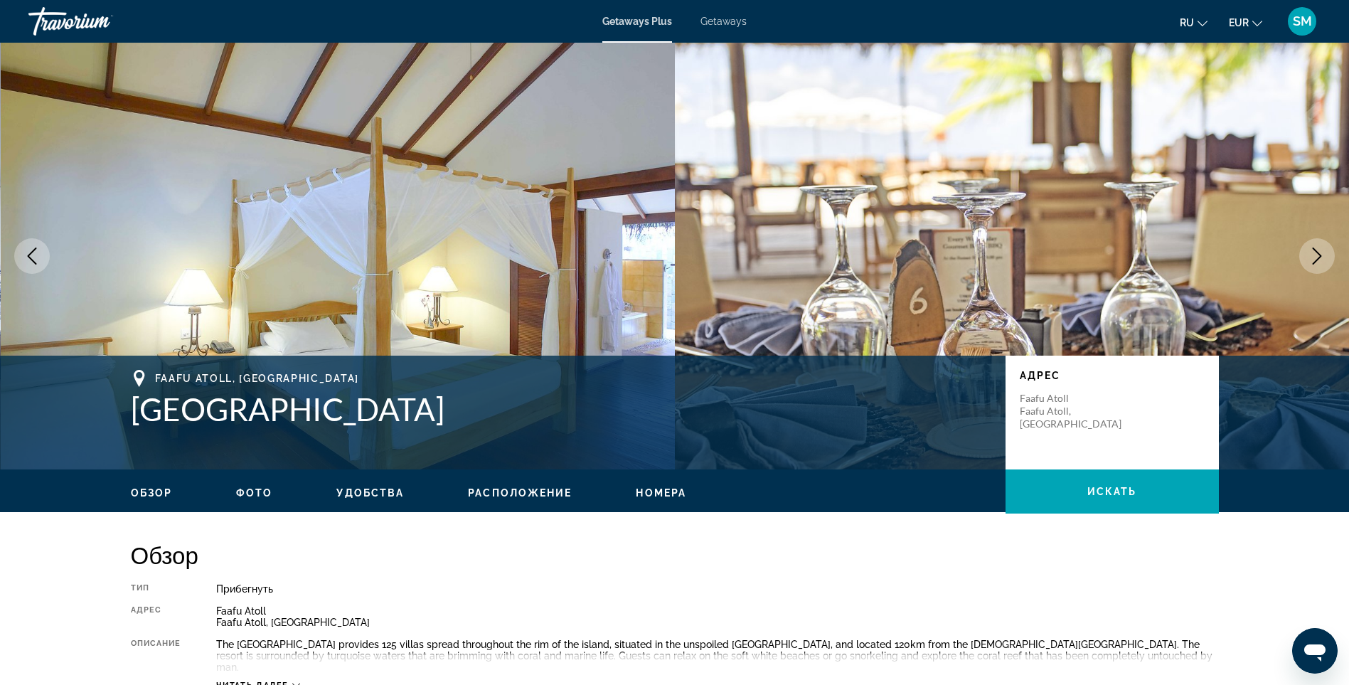
click at [1317, 250] on icon "Next image" at bounding box center [1317, 256] width 17 height 17
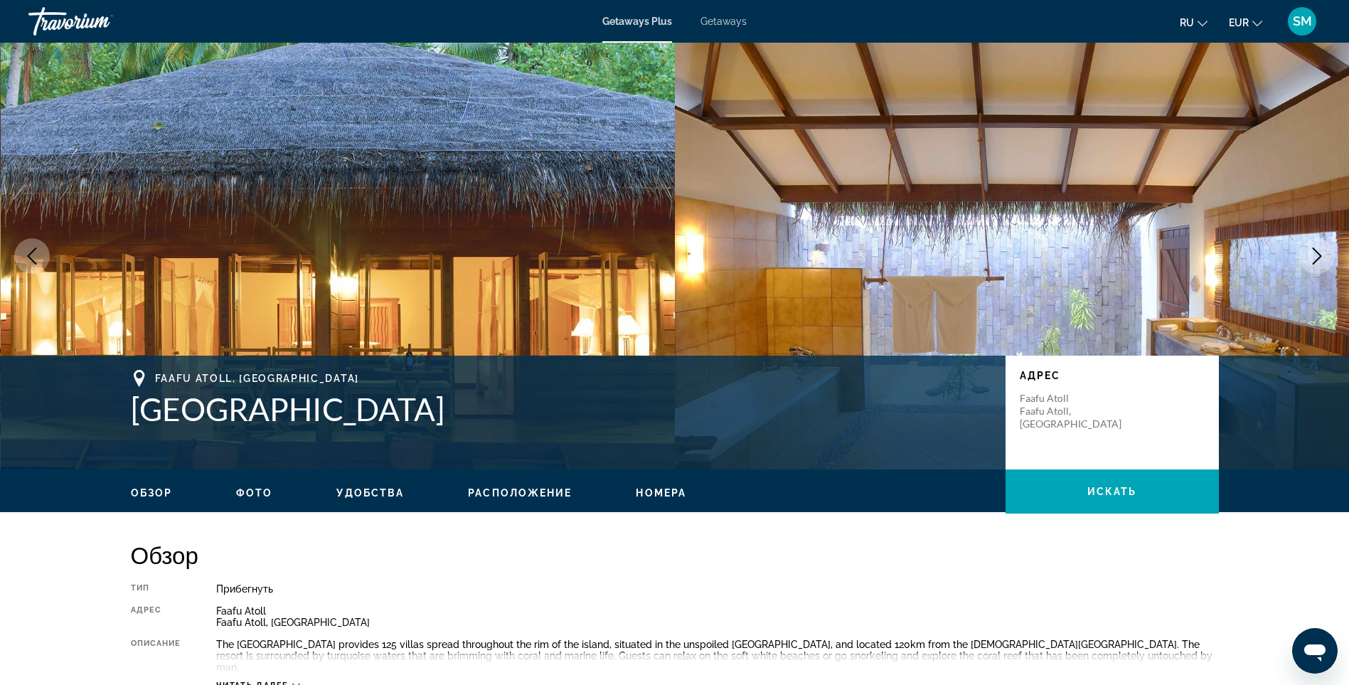
click at [1315, 253] on icon "Next image" at bounding box center [1317, 256] width 17 height 17
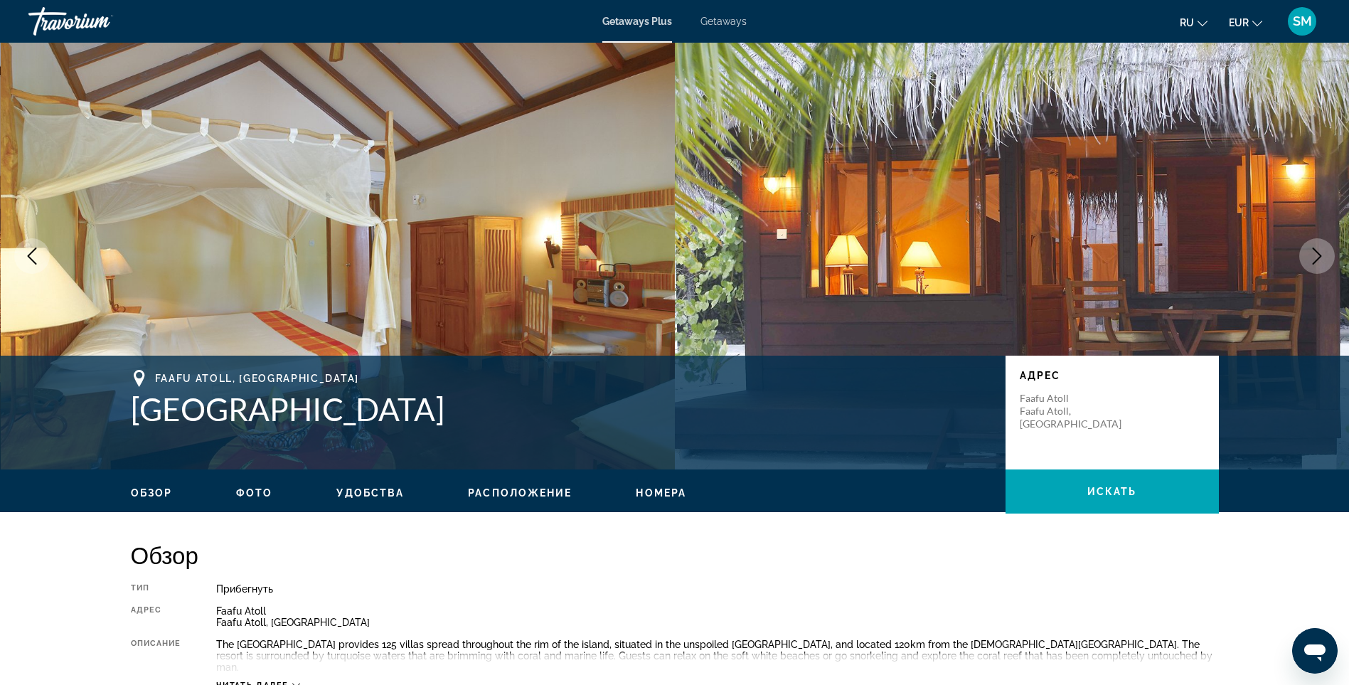
click at [1315, 253] on icon "Next image" at bounding box center [1317, 256] width 17 height 17
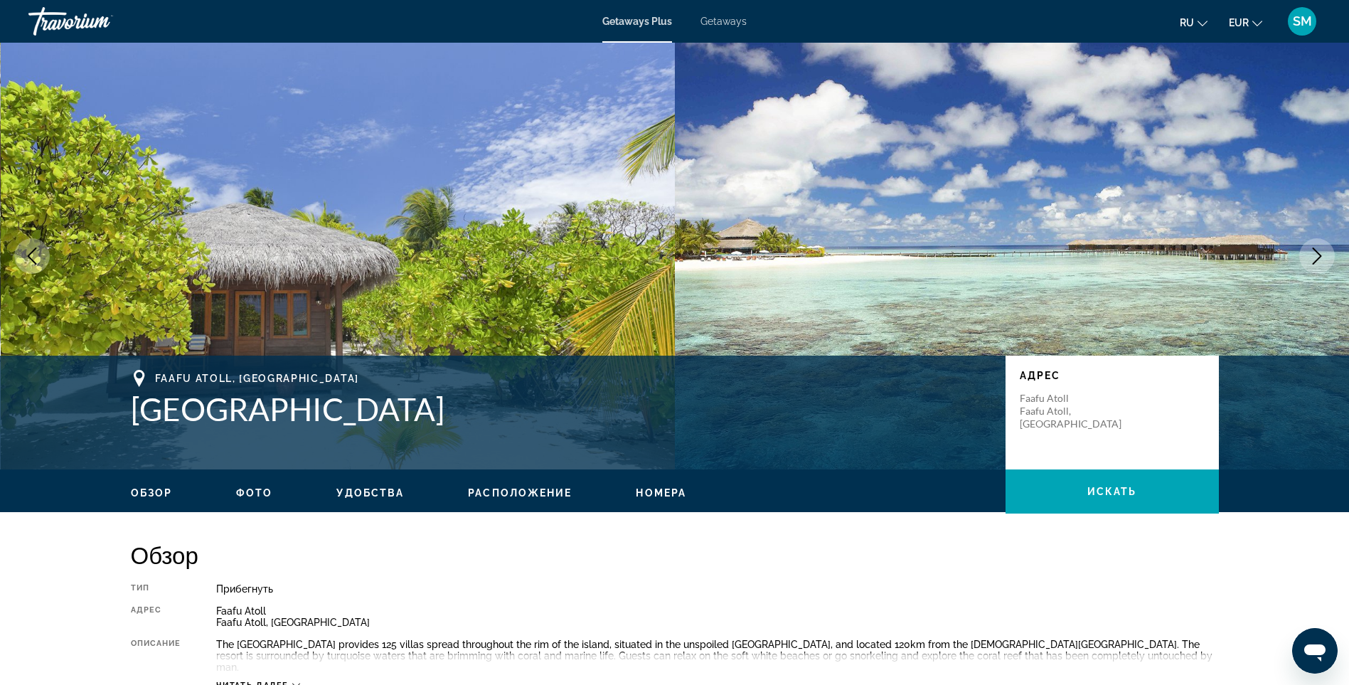
click at [1315, 253] on icon "Next image" at bounding box center [1317, 256] width 17 height 17
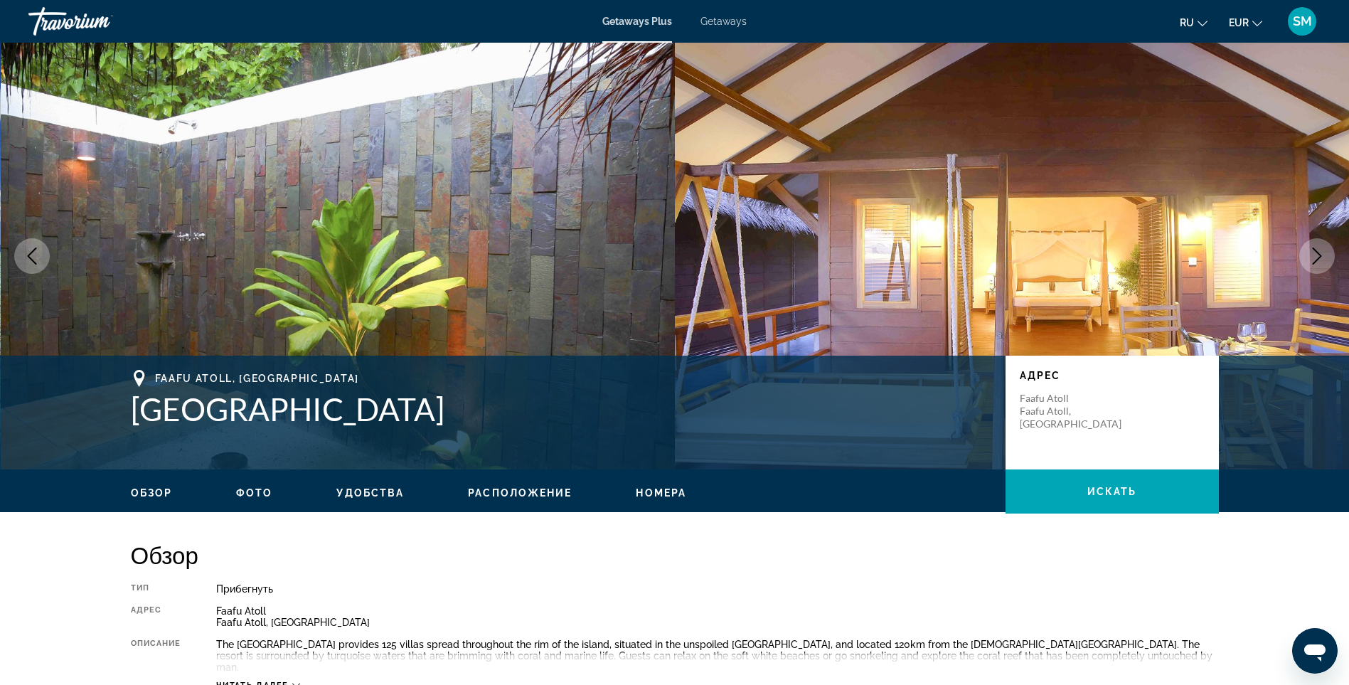
click at [1315, 253] on icon "Next image" at bounding box center [1317, 256] width 17 height 17
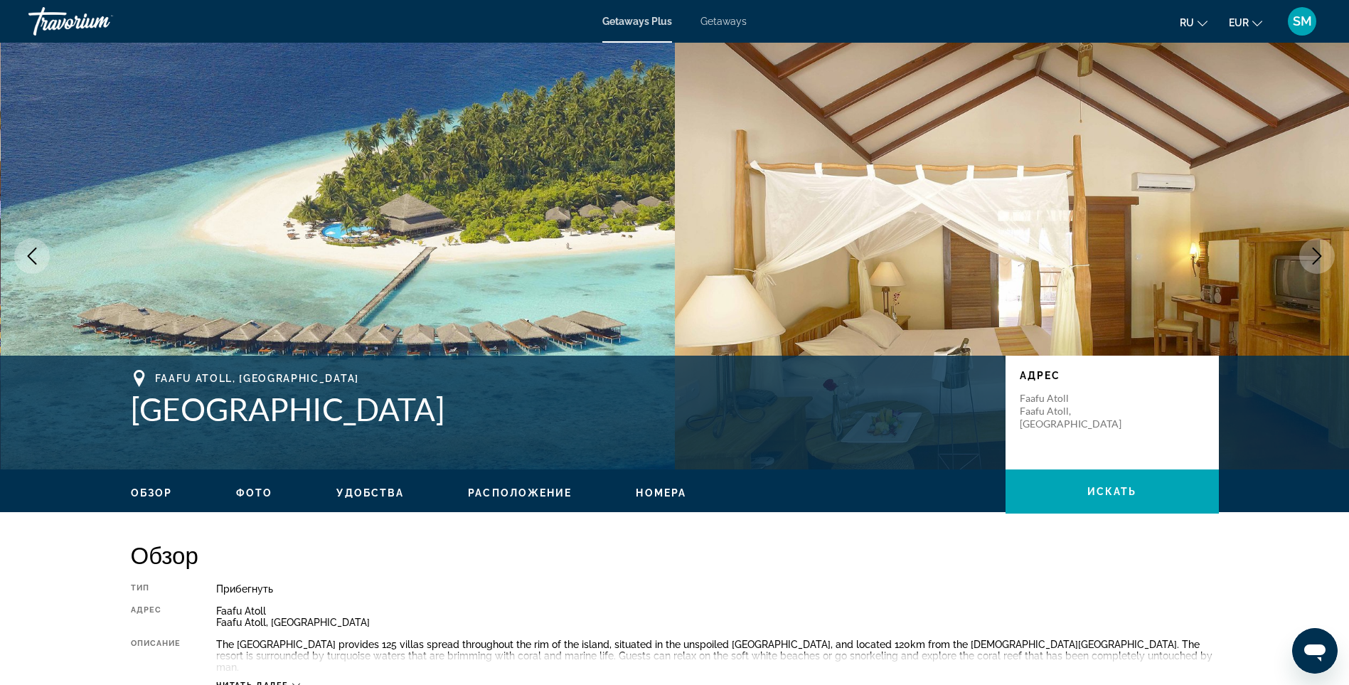
click at [1315, 253] on icon "Next image" at bounding box center [1317, 256] width 17 height 17
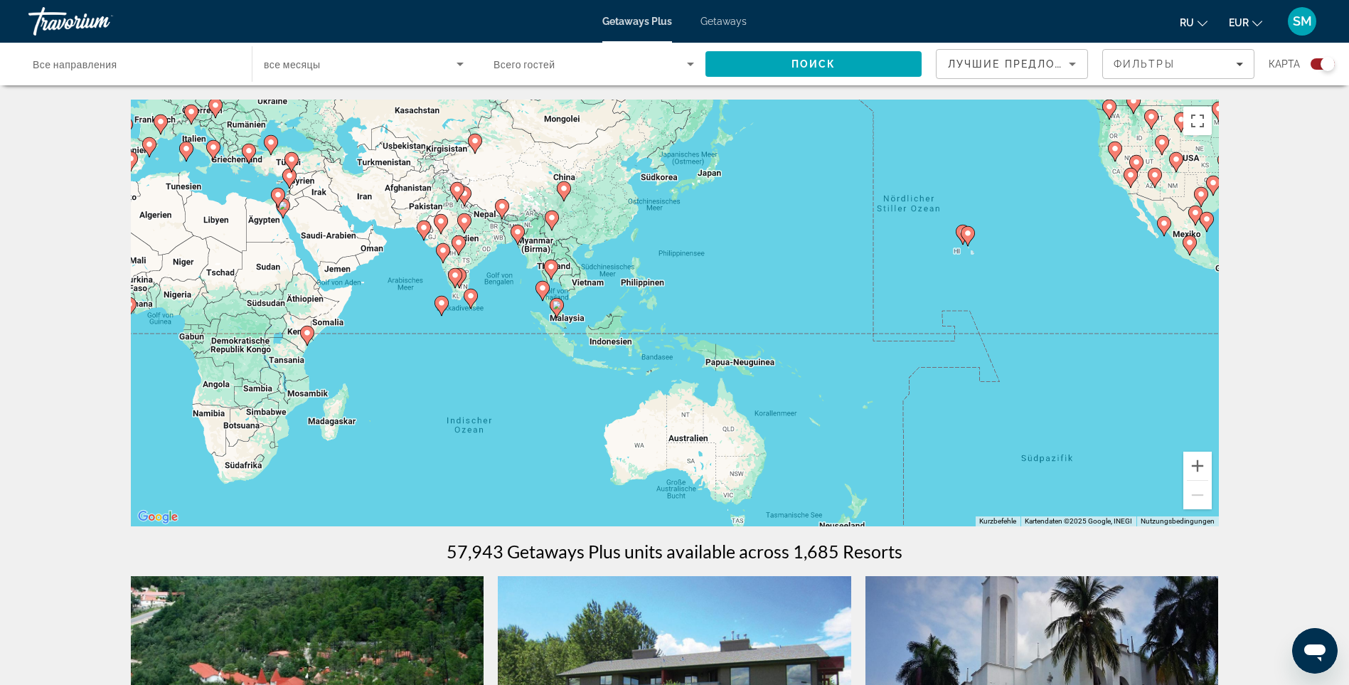
drag, startPoint x: 1098, startPoint y: 440, endPoint x: 461, endPoint y: 334, distance: 646.0
click at [455, 334] on div "Um den Modus zum Ziehen mit der Tastatur zu aktivieren, drückst du Alt + Eingab…" at bounding box center [675, 313] width 1088 height 427
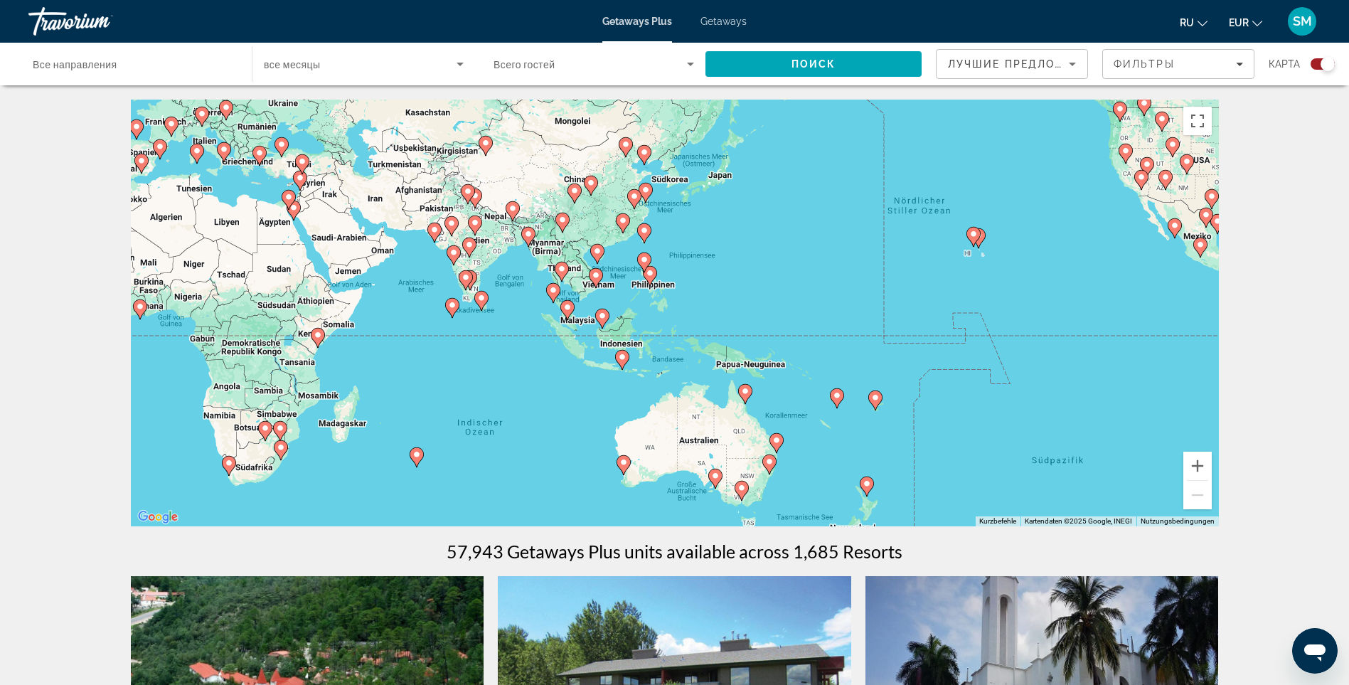
click at [621, 356] on image "Main content" at bounding box center [622, 357] width 9 height 9
type input "**********"
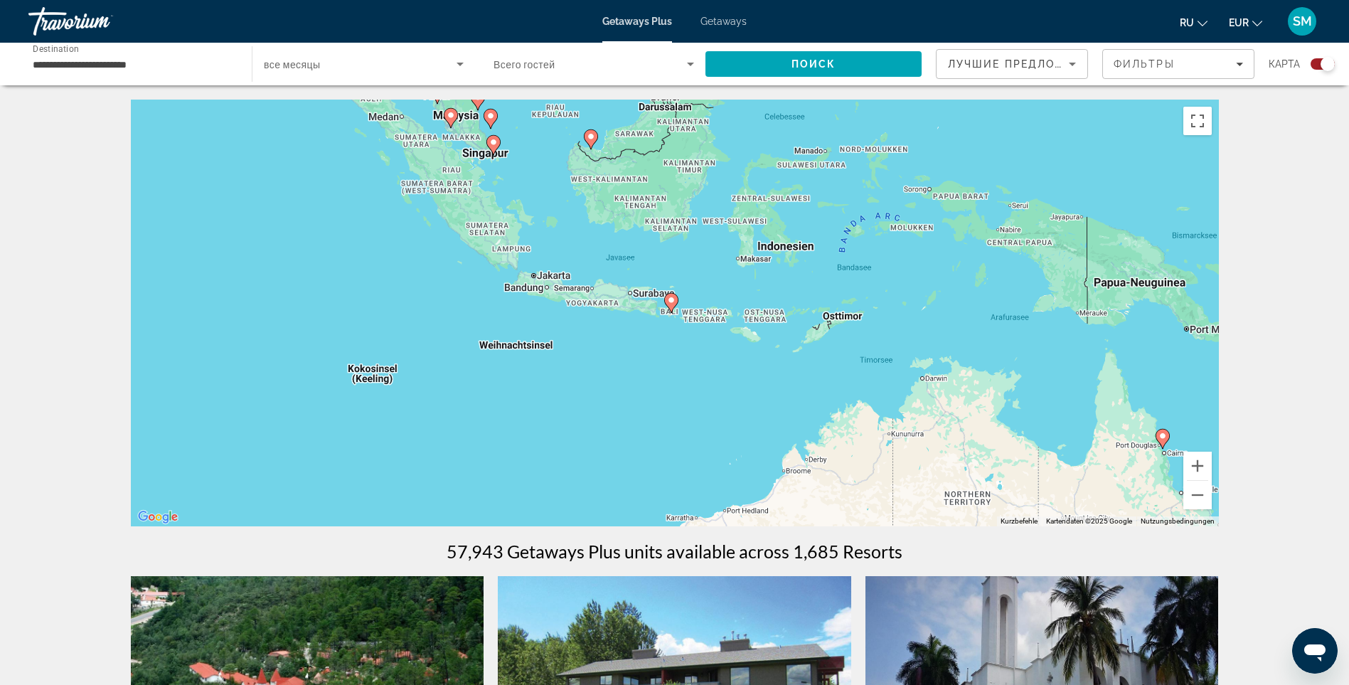
drag, startPoint x: 97, startPoint y: 265, endPoint x: 358, endPoint y: 287, distance: 262.0
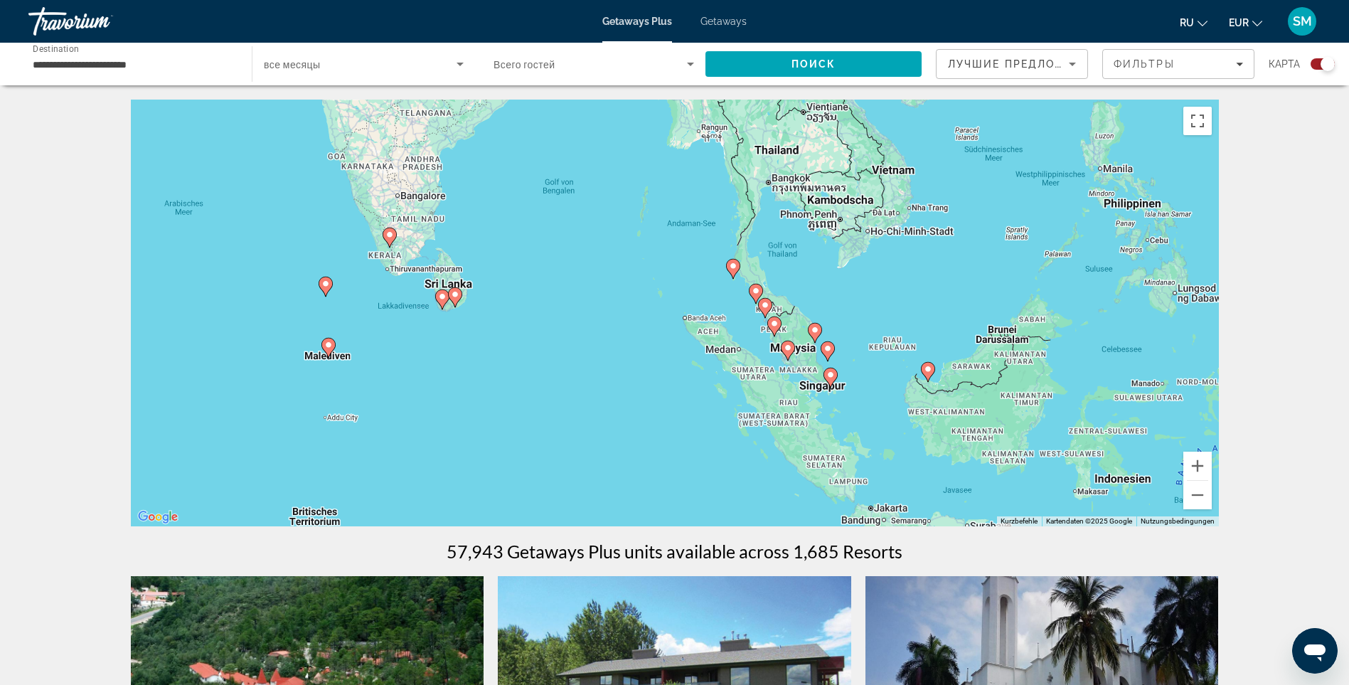
drag, startPoint x: 358, startPoint y: 287, endPoint x: 691, endPoint y: 522, distance: 407.9
click at [691, 522] on div "Um von einem Element zum anderen zu gelangen, drückst du die Pfeiltasten entspr…" at bounding box center [675, 313] width 1088 height 427
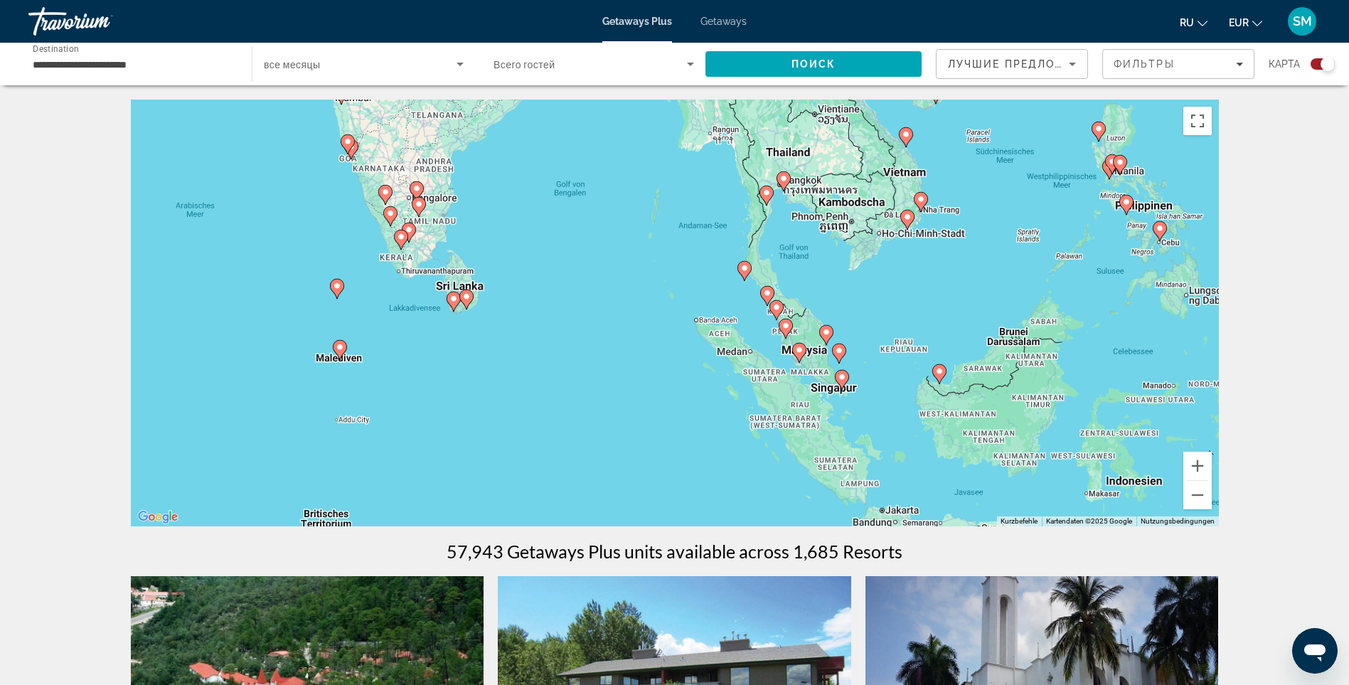
click at [338, 284] on image "Main content" at bounding box center [337, 286] width 9 height 9
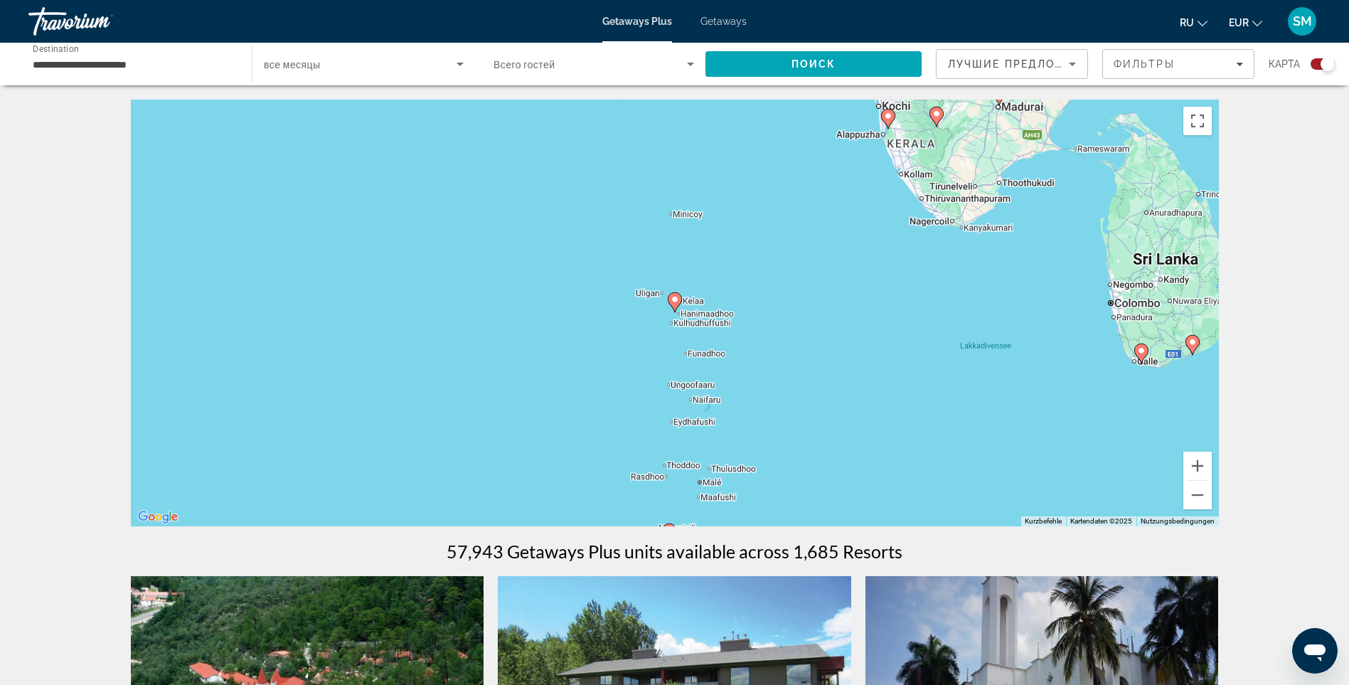
click at [676, 301] on image "Main content" at bounding box center [675, 299] width 9 height 9
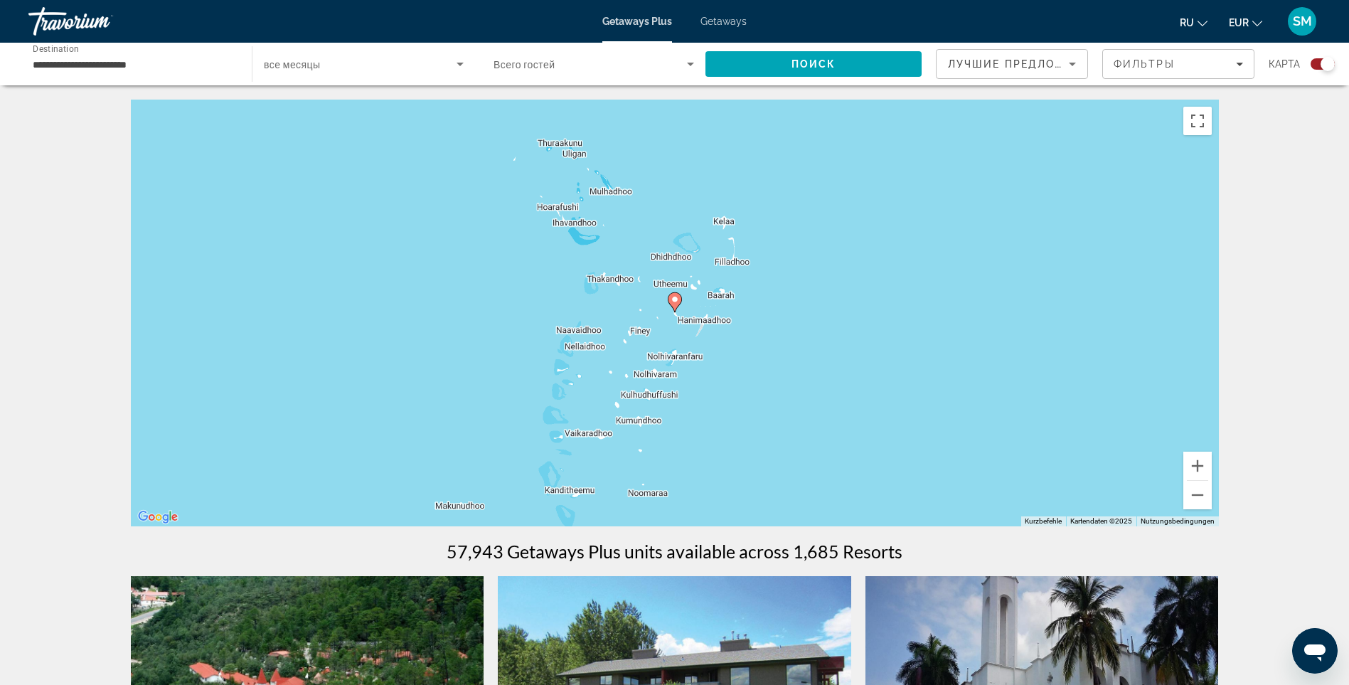
click at [674, 302] on image "Main content" at bounding box center [675, 299] width 9 height 9
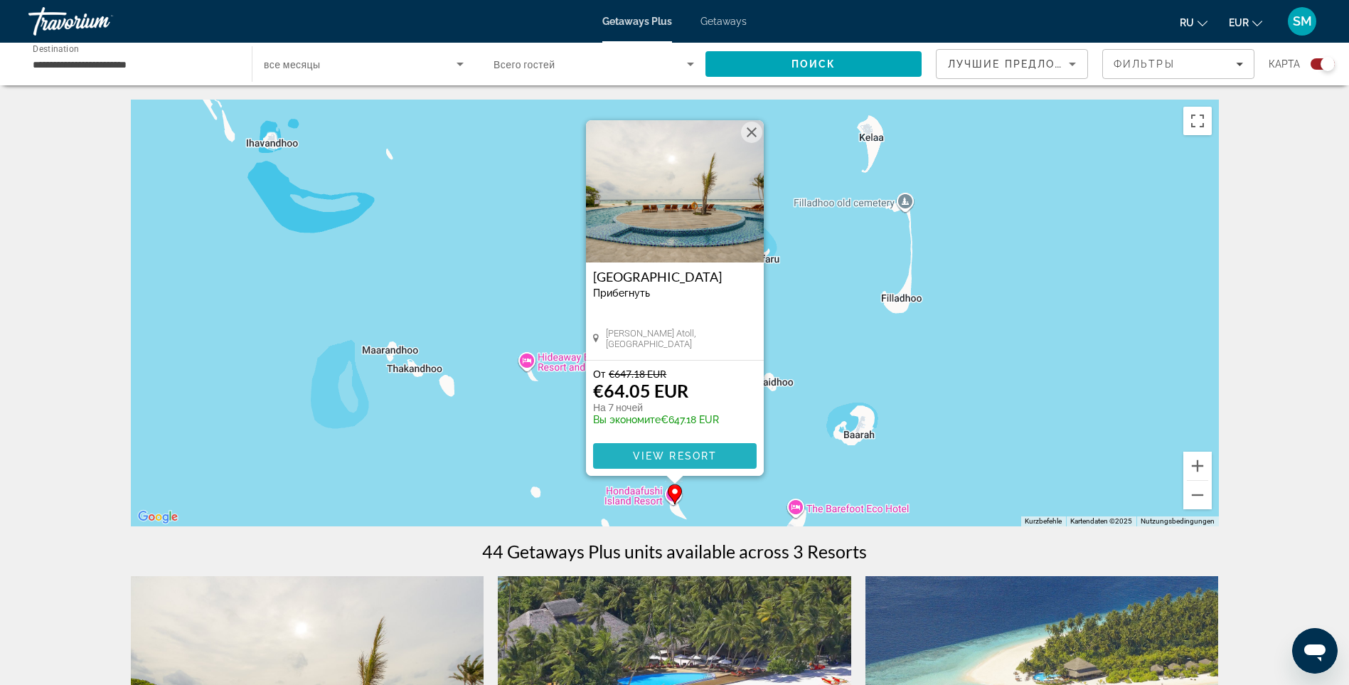
click at [684, 453] on span "View Resort" at bounding box center [674, 455] width 84 height 11
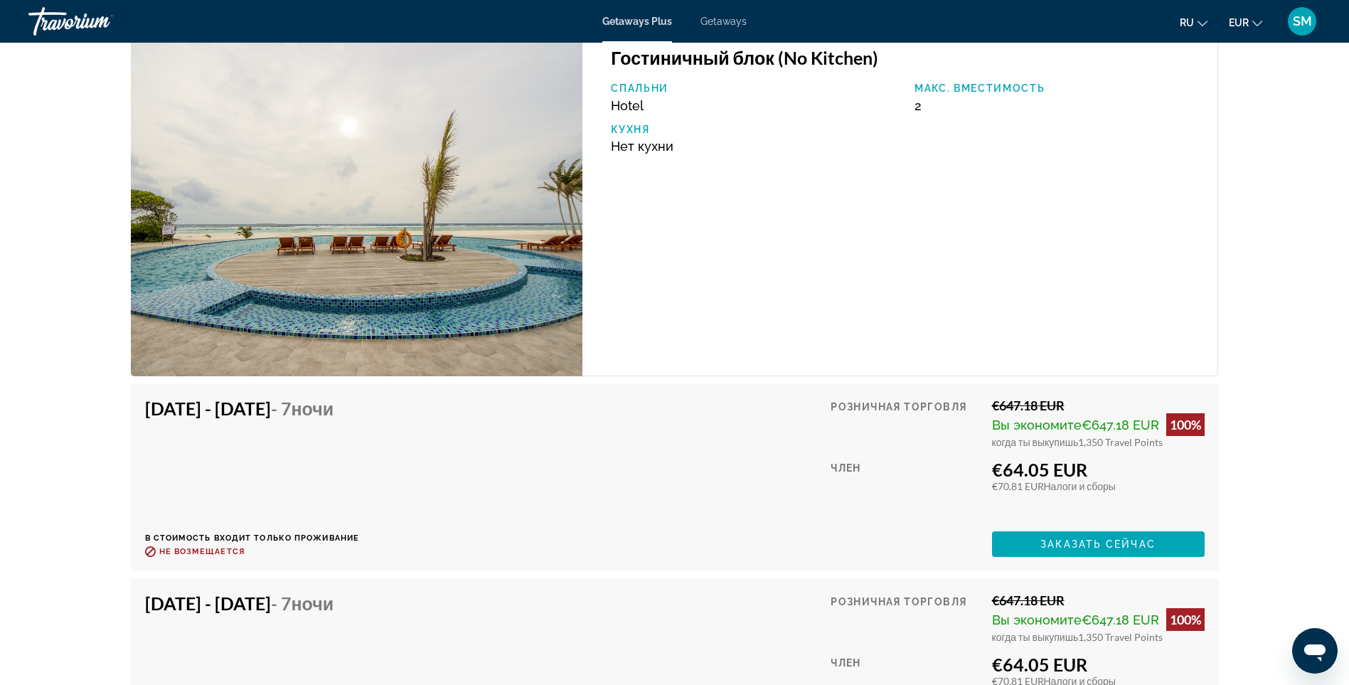
scroll to position [2561, 0]
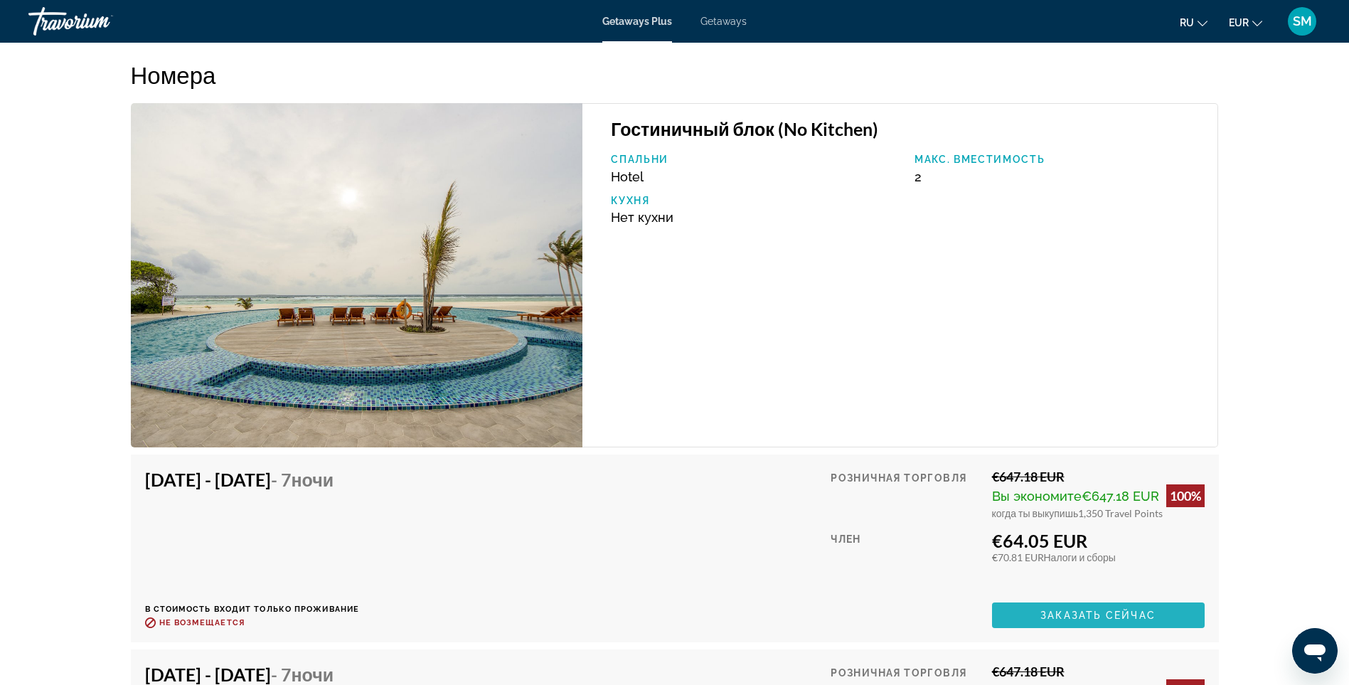
click at [1066, 614] on span "Заказать сейчас" at bounding box center [1098, 615] width 115 height 11
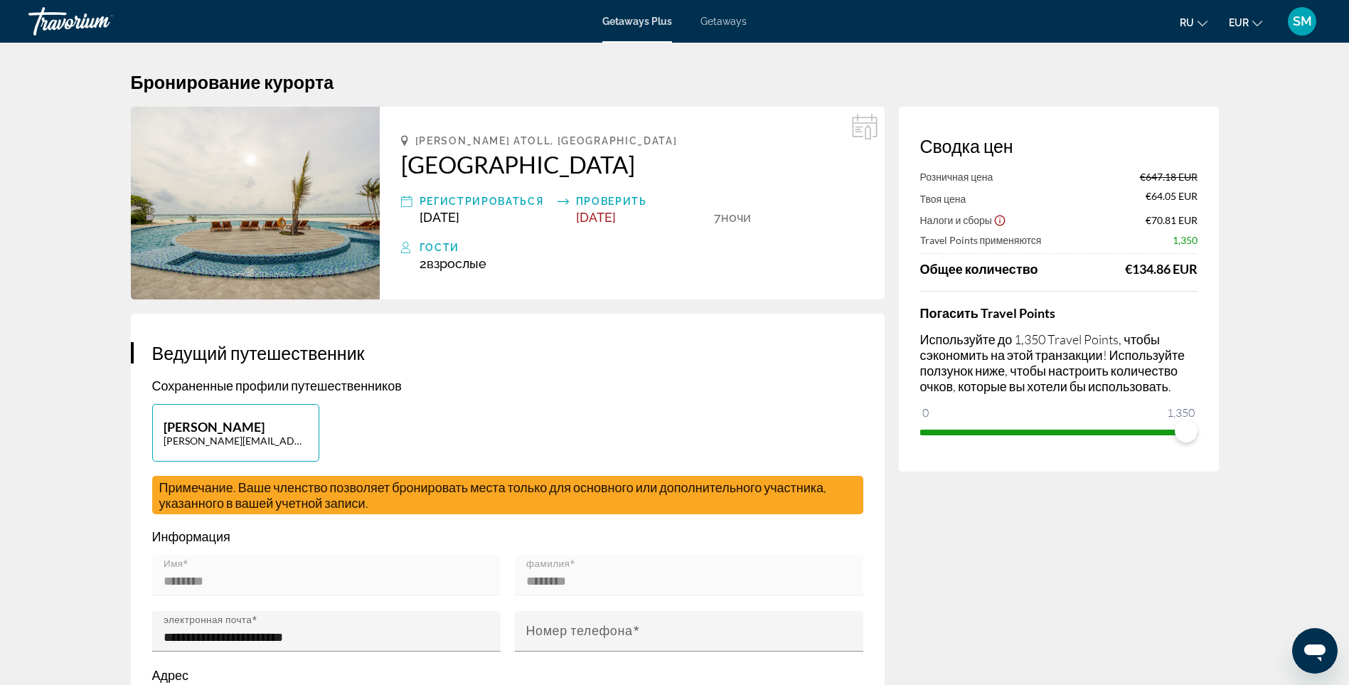
click at [1313, 649] on icon "Messaging-Fenster öffnen" at bounding box center [1315, 652] width 21 height 17
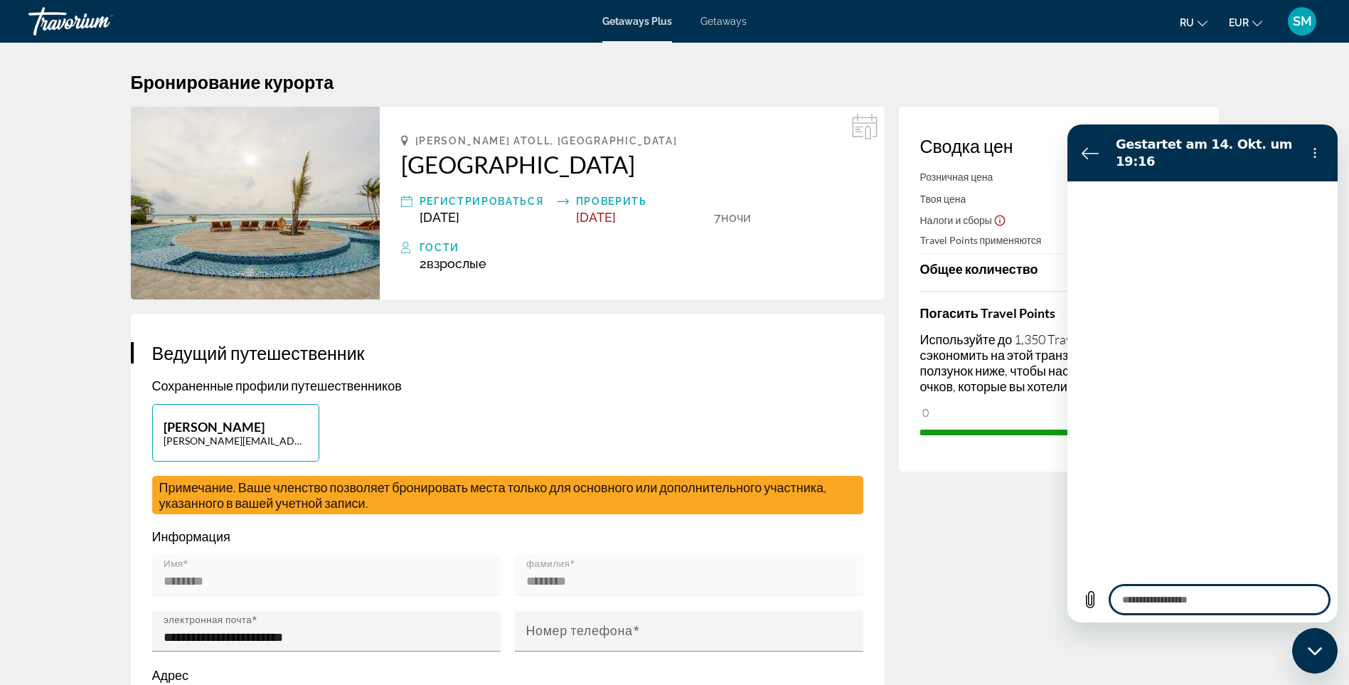
type textarea "*"
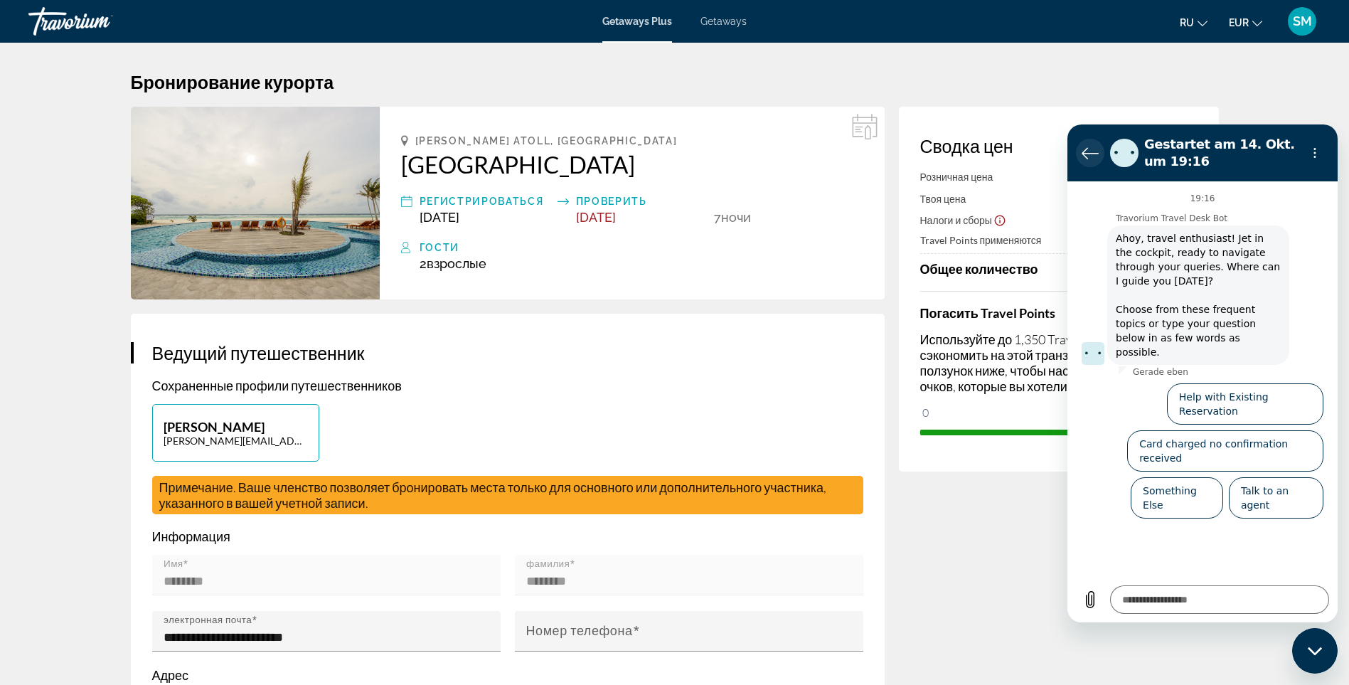
click at [1083, 148] on icon "Zurück zur Konversationsliste" at bounding box center [1090, 152] width 17 height 17
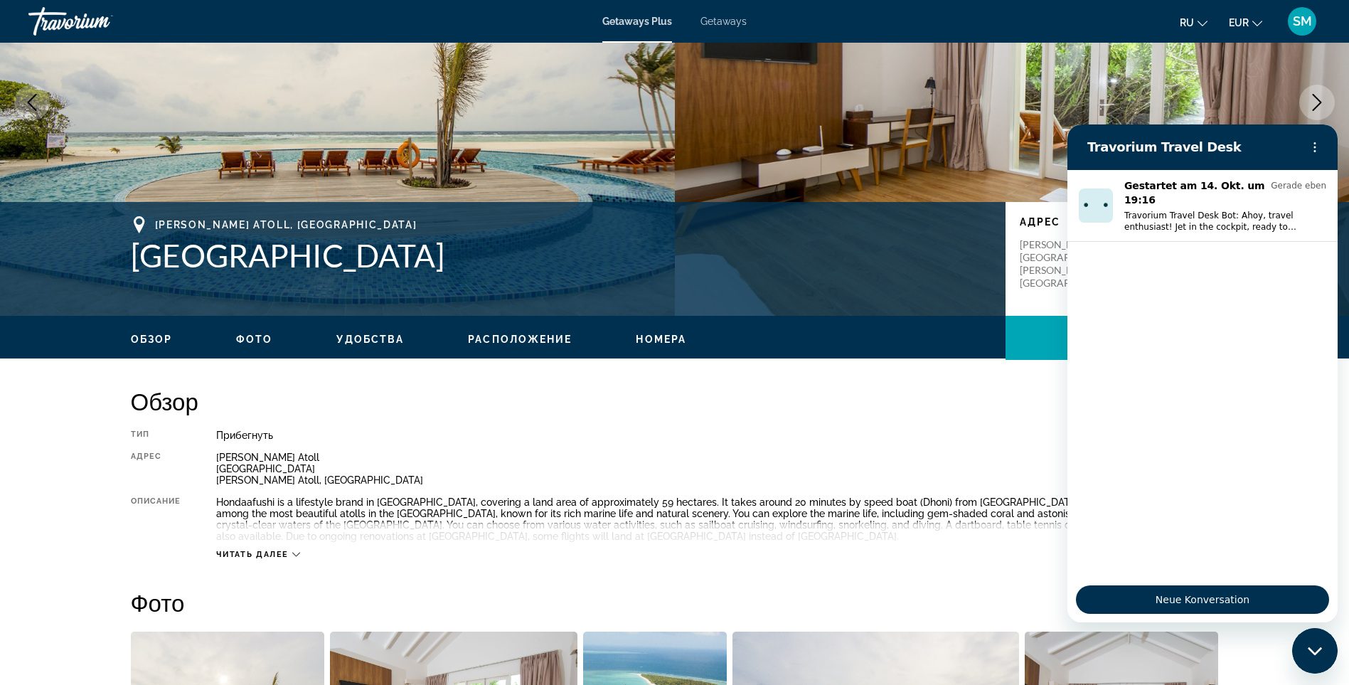
scroll to position [142, 0]
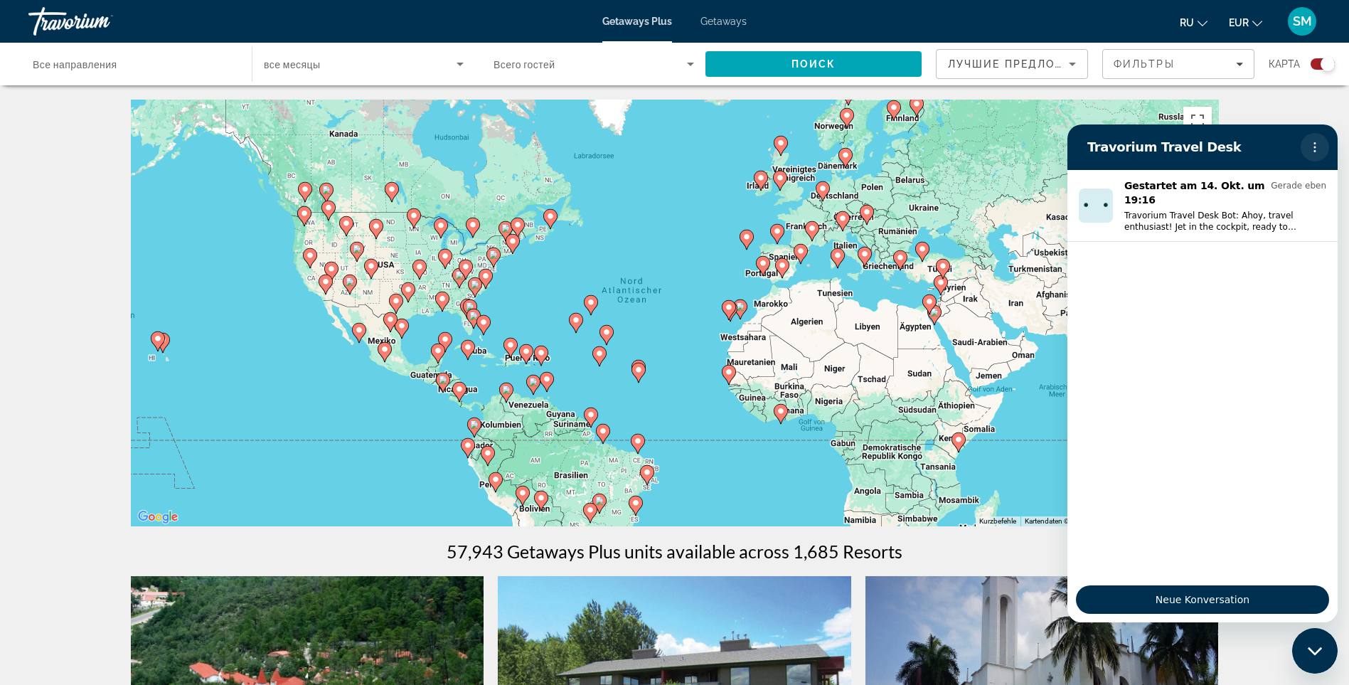
click at [1315, 149] on icon "Optionsmenü" at bounding box center [1315, 147] width 11 height 11
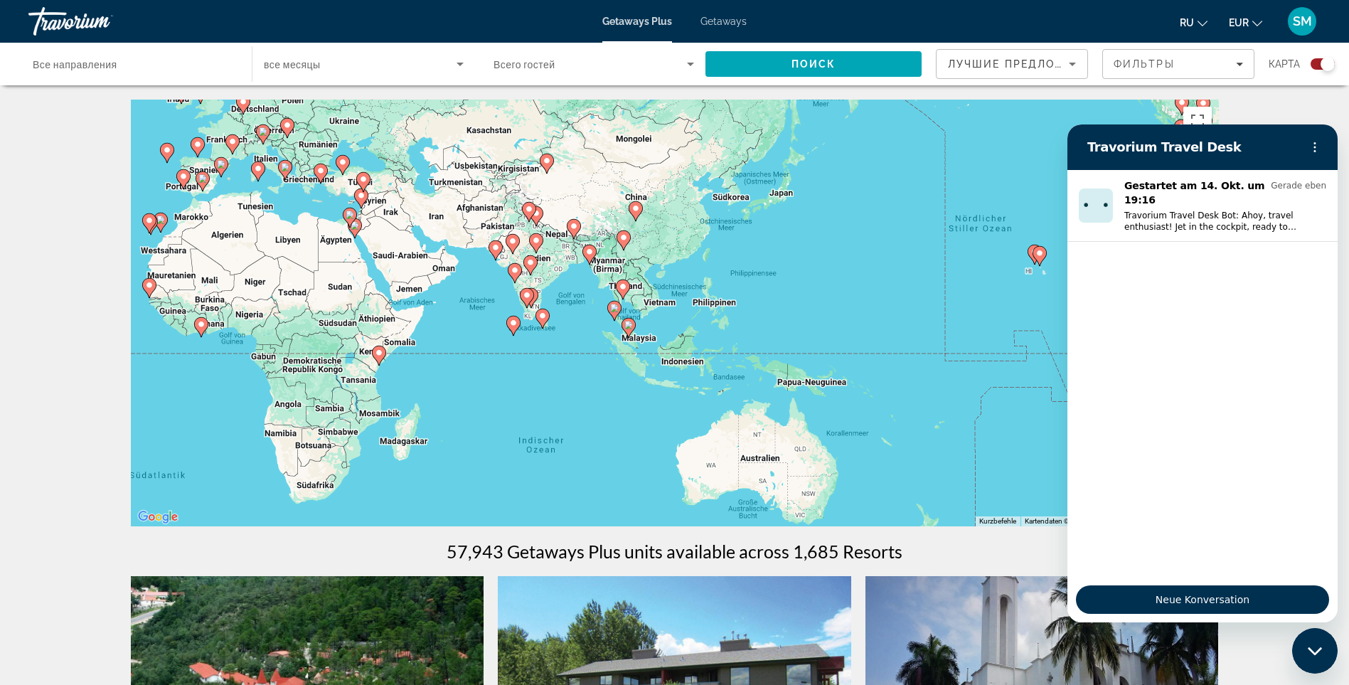
drag, startPoint x: 1022, startPoint y: 434, endPoint x: 423, endPoint y: 344, distance: 606.4
click at [423, 344] on div "Um den Modus zum Ziehen mit der Tastatur zu aktivieren, drückst du Alt + Eingab…" at bounding box center [675, 313] width 1088 height 427
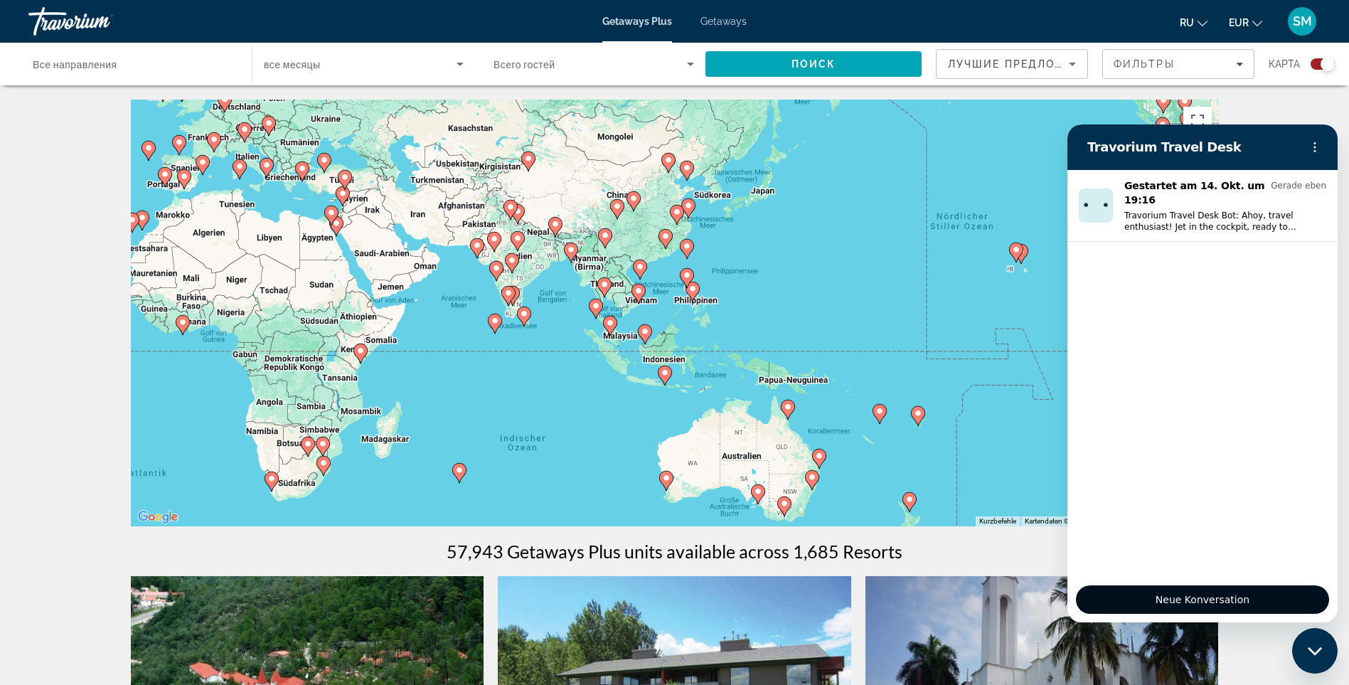
click at [1228, 601] on span "Neue Konversation" at bounding box center [1203, 599] width 94 height 17
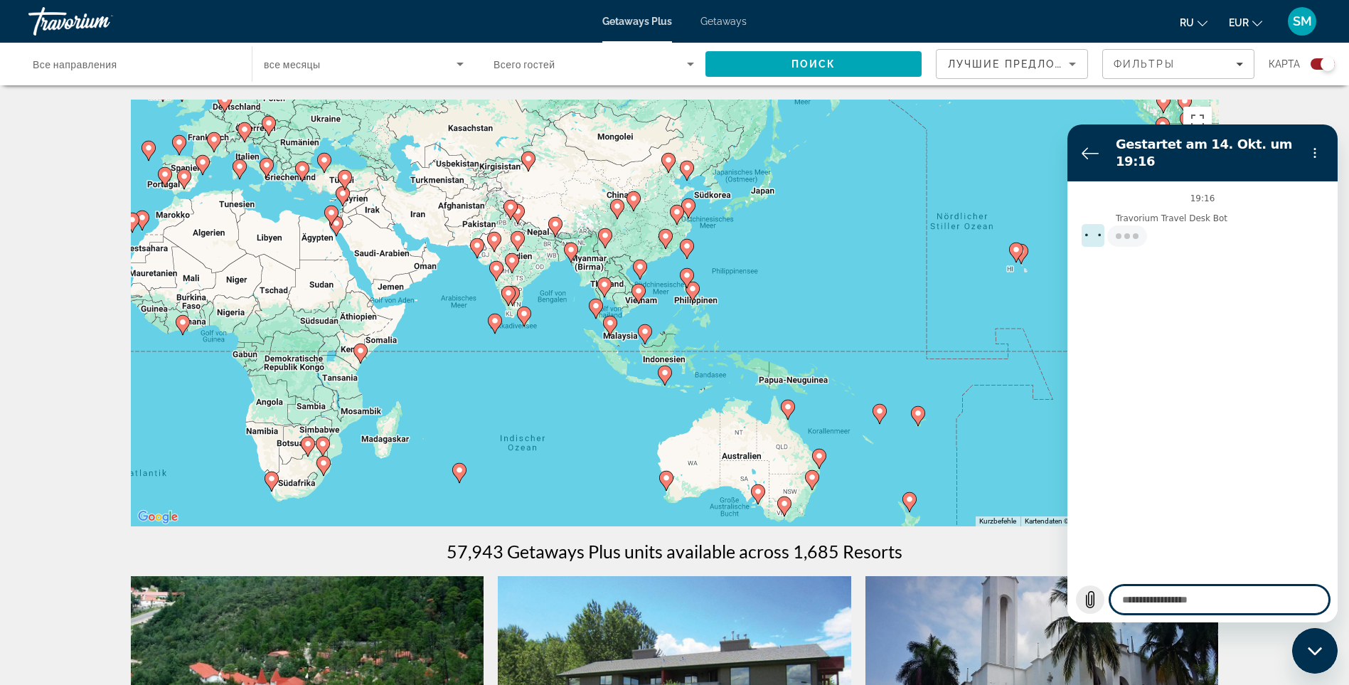
type textarea "*"
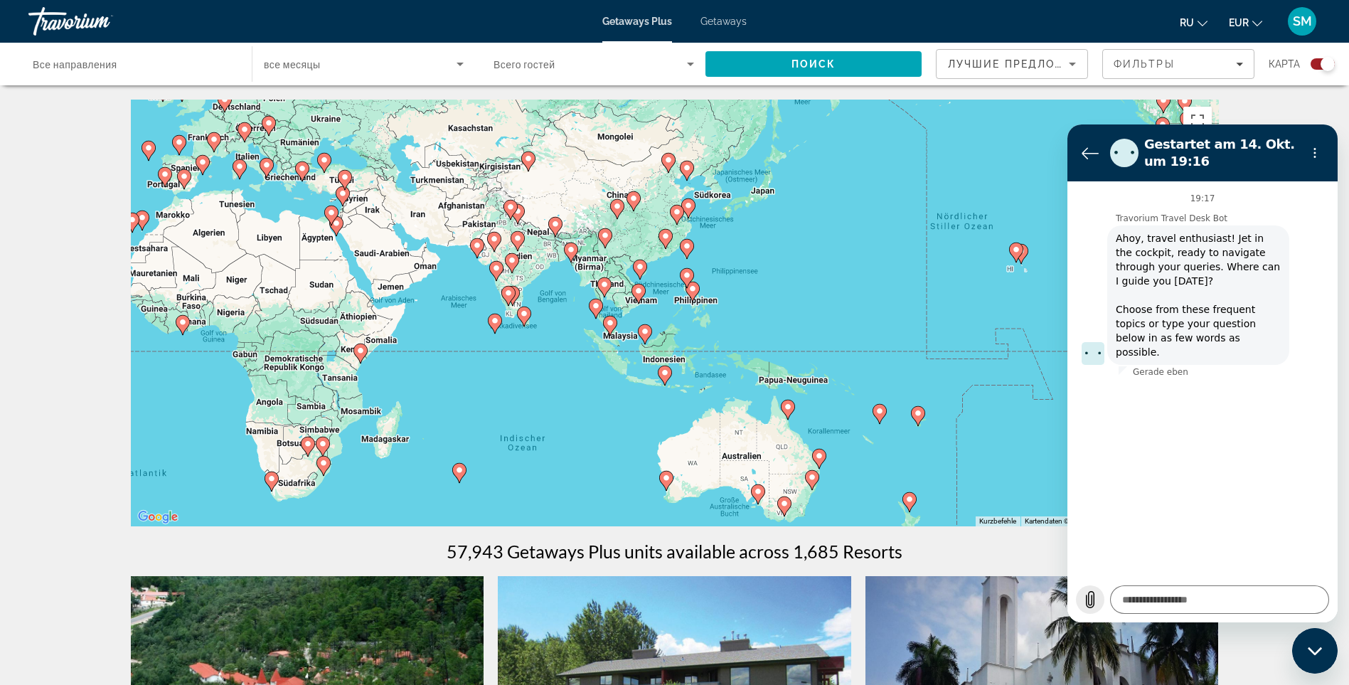
click at [1089, 599] on icon "Datei hochladen" at bounding box center [1091, 600] width 8 height 16
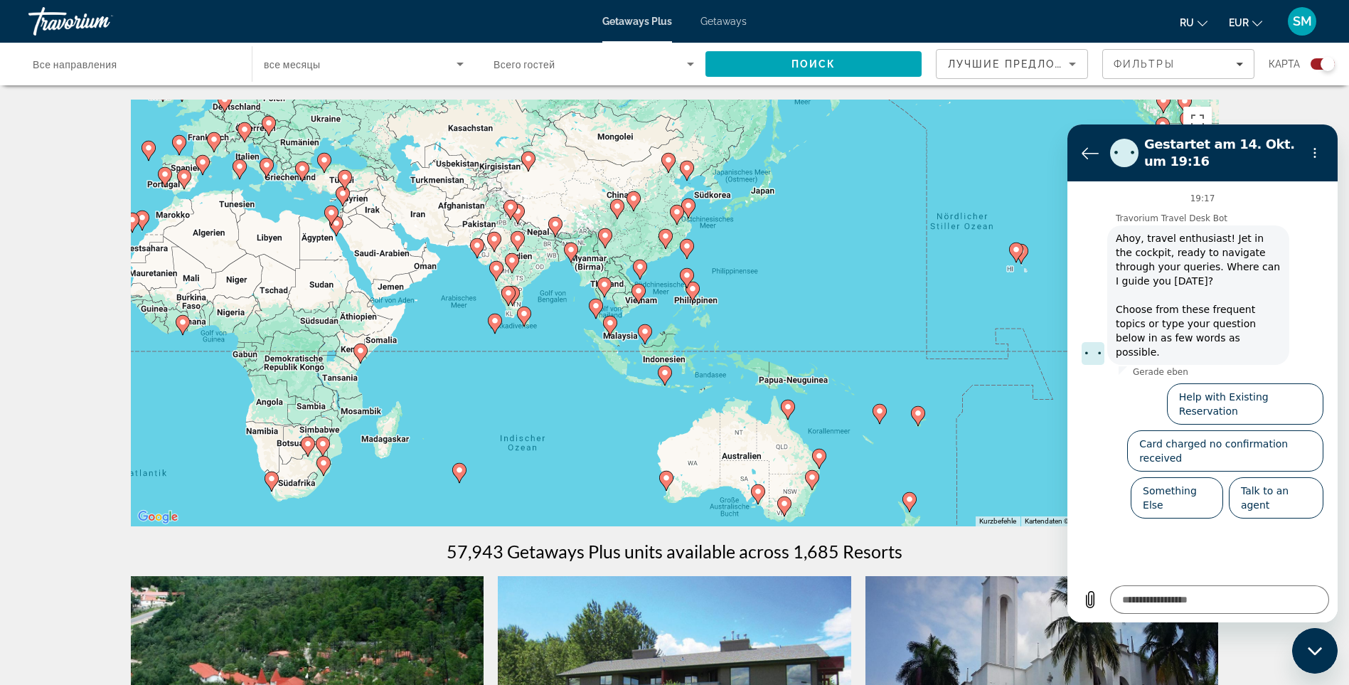
click at [660, 375] on icon "Main content" at bounding box center [664, 375] width 13 height 18
type input "**********"
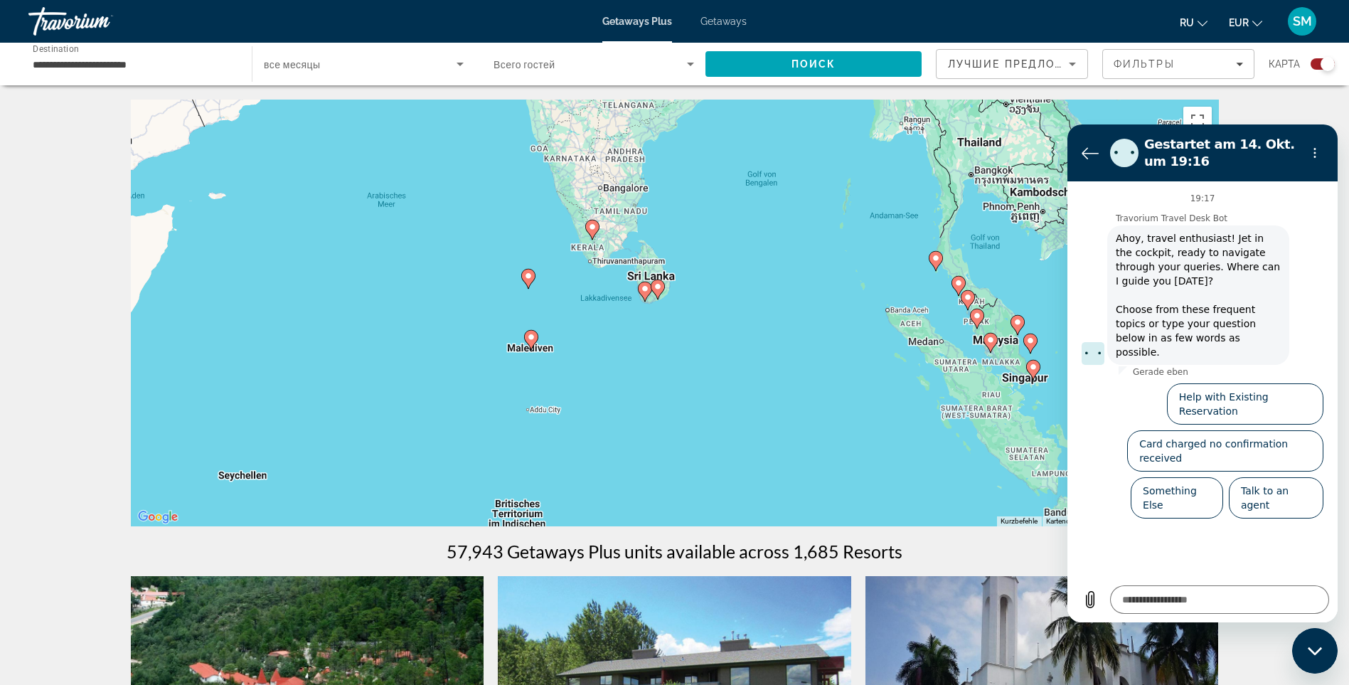
drag, startPoint x: 494, startPoint y: 331, endPoint x: 1036, endPoint y: 556, distance: 586.8
click at [529, 335] on image "Main content" at bounding box center [531, 337] width 9 height 9
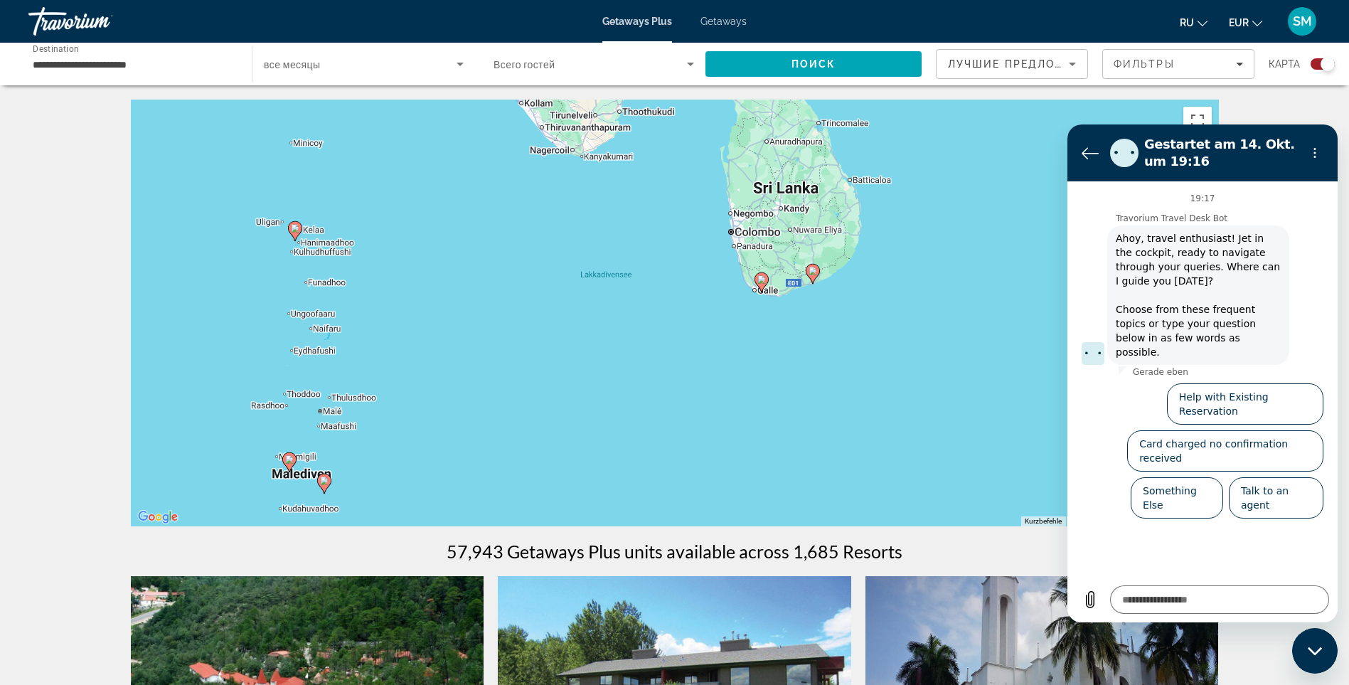
drag, startPoint x: 770, startPoint y: 367, endPoint x: 378, endPoint y: 489, distance: 409.9
click at [377, 495] on div "Um von einem Element zum anderen zu gelangen, drückst du die Pfeiltasten entspr…" at bounding box center [675, 313] width 1088 height 427
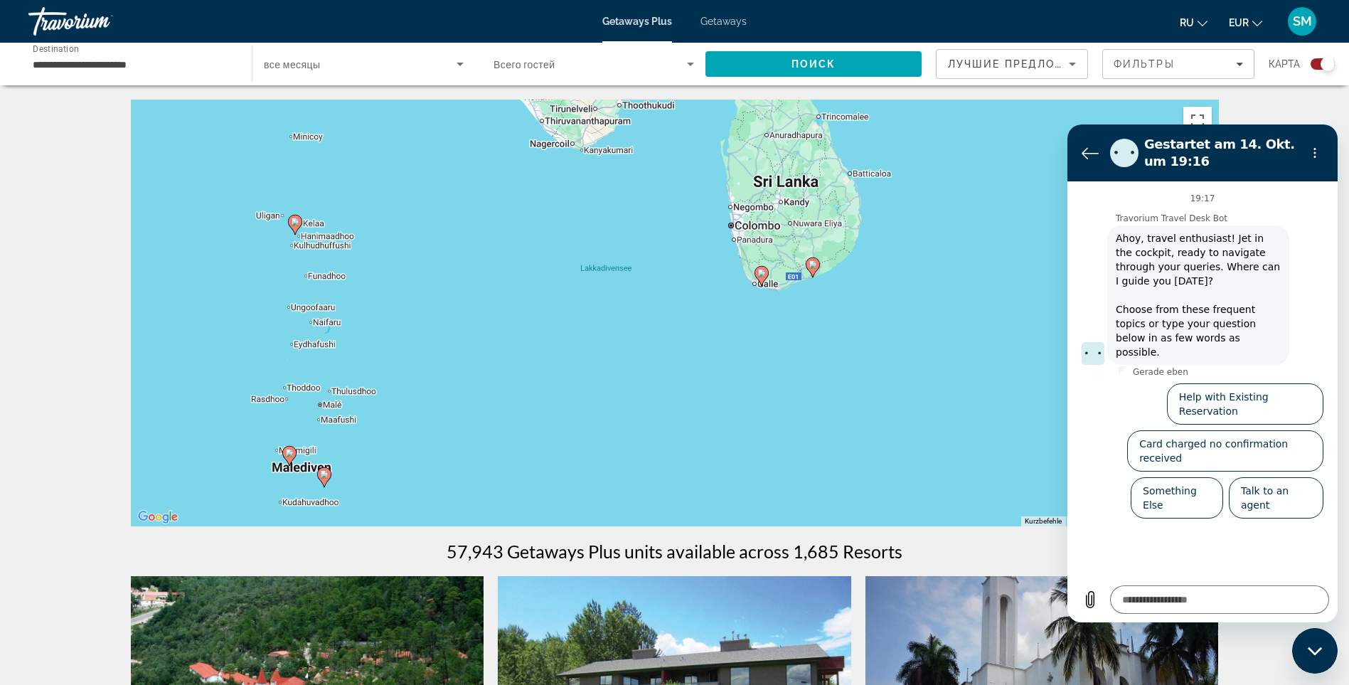
click at [763, 275] on image "Main content" at bounding box center [762, 273] width 9 height 9
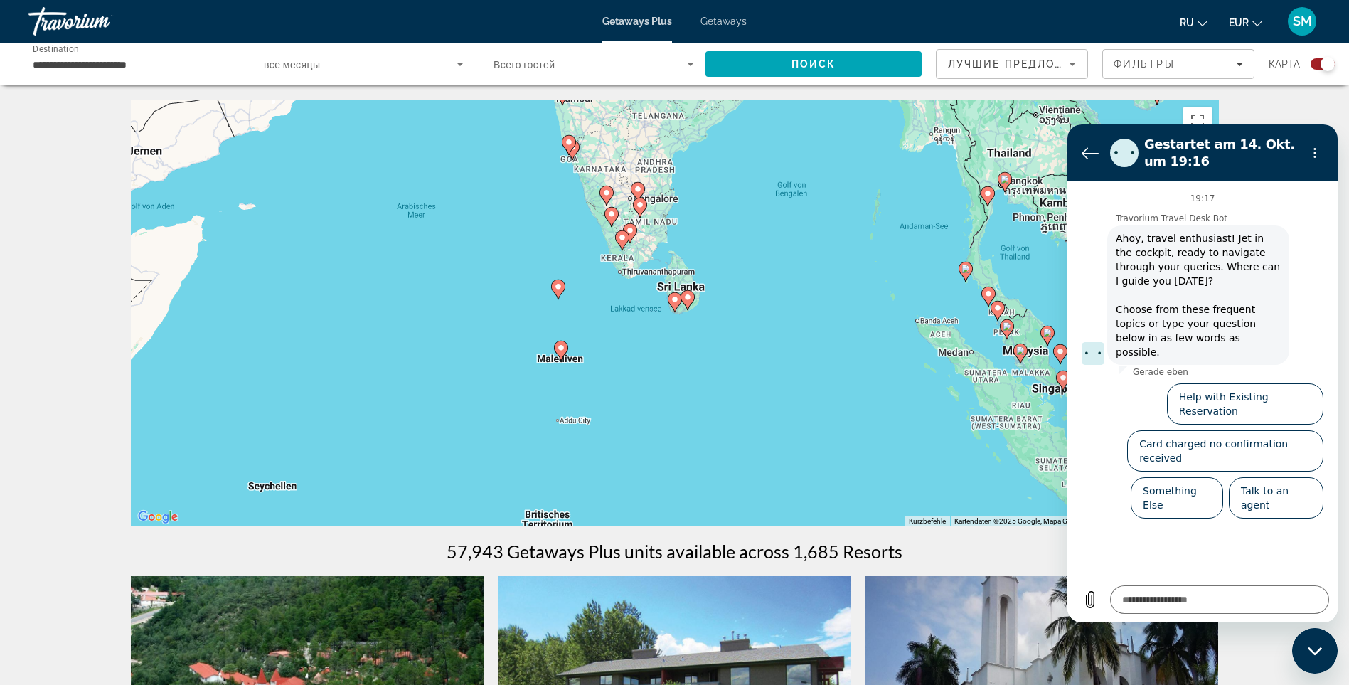
click at [673, 297] on image "Main content" at bounding box center [675, 299] width 9 height 9
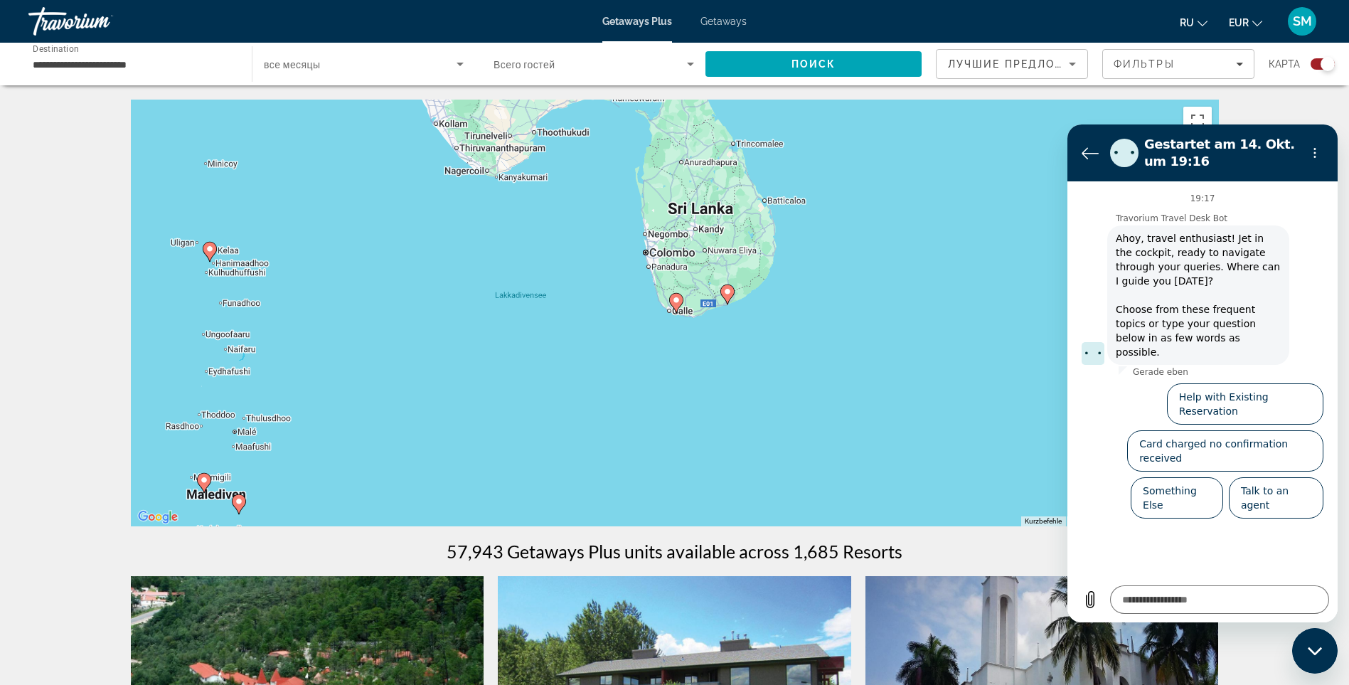
click at [673, 297] on image "Main content" at bounding box center [676, 300] width 9 height 9
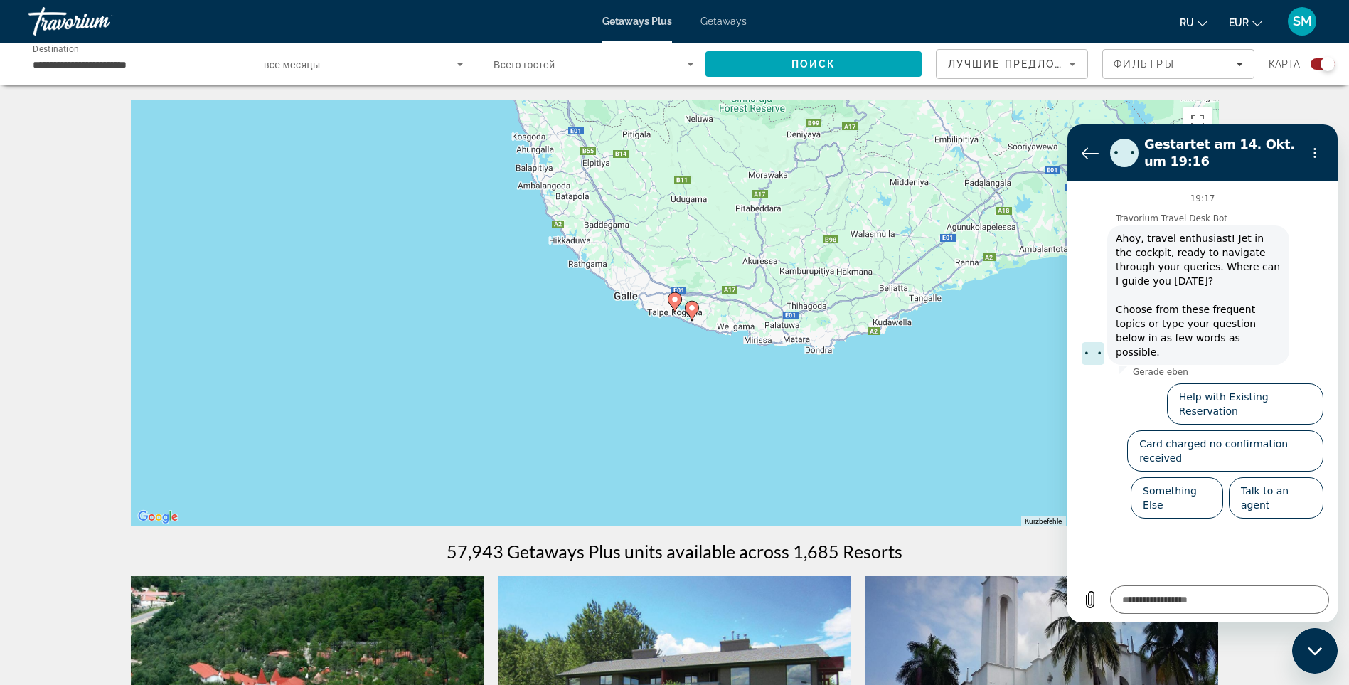
click at [673, 301] on image "Main content" at bounding box center [675, 299] width 9 height 9
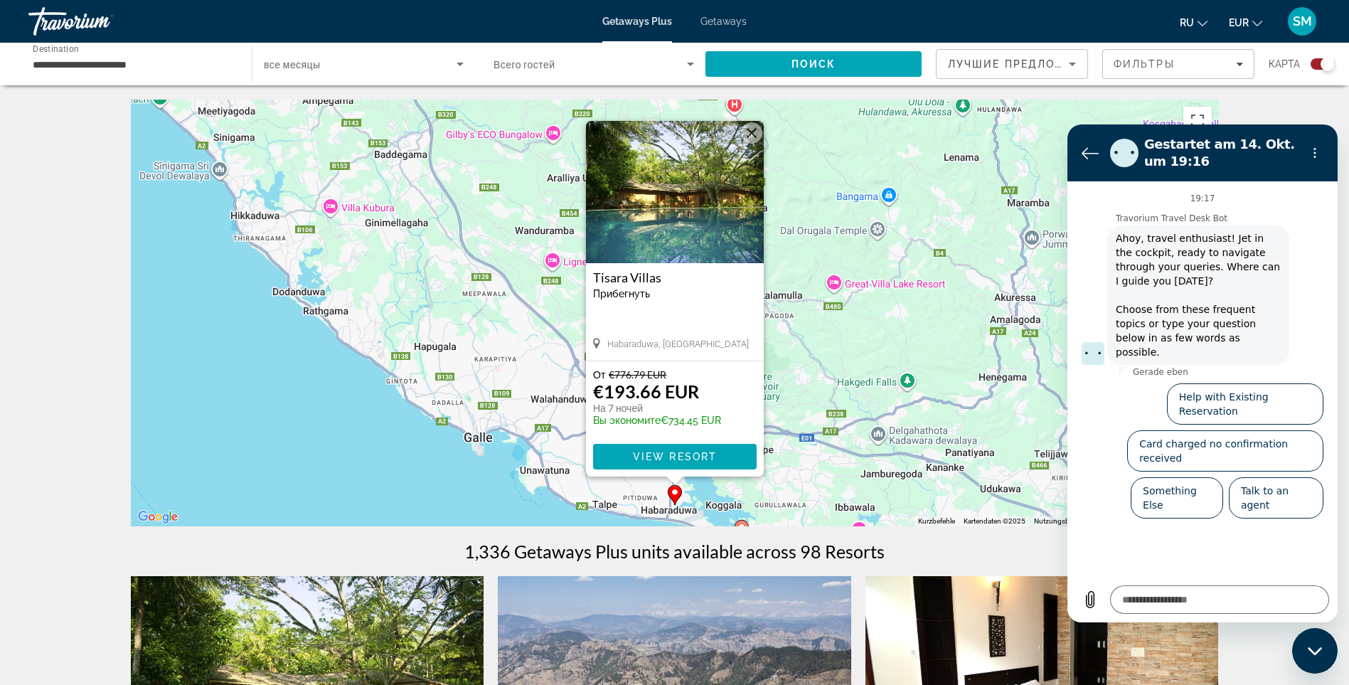
click at [691, 282] on h3 "Tisara Villas" at bounding box center [675, 277] width 164 height 14
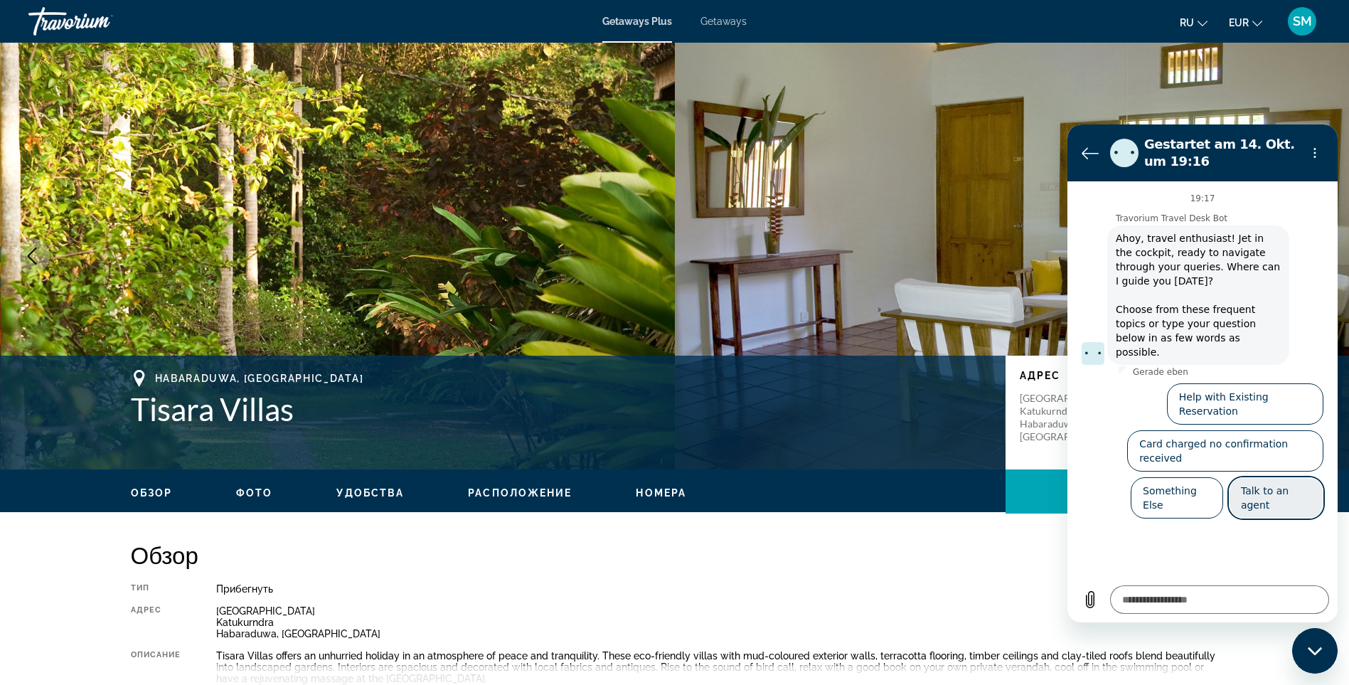
click at [1278, 477] on button "Talk to an agent" at bounding box center [1276, 497] width 95 height 41
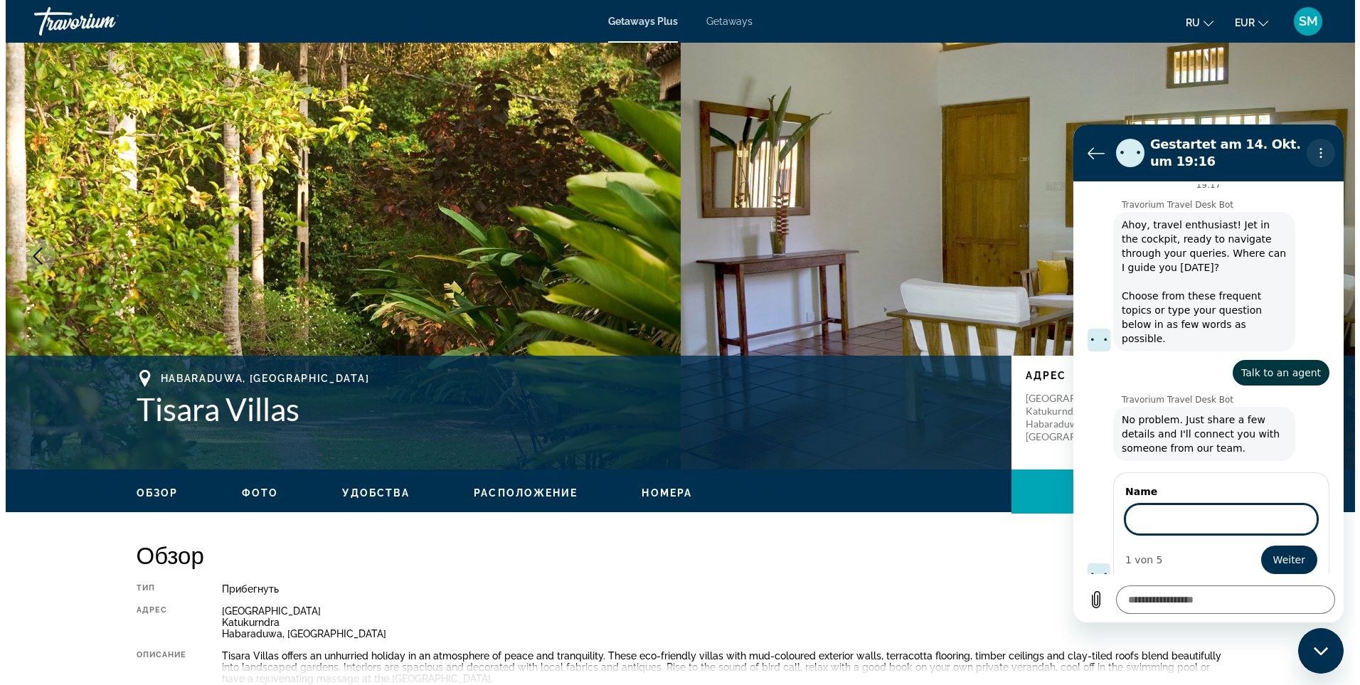
scroll to position [12, 0]
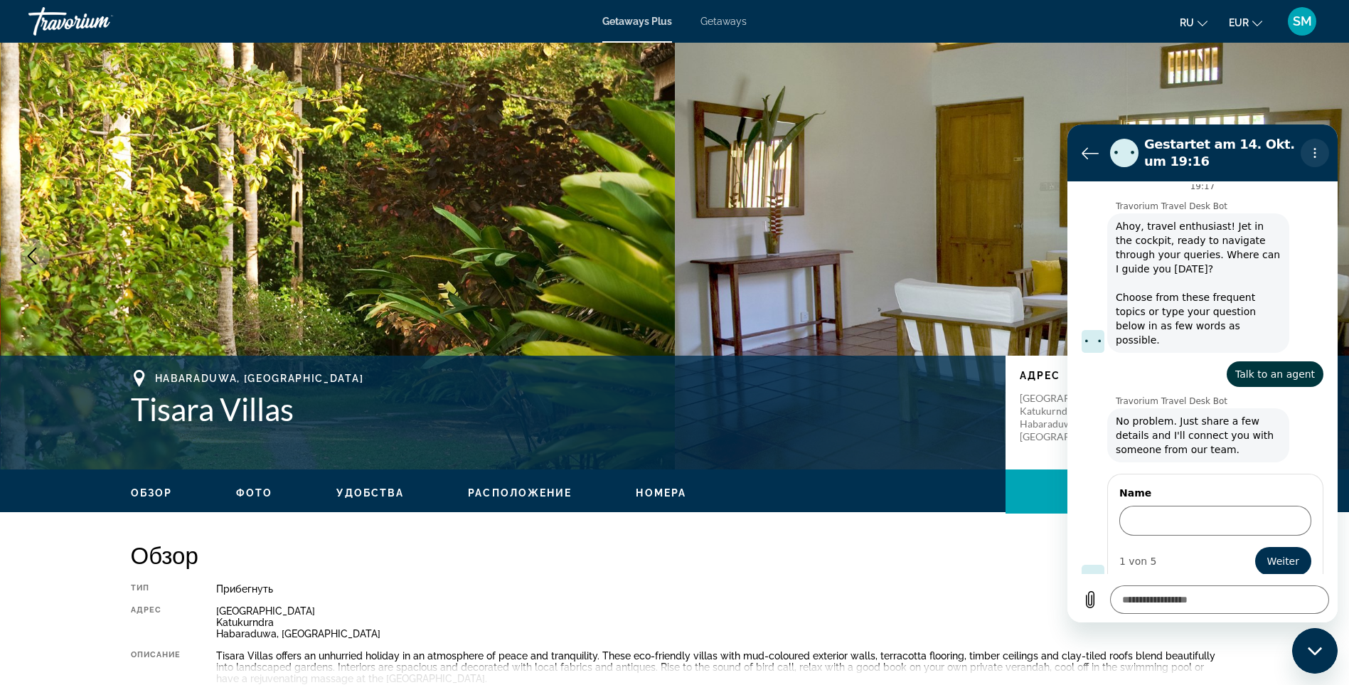
click at [1314, 151] on icon "Optionsmenü" at bounding box center [1315, 152] width 11 height 11
click at [1206, 353] on div "sagt: Talk to an agent" at bounding box center [1197, 370] width 253 height 34
click at [1176, 365] on div "sagt: Talk to an agent" at bounding box center [1197, 370] width 253 height 34
drag, startPoint x: 1295, startPoint y: 484, endPoint x: 1297, endPoint y: 497, distance: 13.7
click at [1297, 487] on div "Name" at bounding box center [1216, 511] width 192 height 50
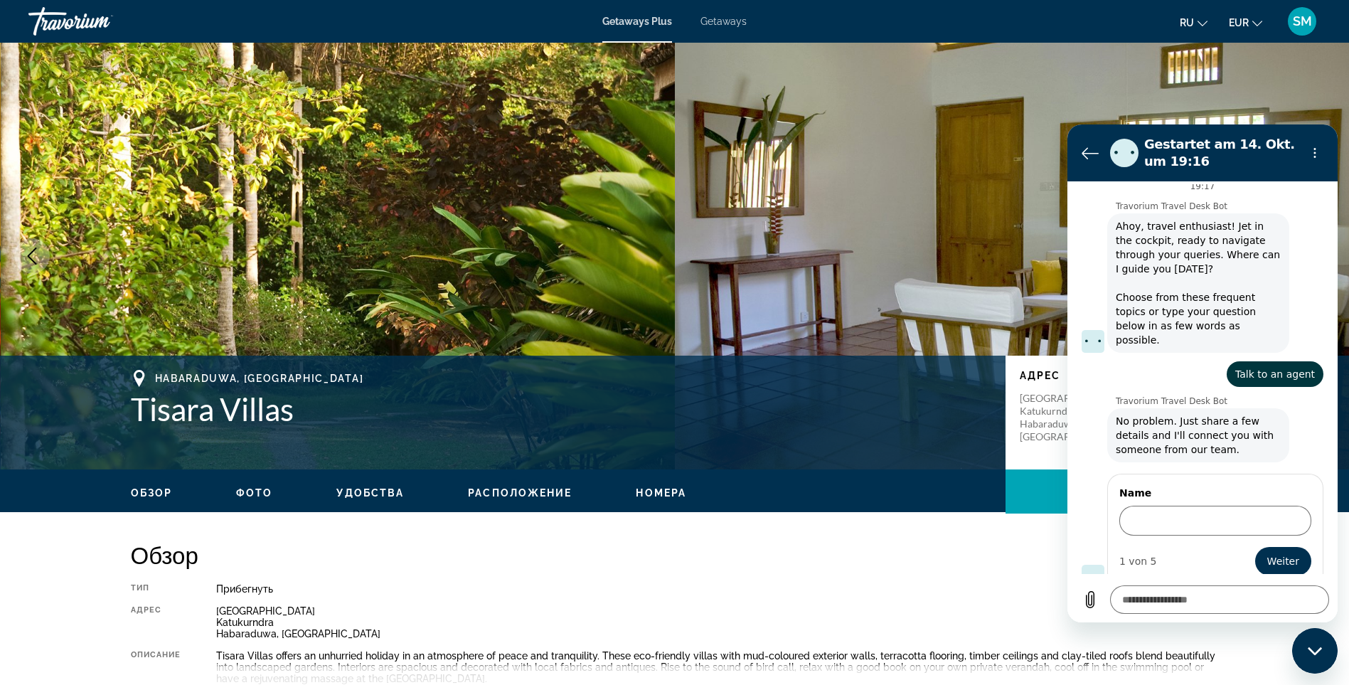
click at [1318, 652] on icon "Messaging-Fenster schließen" at bounding box center [1314, 651] width 14 height 8
type textarea "*"
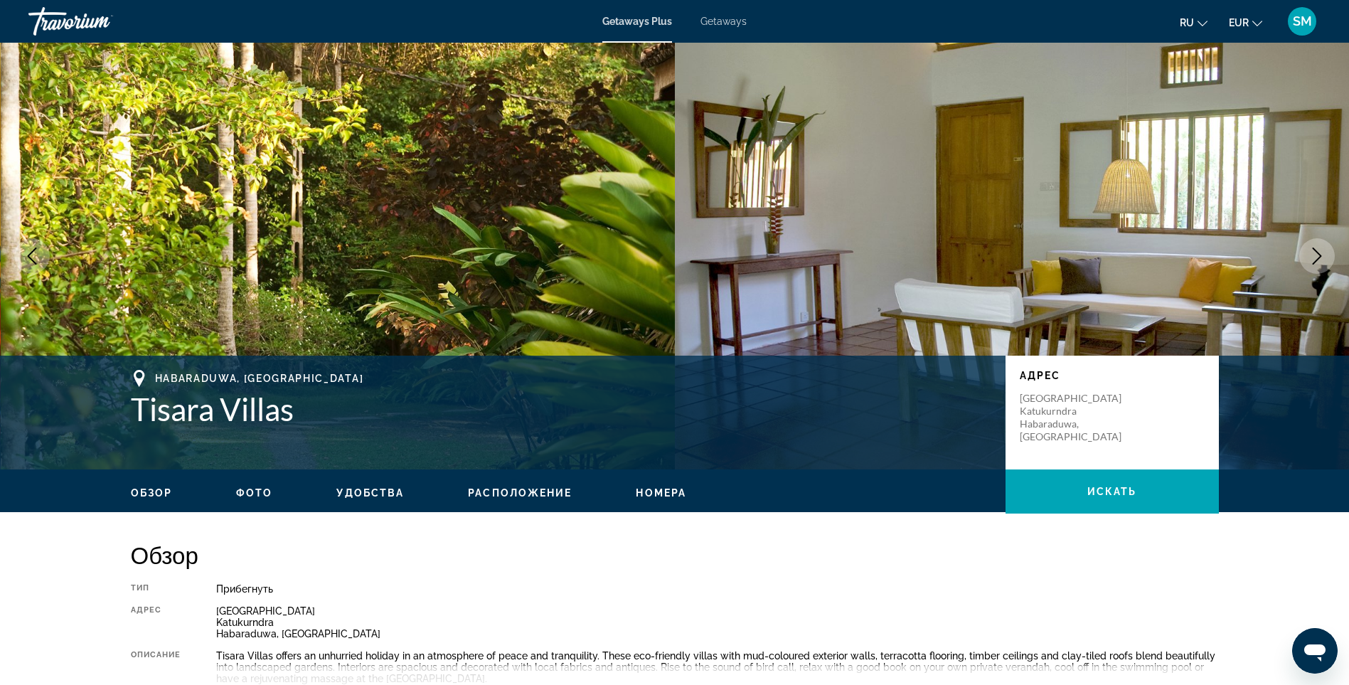
click at [1314, 254] on icon "Next image" at bounding box center [1317, 256] width 17 height 17
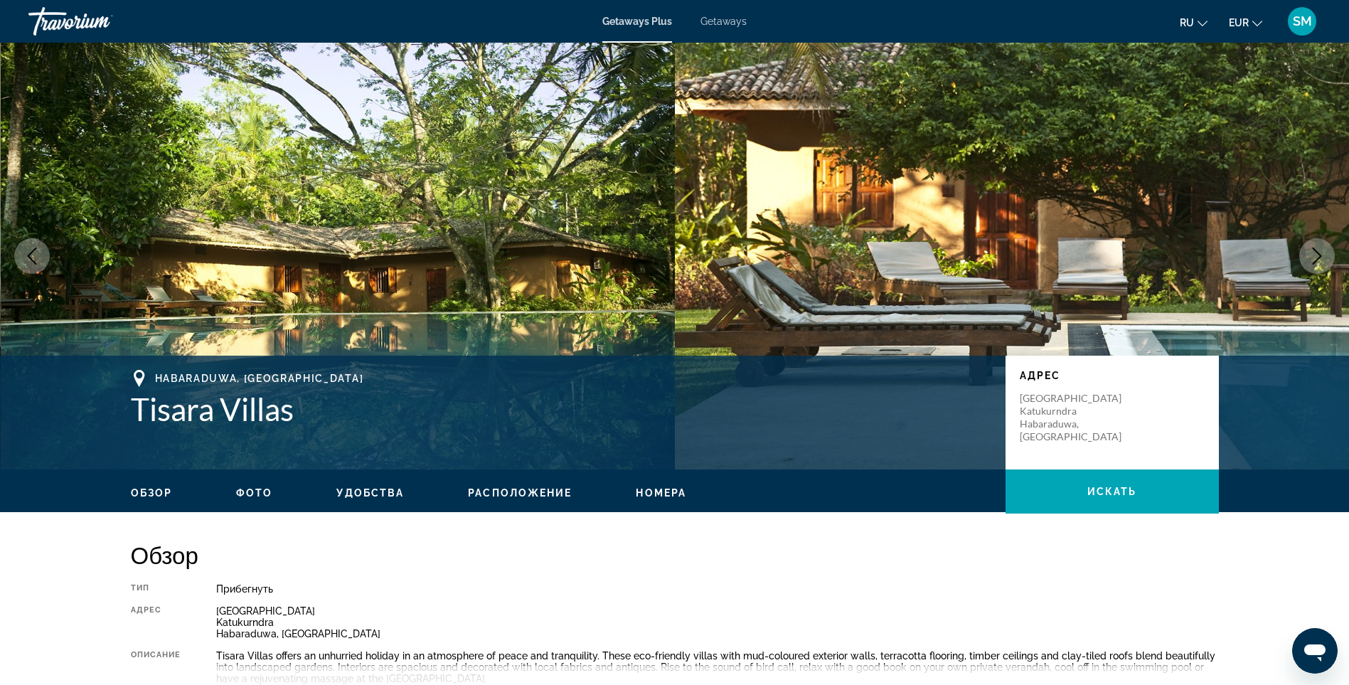
click at [1312, 257] on icon "Next image" at bounding box center [1317, 256] width 17 height 17
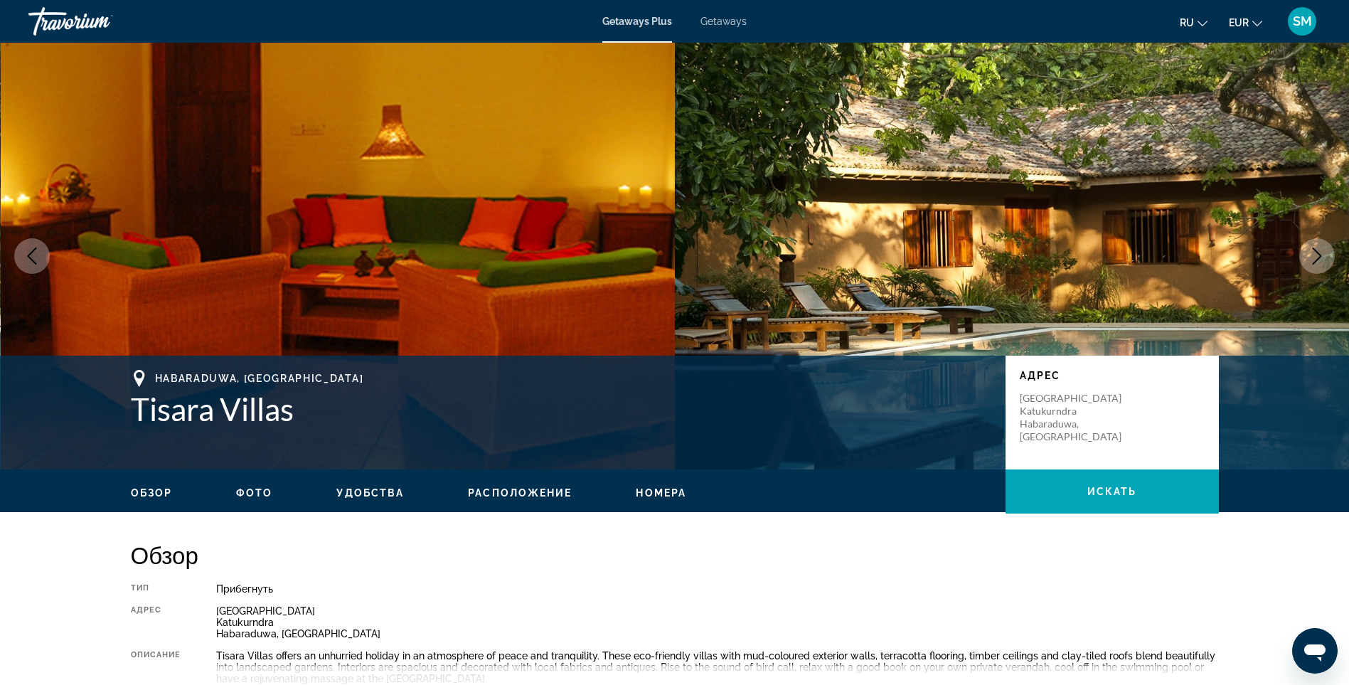
click at [1312, 257] on icon "Next image" at bounding box center [1317, 256] width 17 height 17
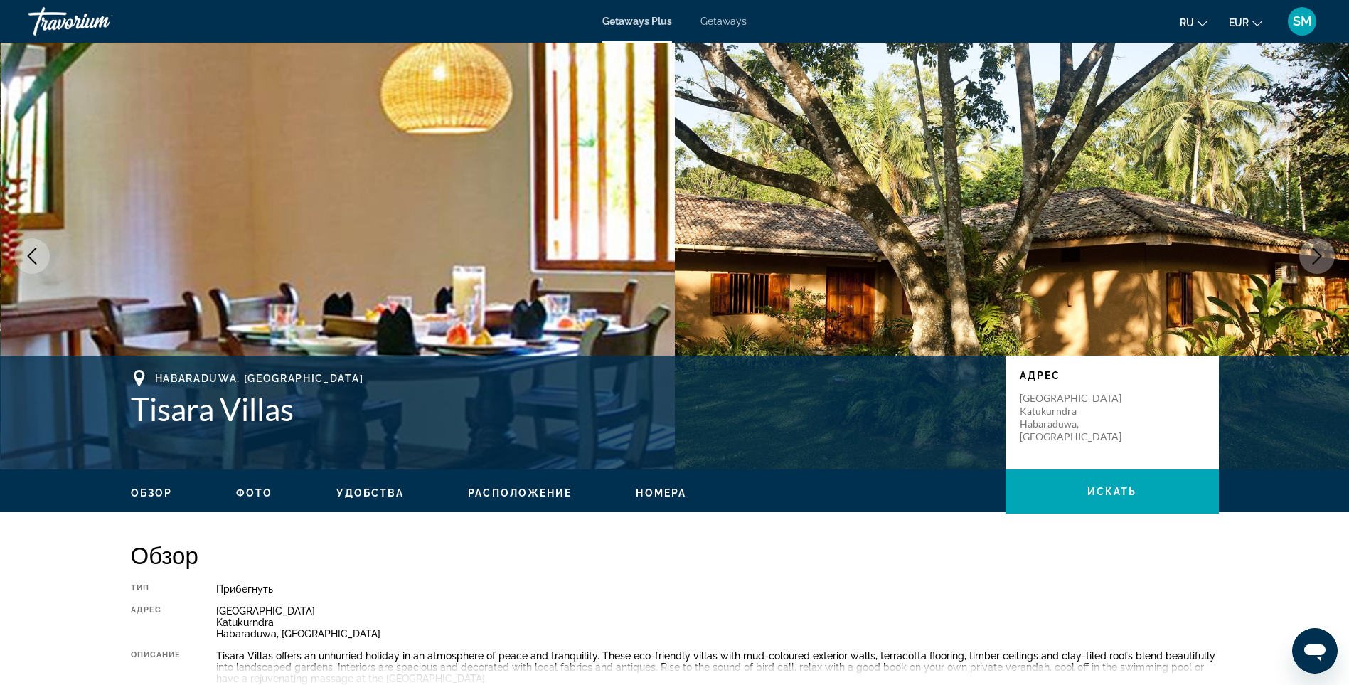
click at [1311, 258] on icon "Next image" at bounding box center [1317, 256] width 17 height 17
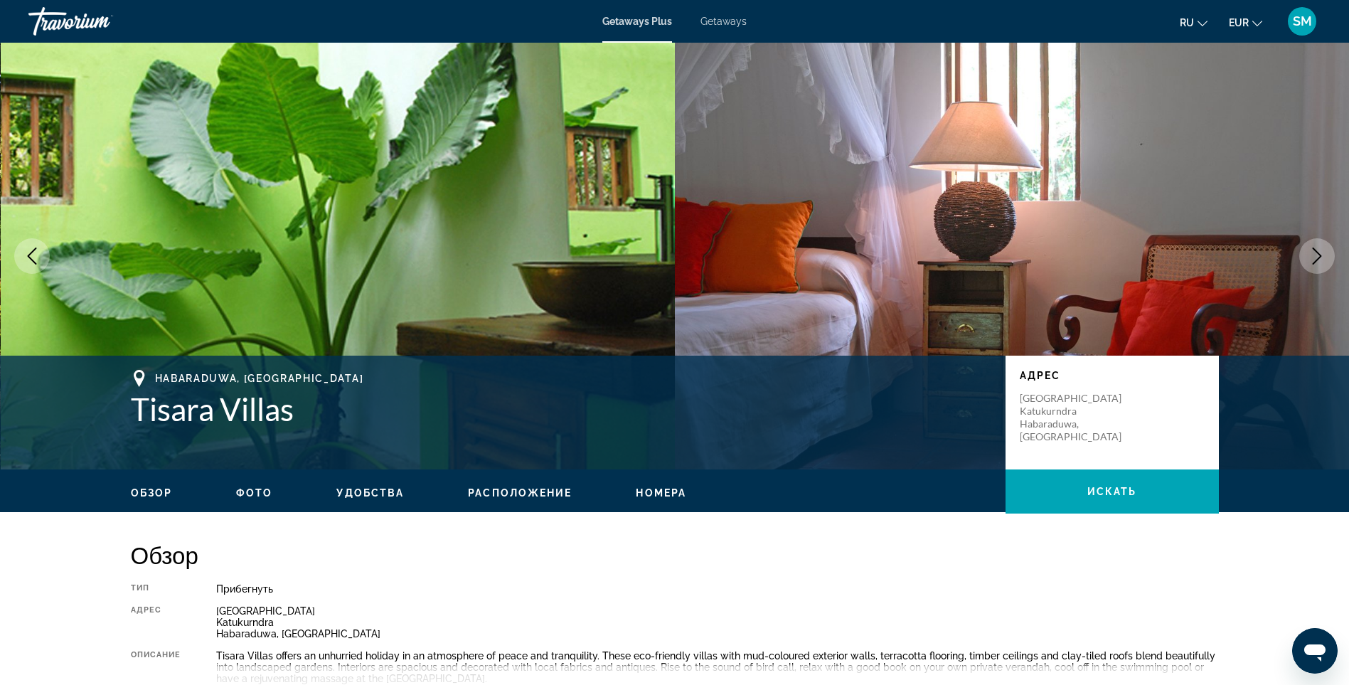
click at [1311, 259] on icon "Next image" at bounding box center [1317, 256] width 17 height 17
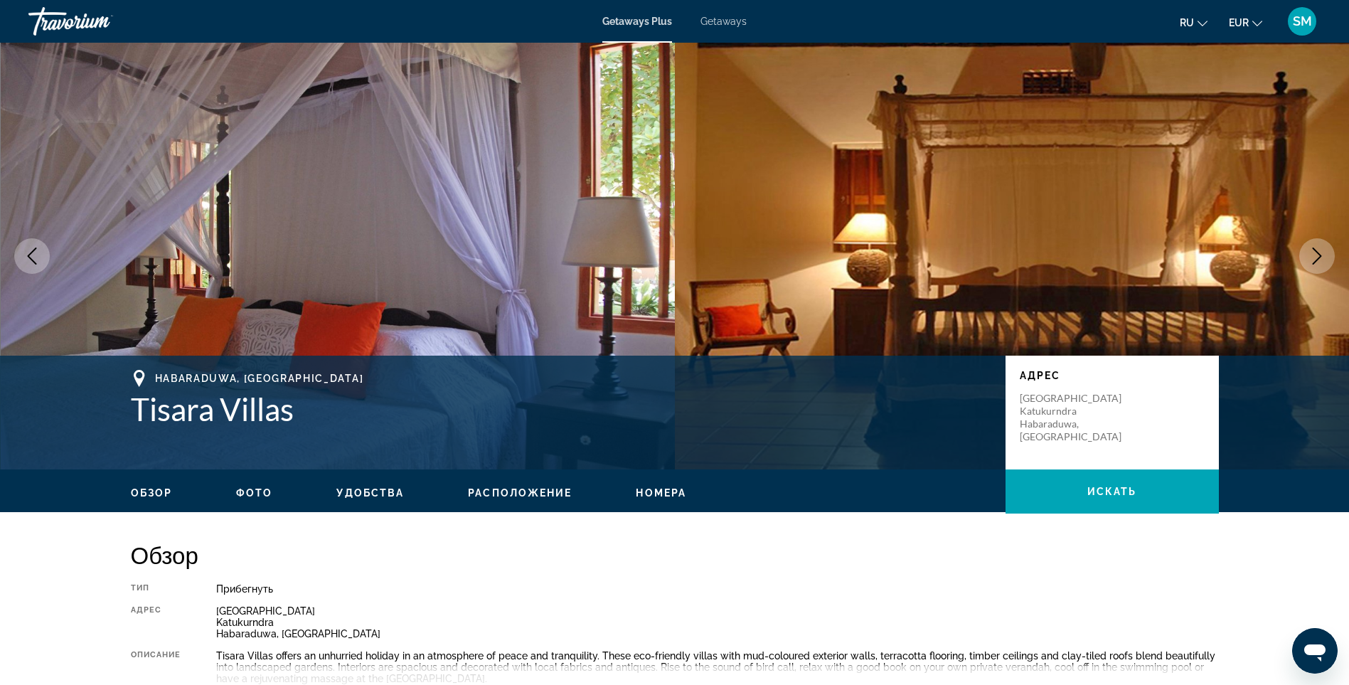
click at [1309, 260] on icon "Next image" at bounding box center [1317, 256] width 17 height 17
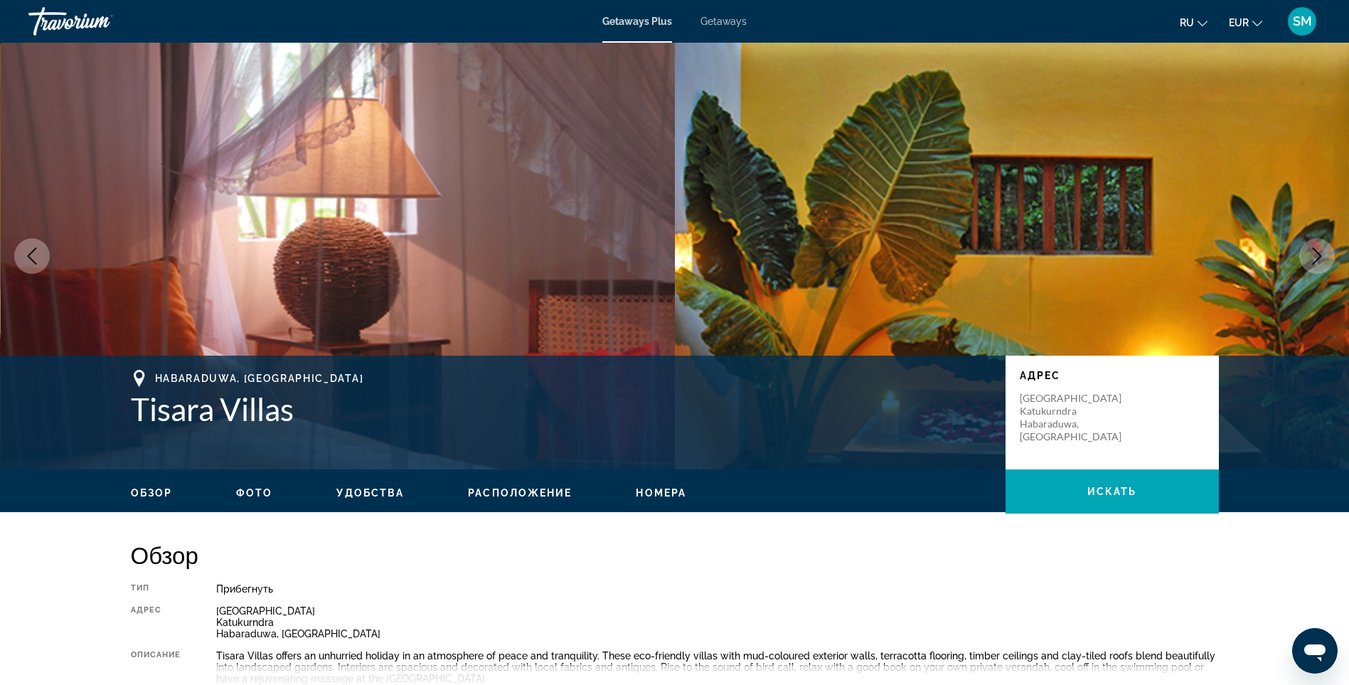
click at [1309, 260] on icon "Next image" at bounding box center [1317, 256] width 17 height 17
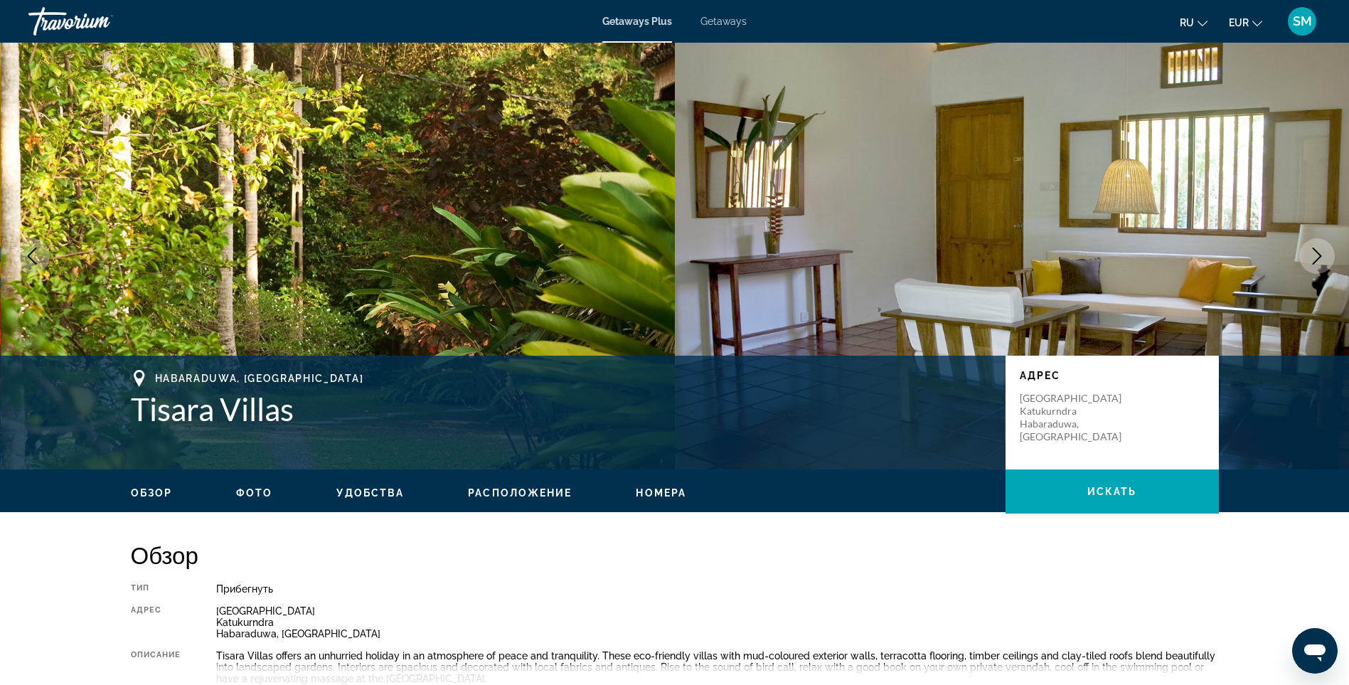
click at [1309, 260] on icon "Next image" at bounding box center [1317, 256] width 17 height 17
